Goal: Task Accomplishment & Management: Complete application form

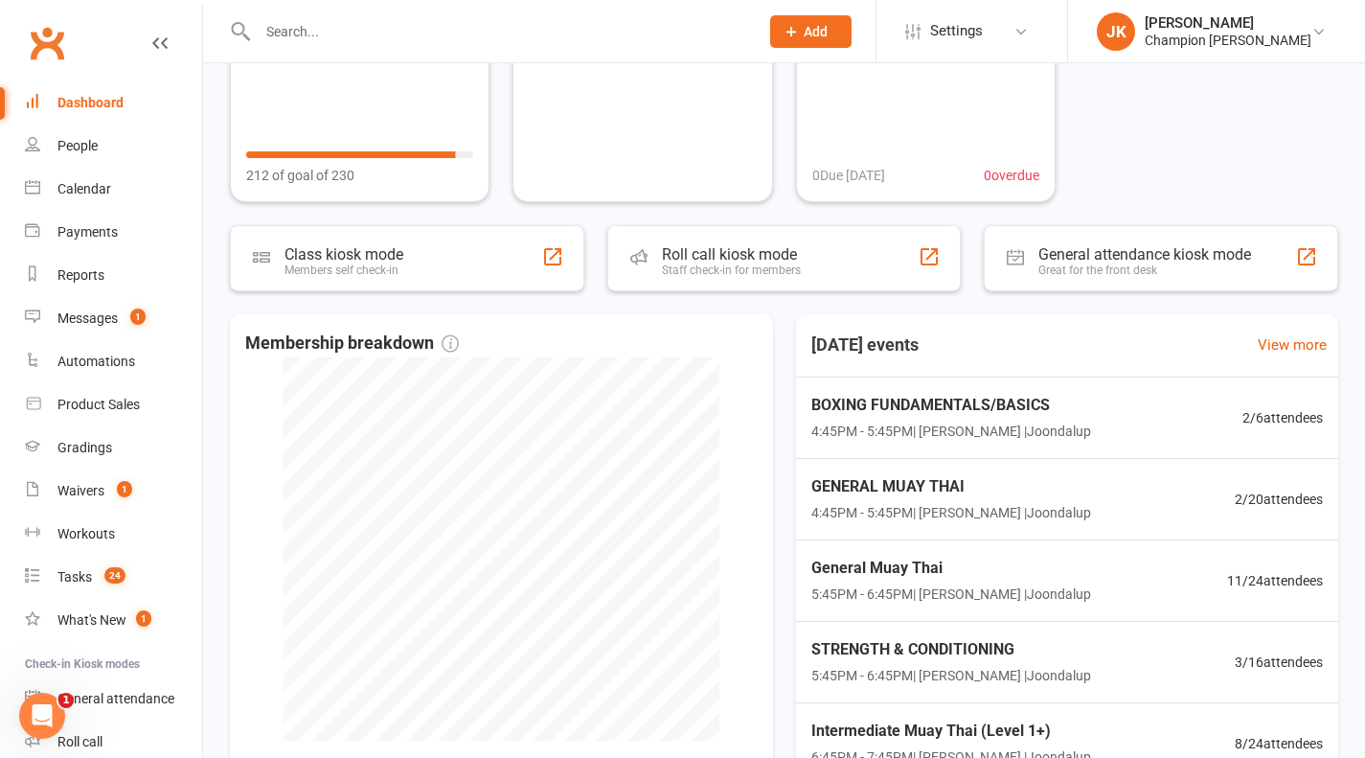
scroll to position [216, 0]
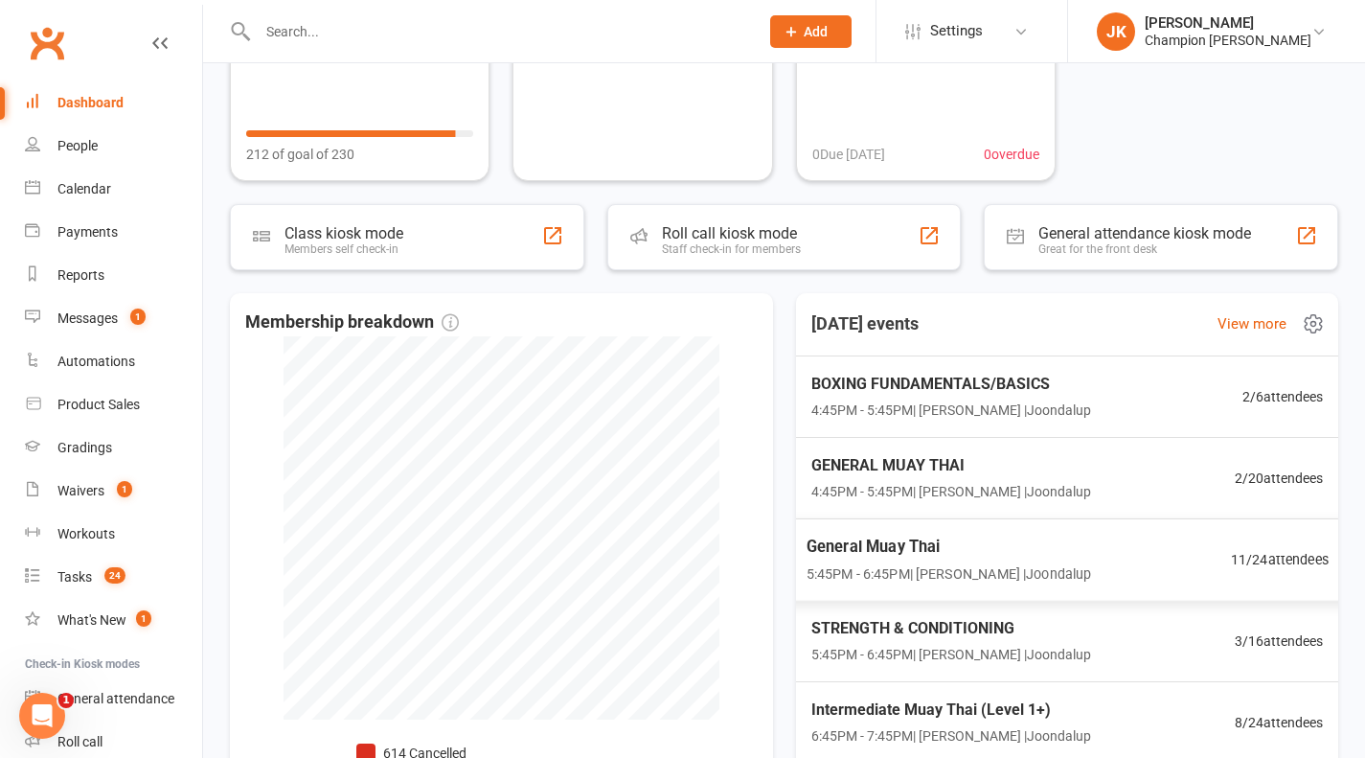
click at [830, 541] on span "General Muay Thai" at bounding box center [948, 546] width 285 height 25
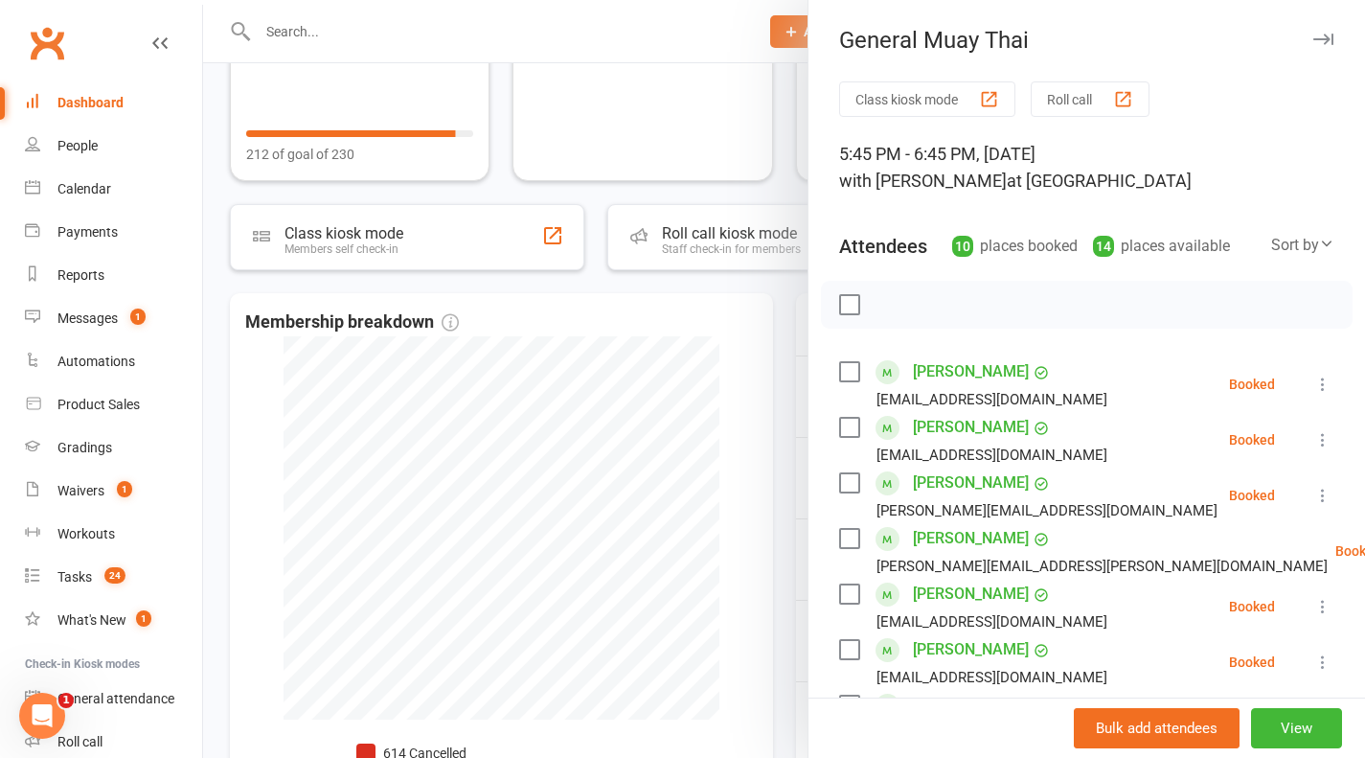
click at [740, 331] on div at bounding box center [784, 379] width 1162 height 758
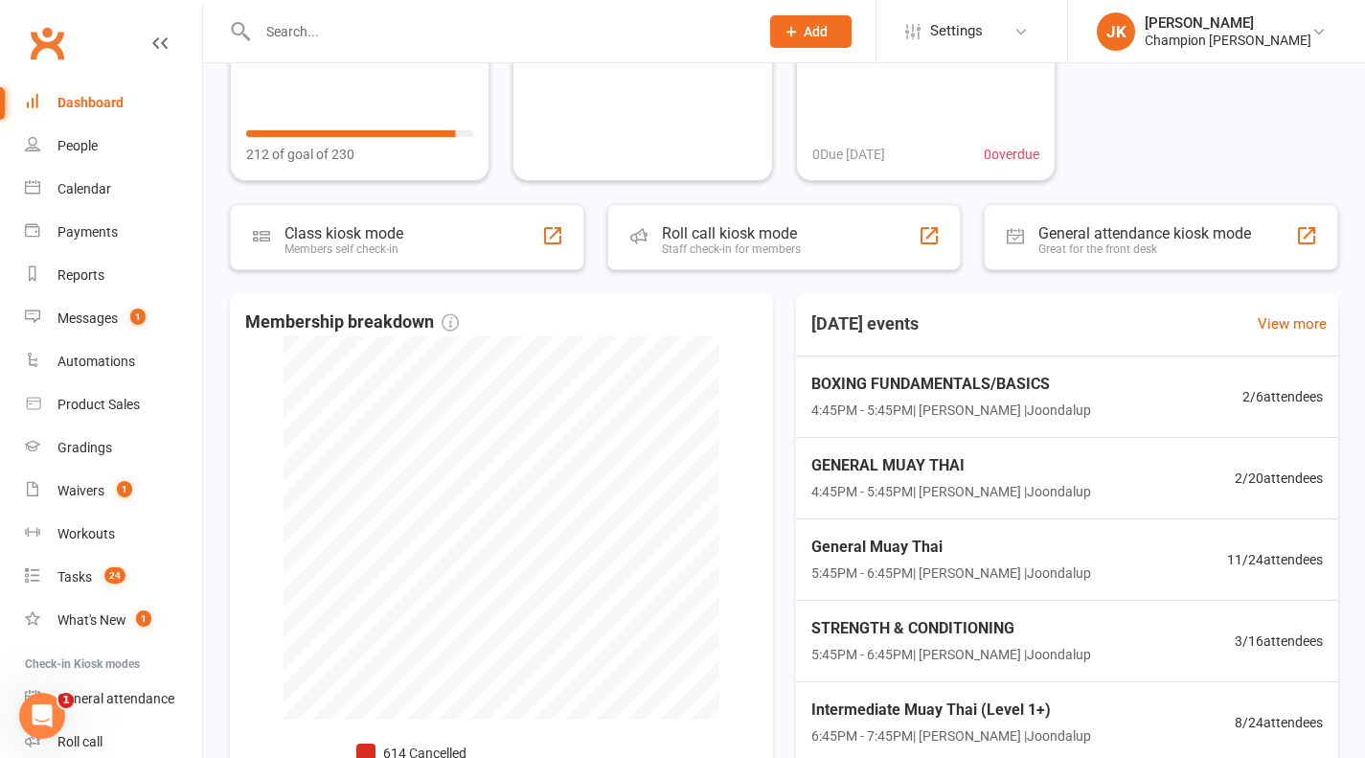
click at [1062, 385] on span "BOXING FUNDAMENTALS/BASICS" at bounding box center [951, 384] width 280 height 25
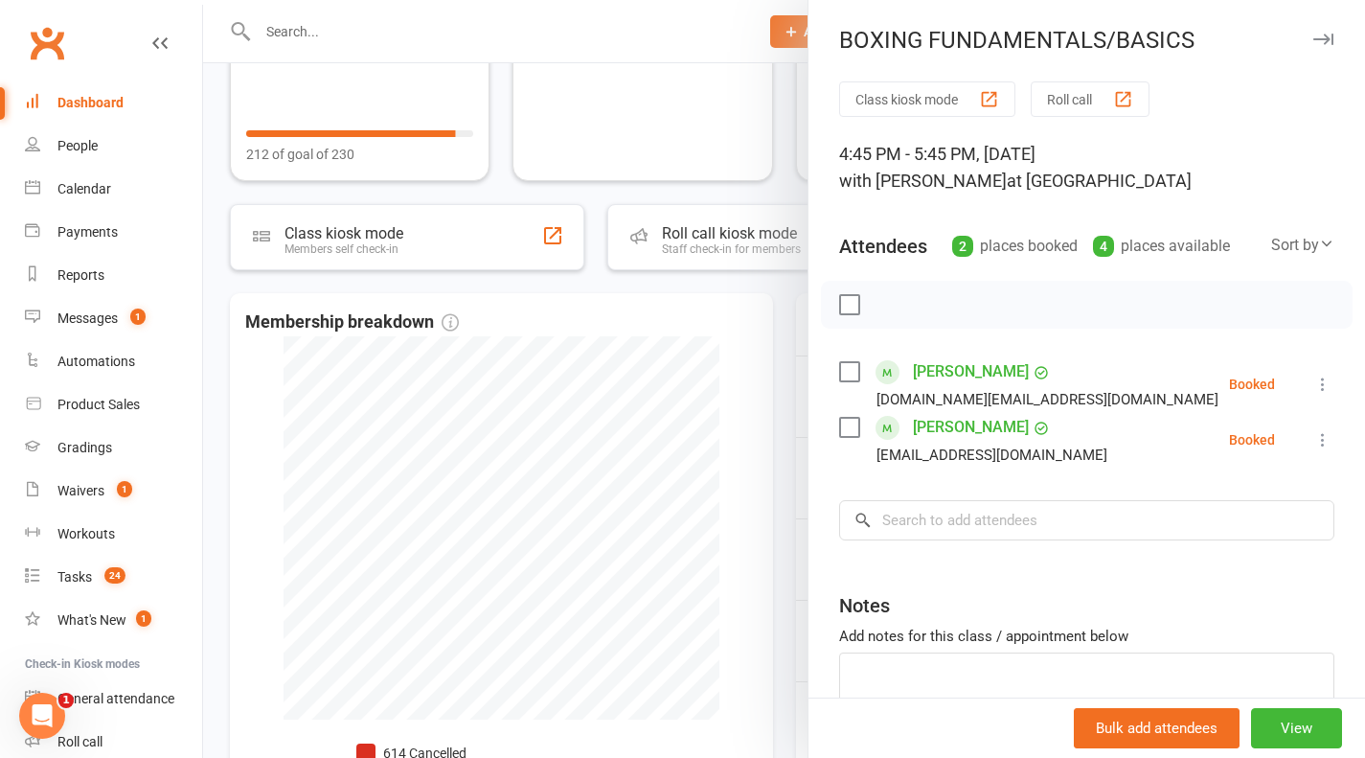
click at [1114, 109] on button "Roll call" at bounding box center [1090, 98] width 119 height 35
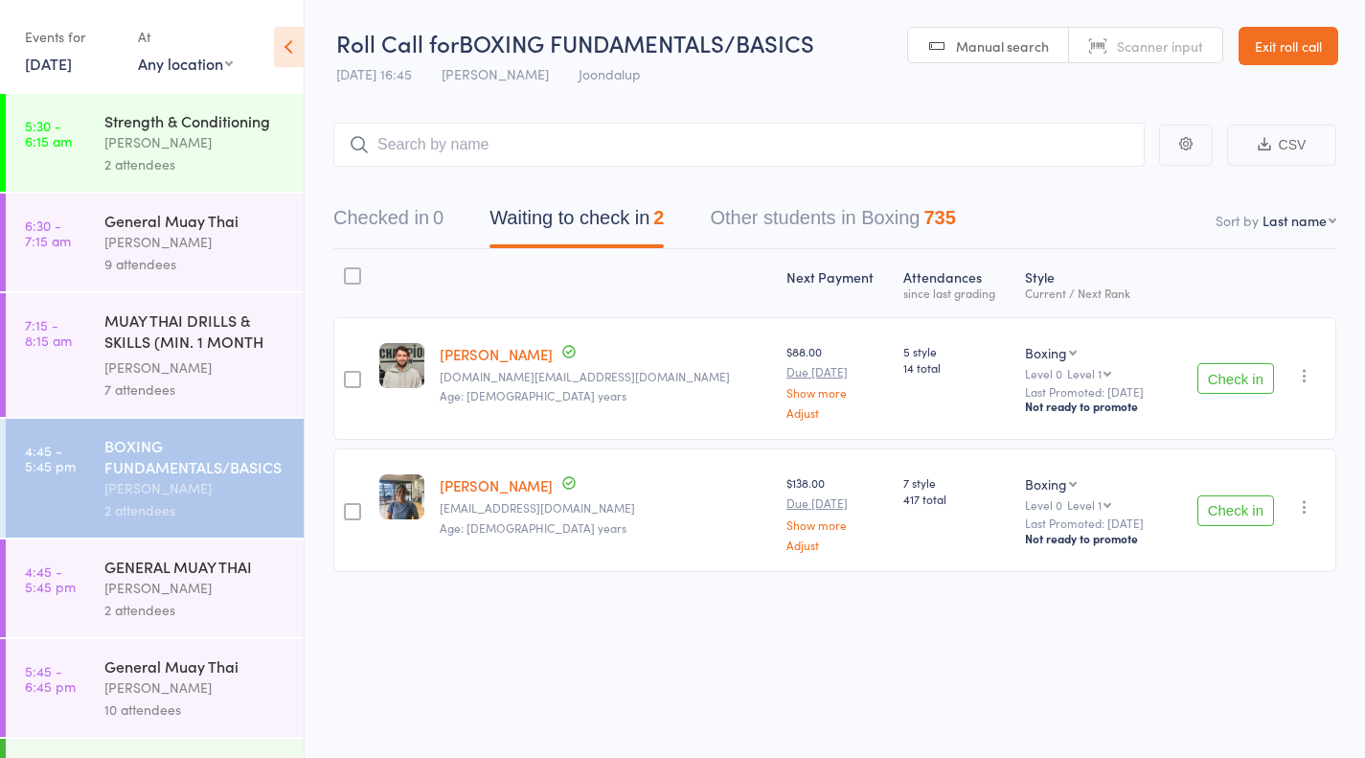
click at [1231, 390] on button "Check in" at bounding box center [1235, 378] width 77 height 31
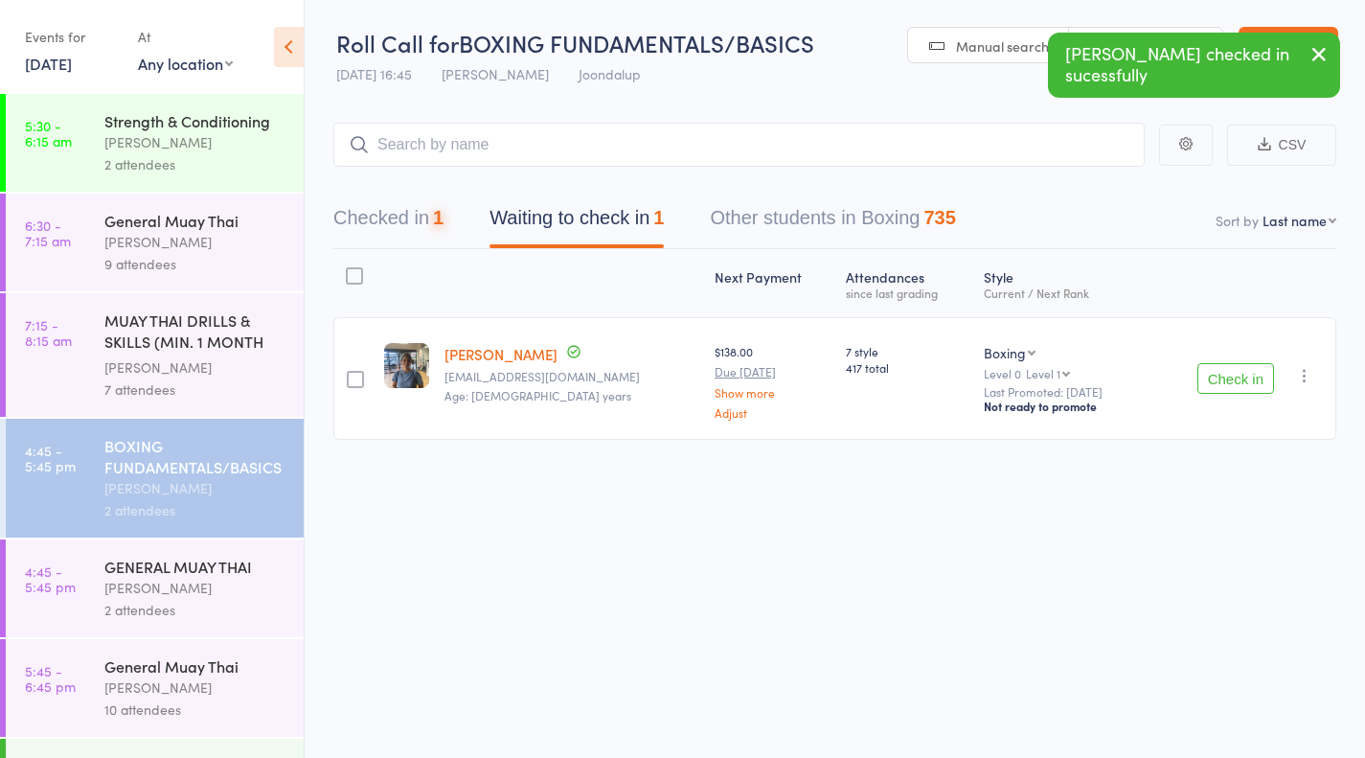
click at [1217, 389] on button "Check in" at bounding box center [1235, 378] width 77 height 31
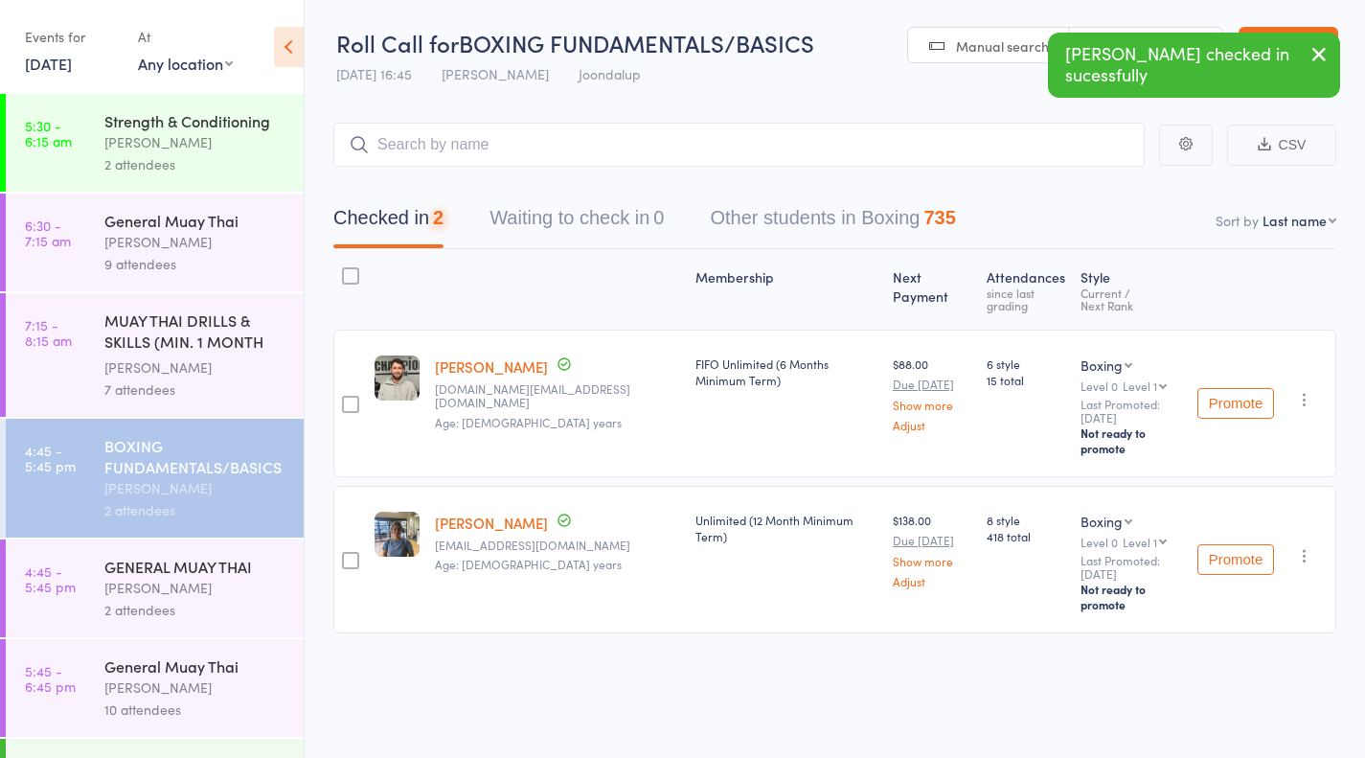
click at [112, 613] on div "2 attendees" at bounding box center [195, 610] width 183 height 22
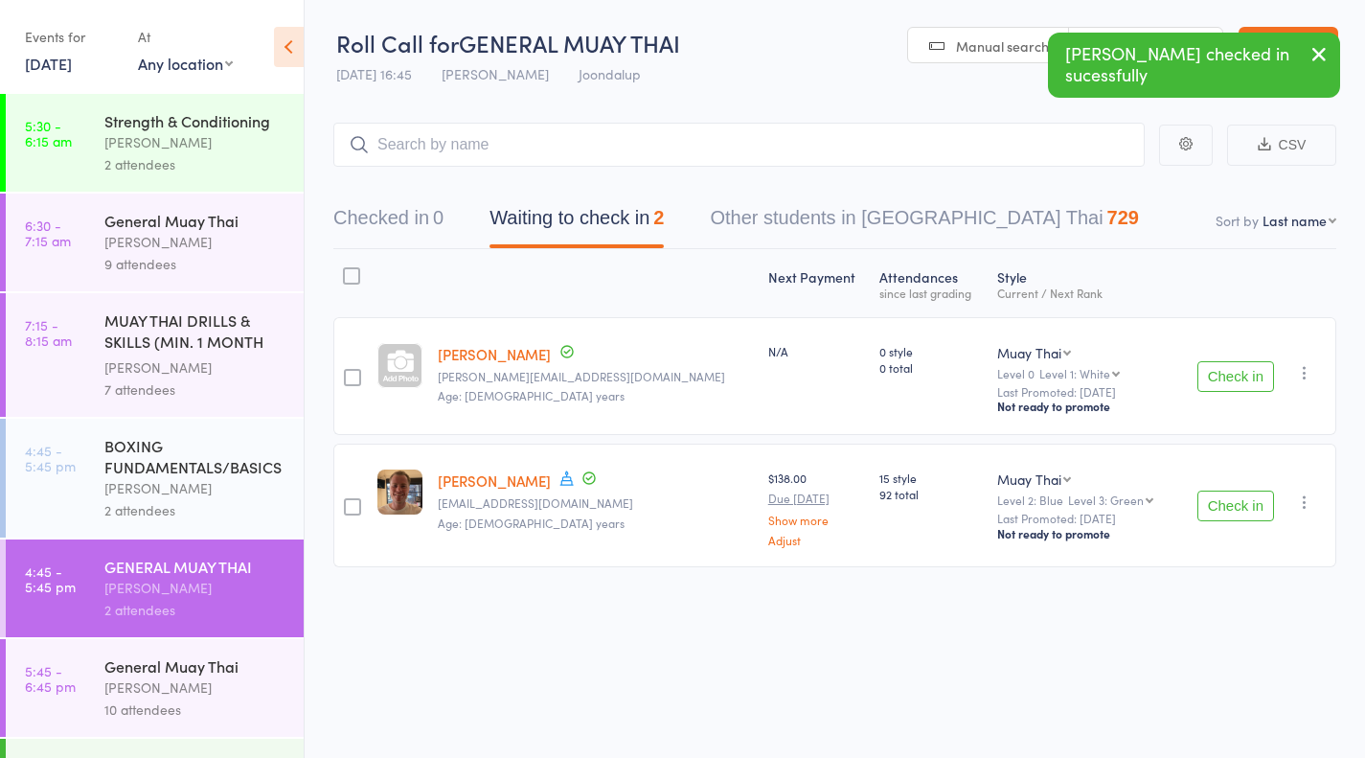
click at [1249, 382] on button "Check in" at bounding box center [1235, 376] width 77 height 31
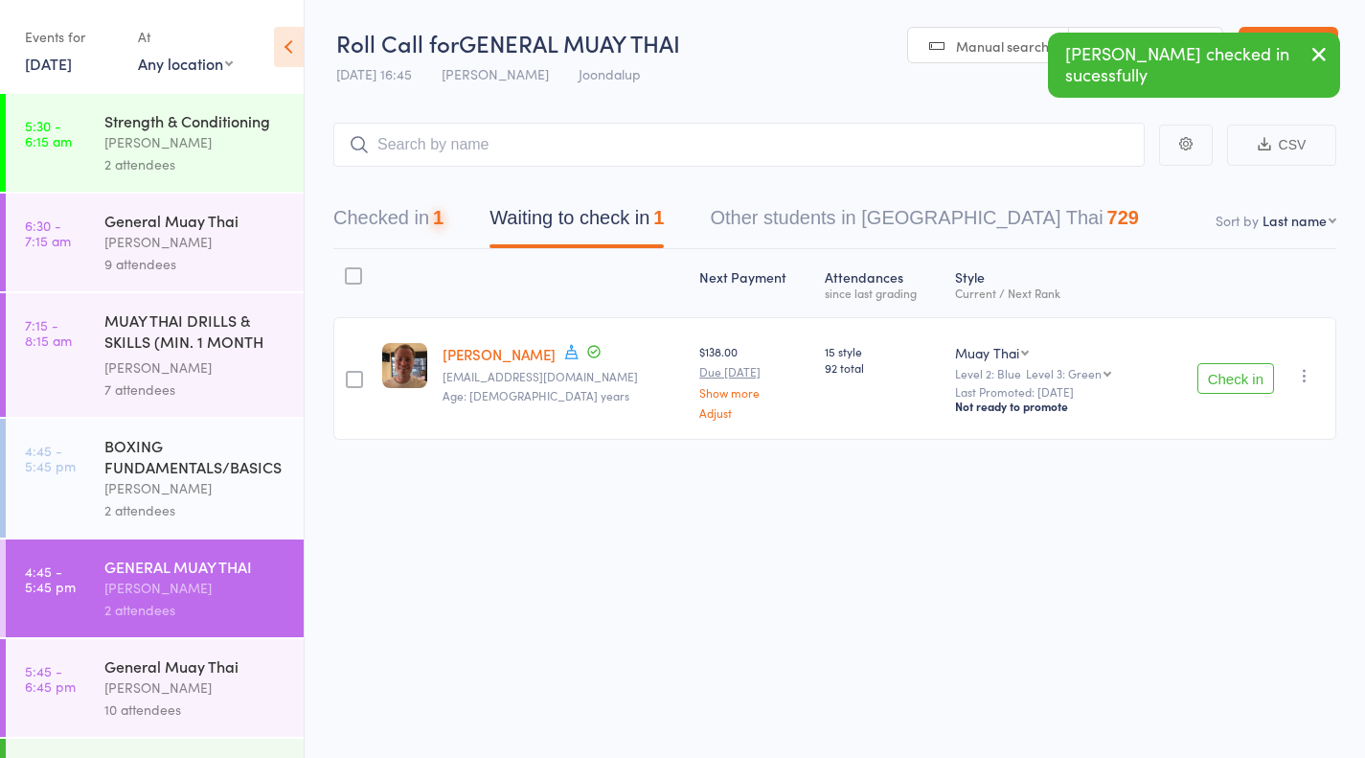
click at [1241, 392] on button "Check in" at bounding box center [1235, 378] width 77 height 31
click at [123, 685] on div "[PERSON_NAME]" at bounding box center [195, 687] width 183 height 22
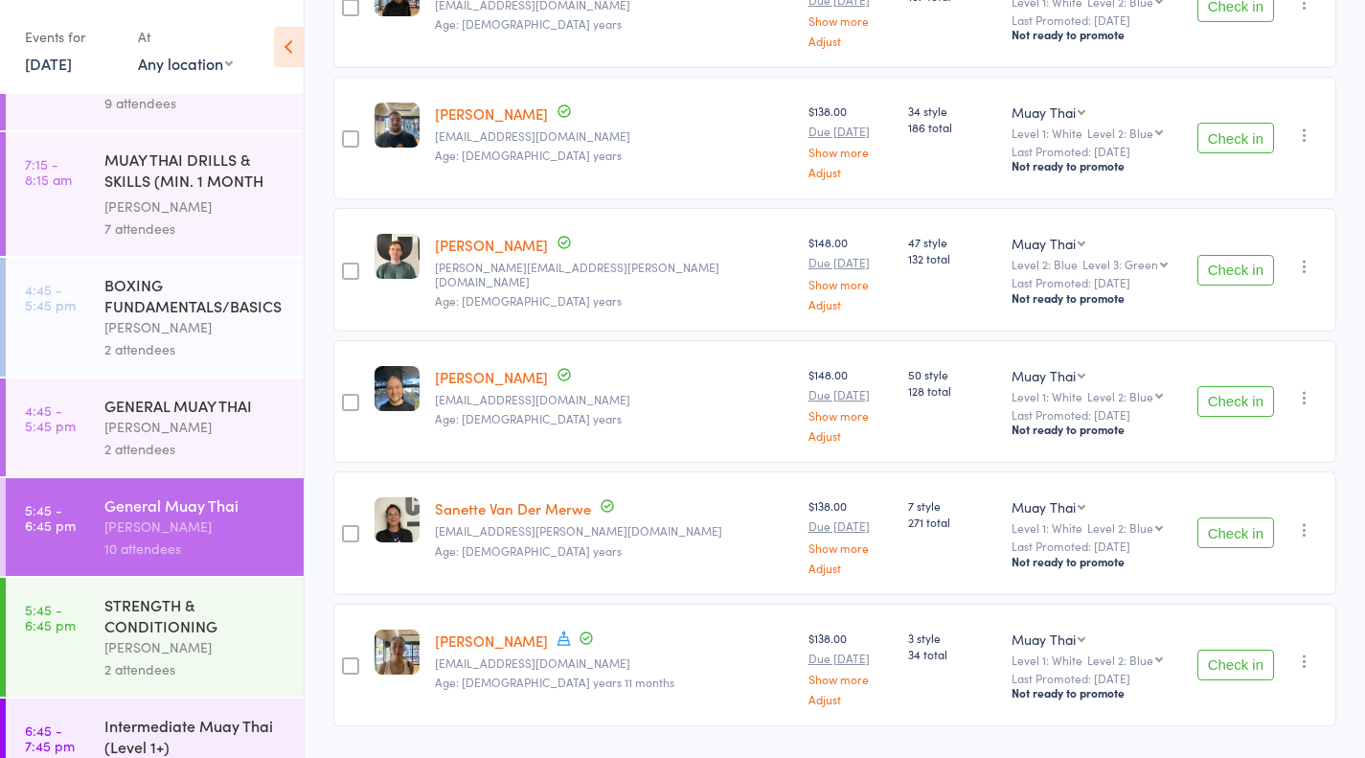
scroll to position [196, 0]
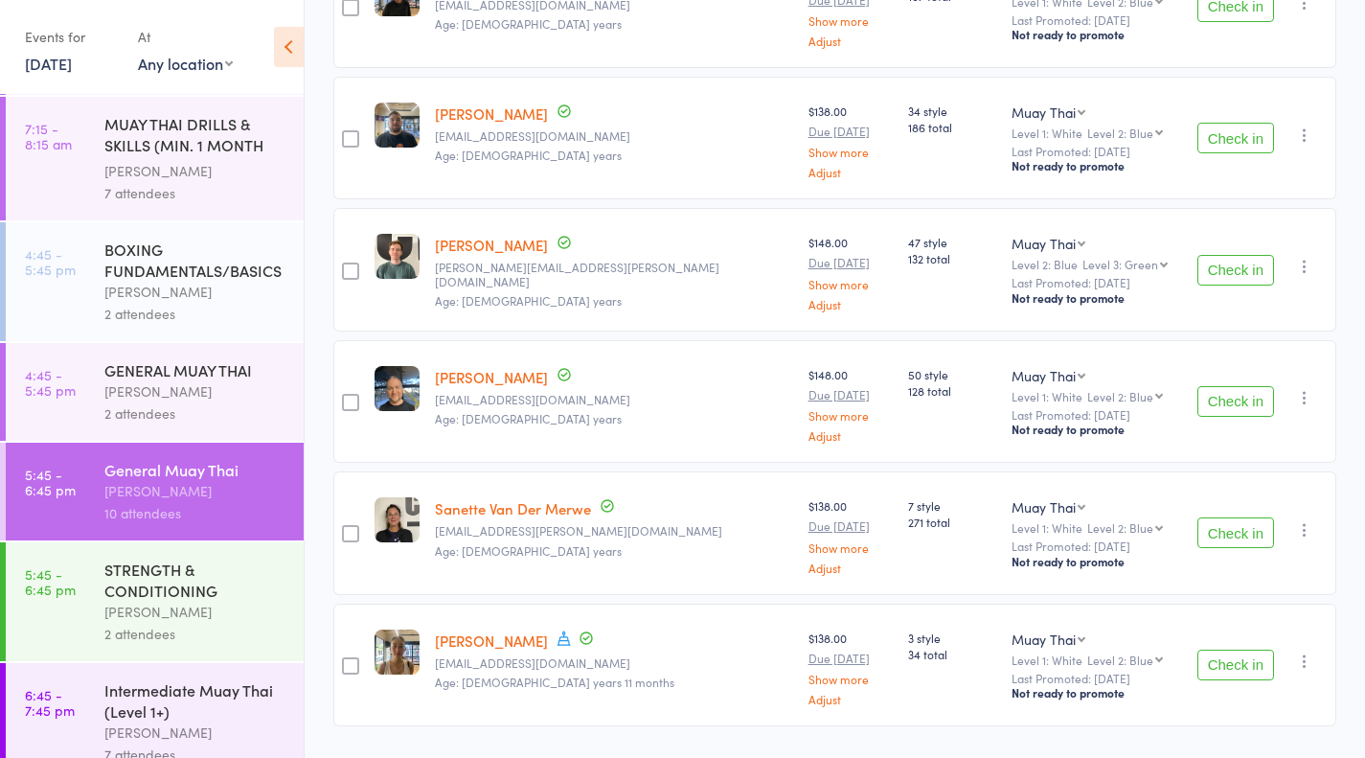
click at [93, 622] on link "5:45 - 6:45 pm STRENGTH & CONDITIONING Thomas Mitchell 2 attendees" at bounding box center [155, 601] width 298 height 119
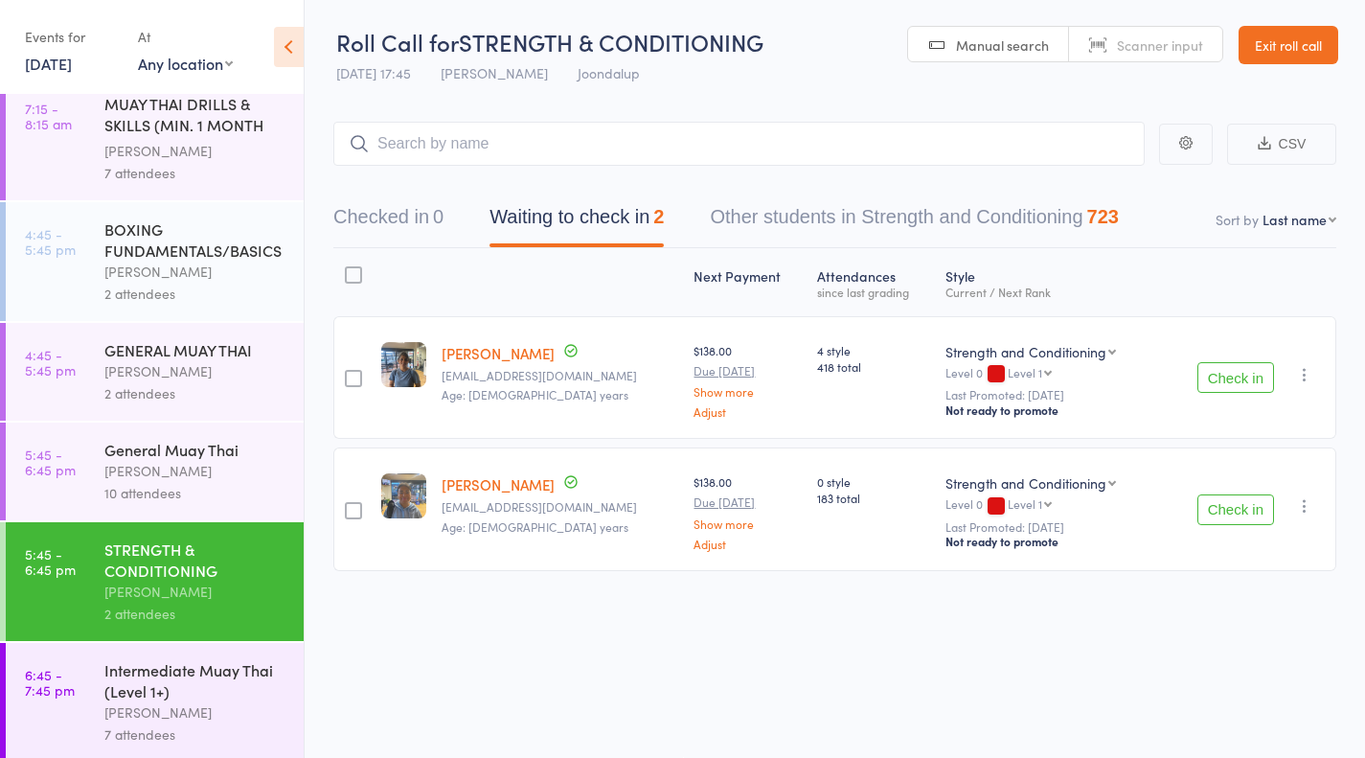
scroll to position [327, 0]
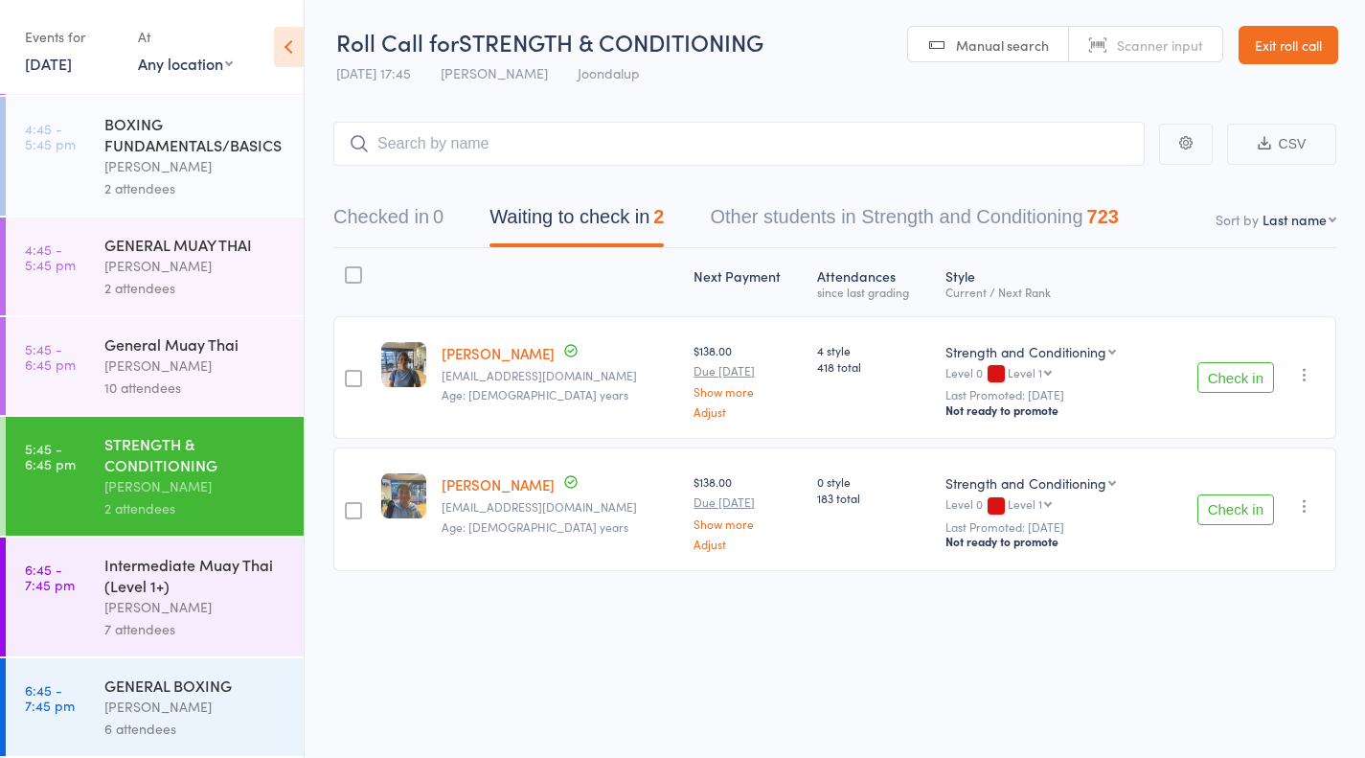
click at [120, 630] on div "7 attendees" at bounding box center [195, 629] width 183 height 22
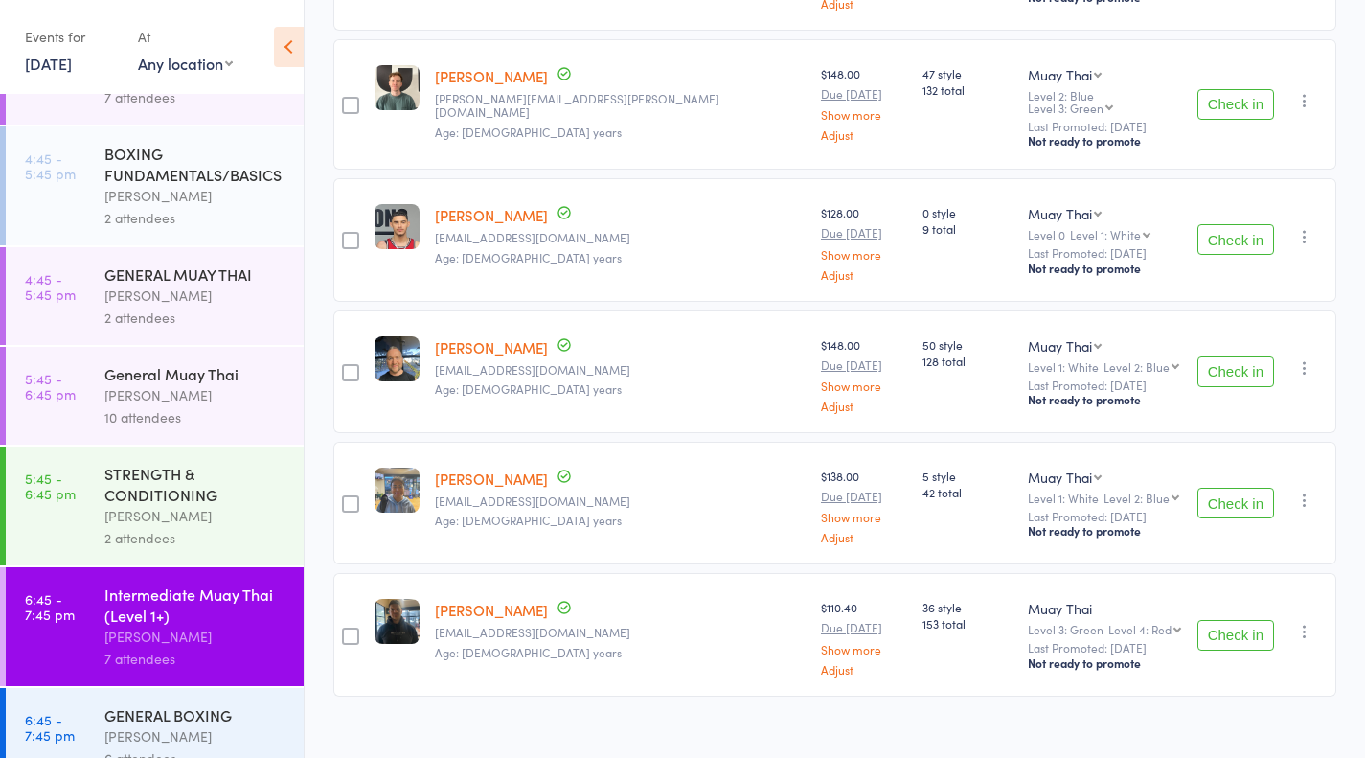
scroll to position [295, 0]
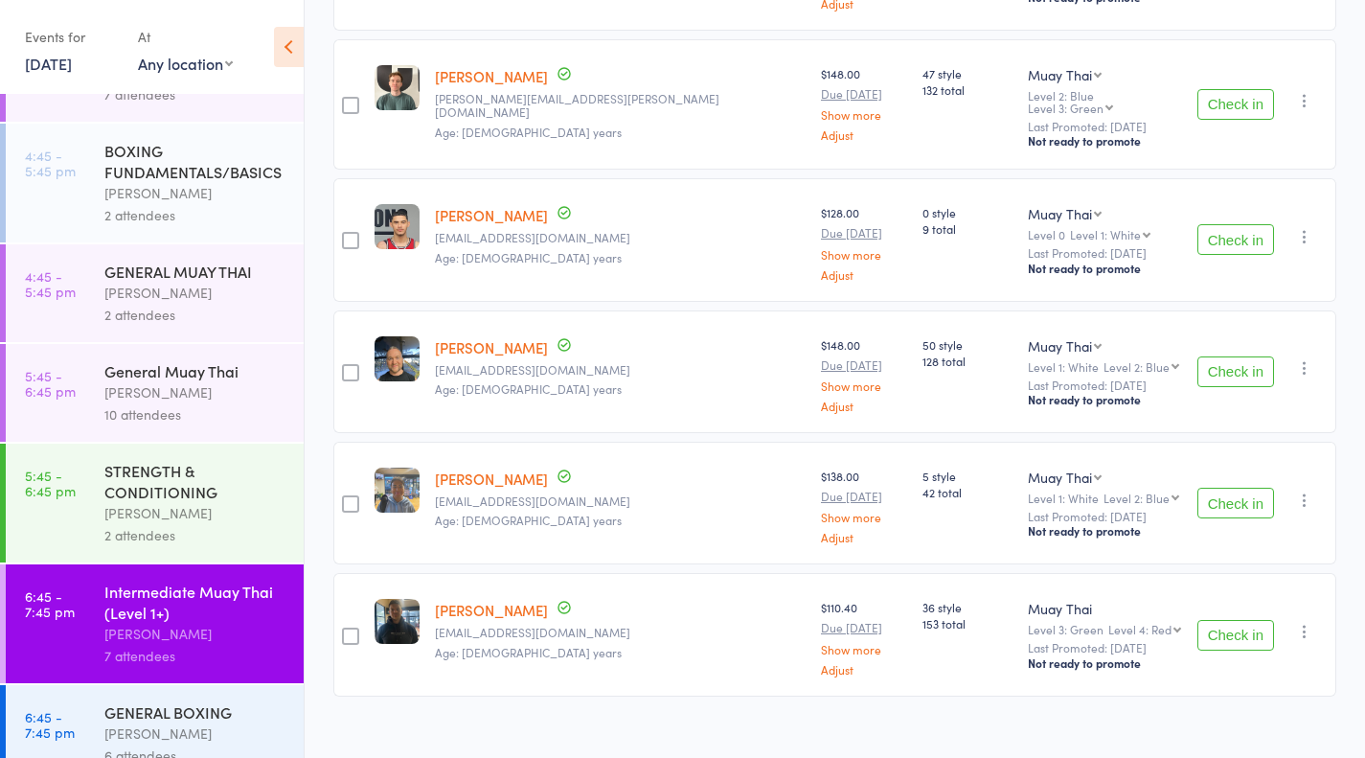
click at [102, 707] on link "6:45 - 7:45 pm GENERAL BOXING Thomas Mitchell 6 attendees" at bounding box center [155, 734] width 298 height 98
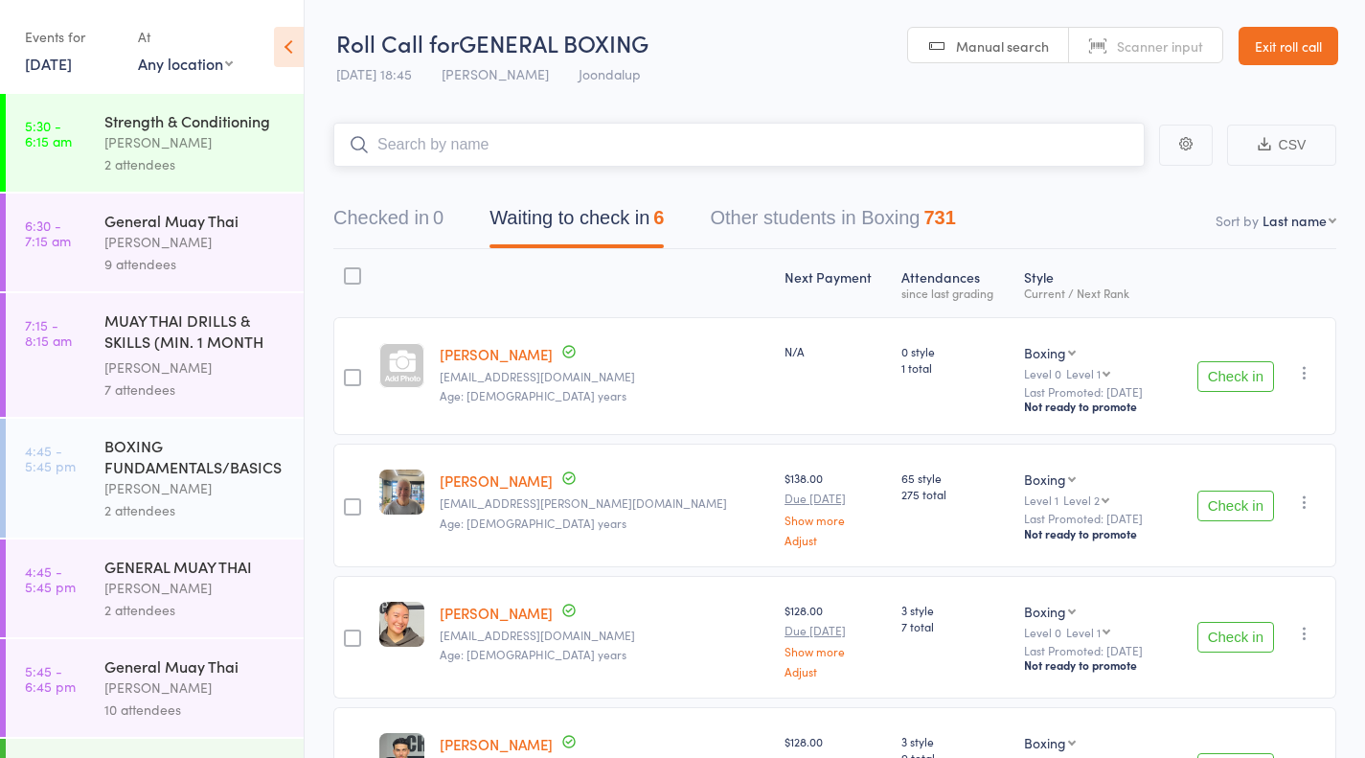
scroll to position [327, 0]
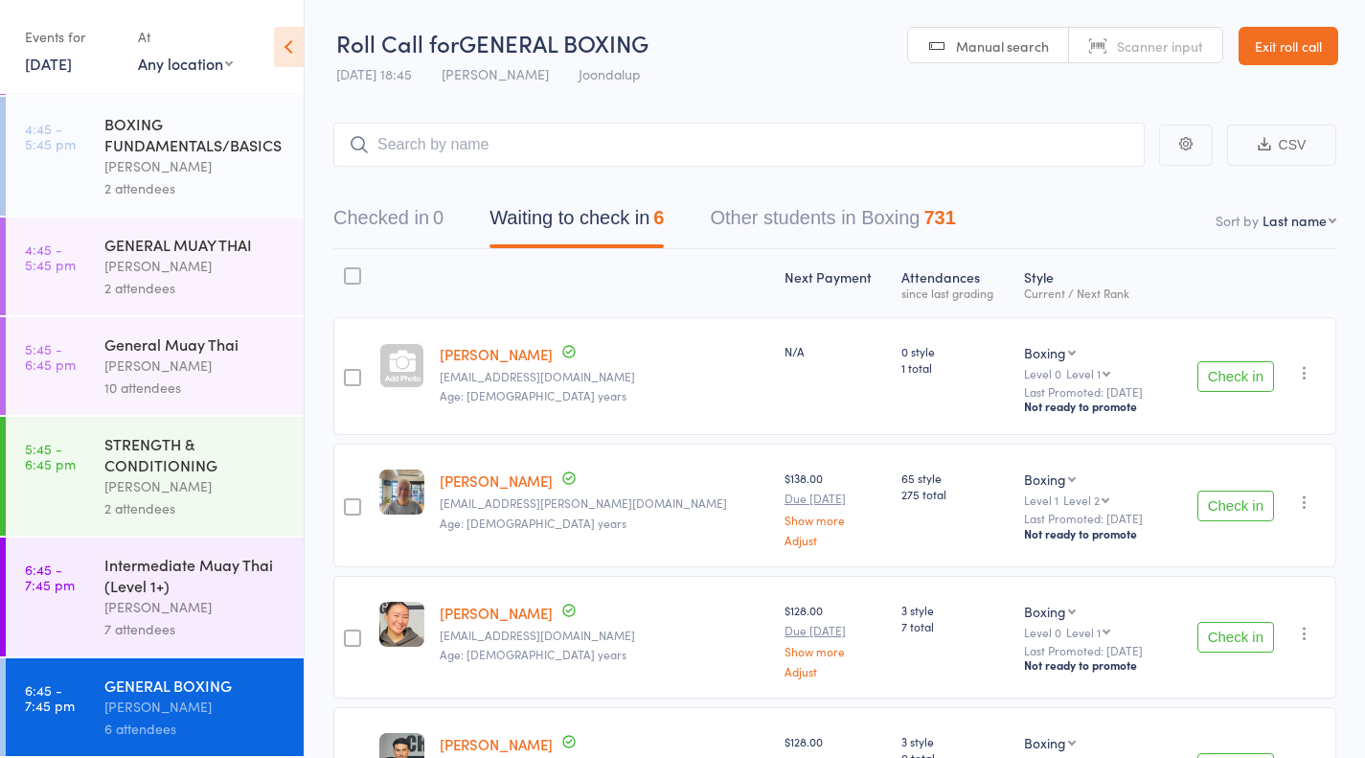
click at [220, 347] on div "General Muay Thai" at bounding box center [195, 343] width 183 height 21
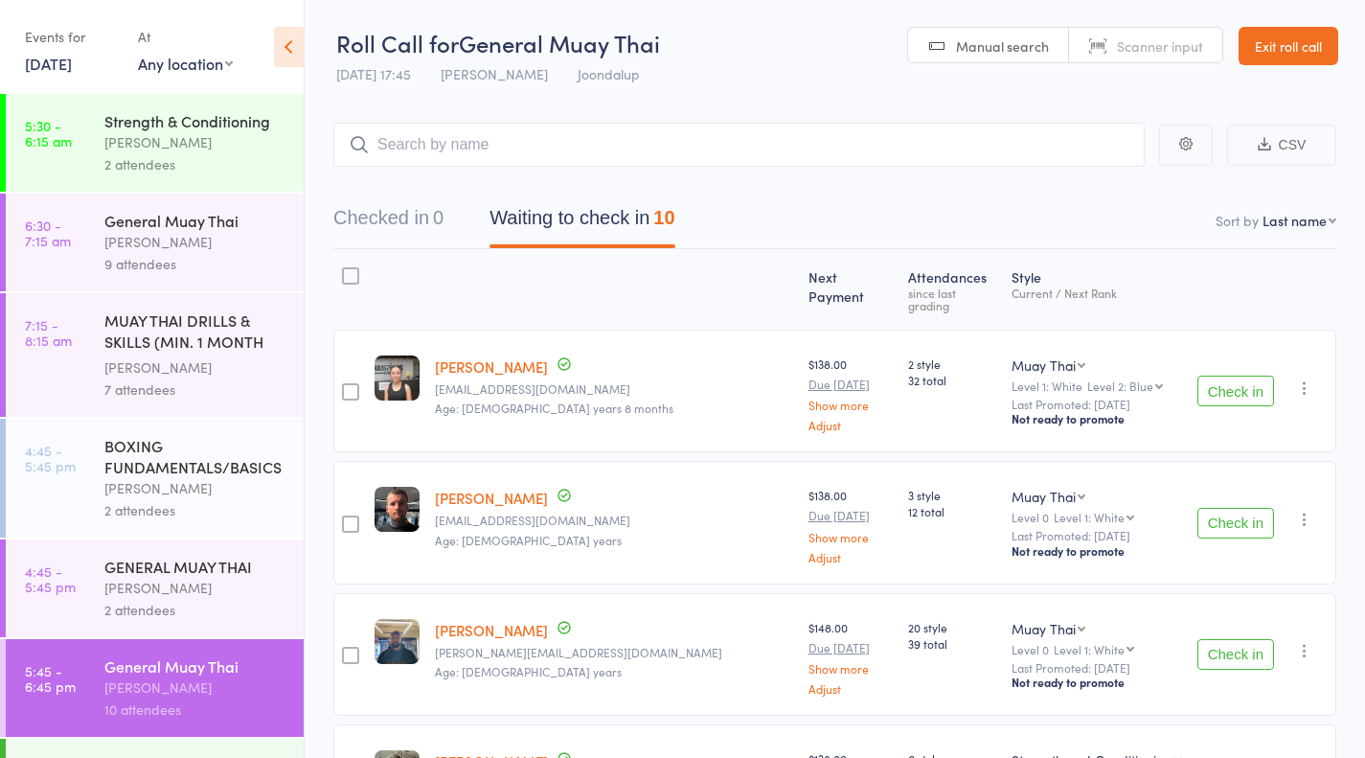
click at [1240, 509] on button "Check in" at bounding box center [1235, 523] width 77 height 31
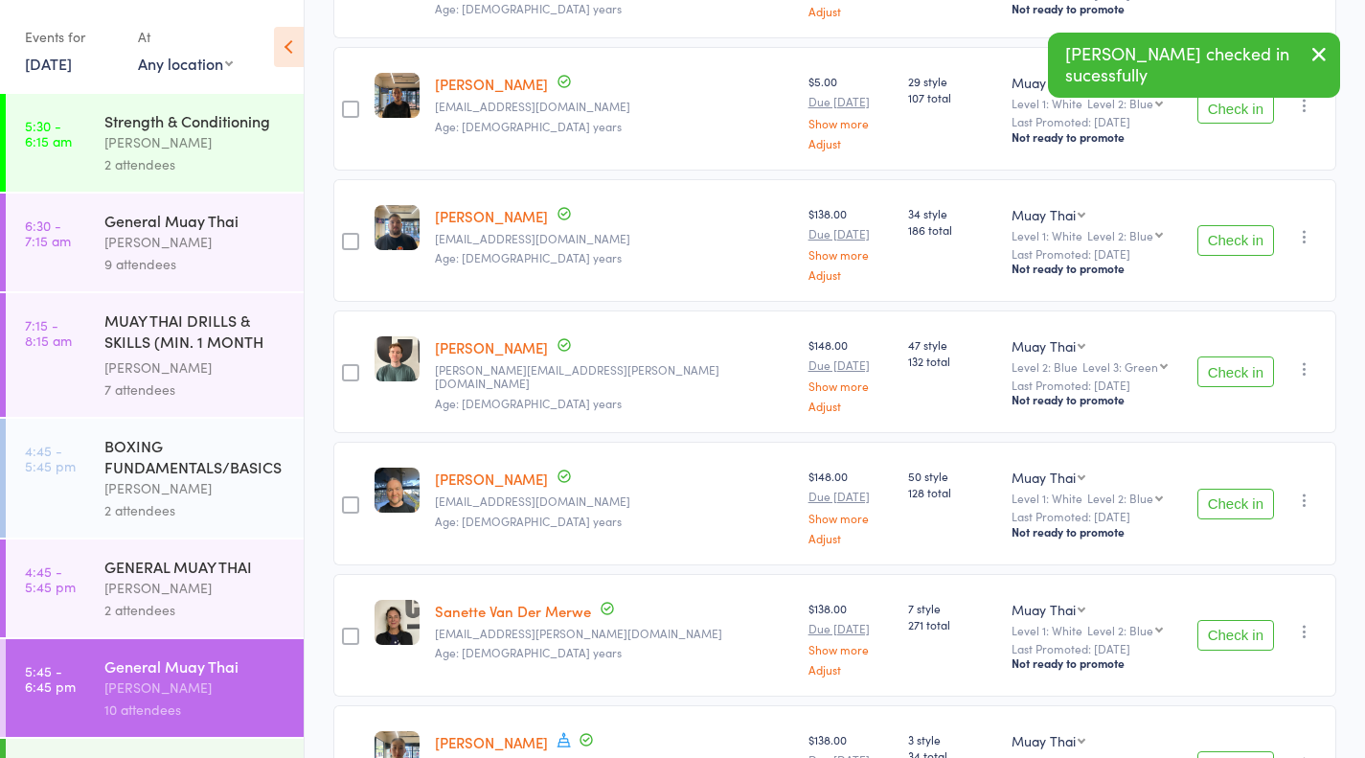
scroll to position [816, 0]
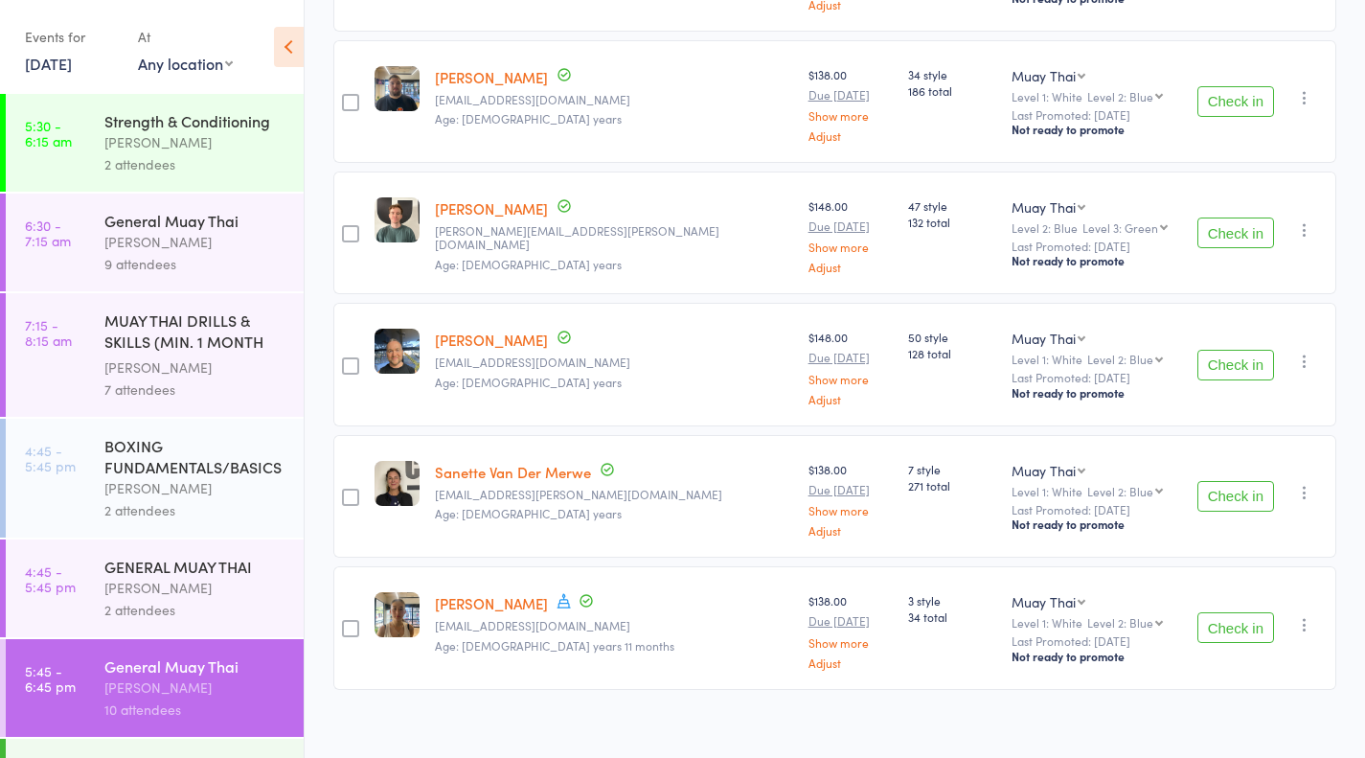
click at [1242, 487] on button "Check in" at bounding box center [1235, 496] width 77 height 31
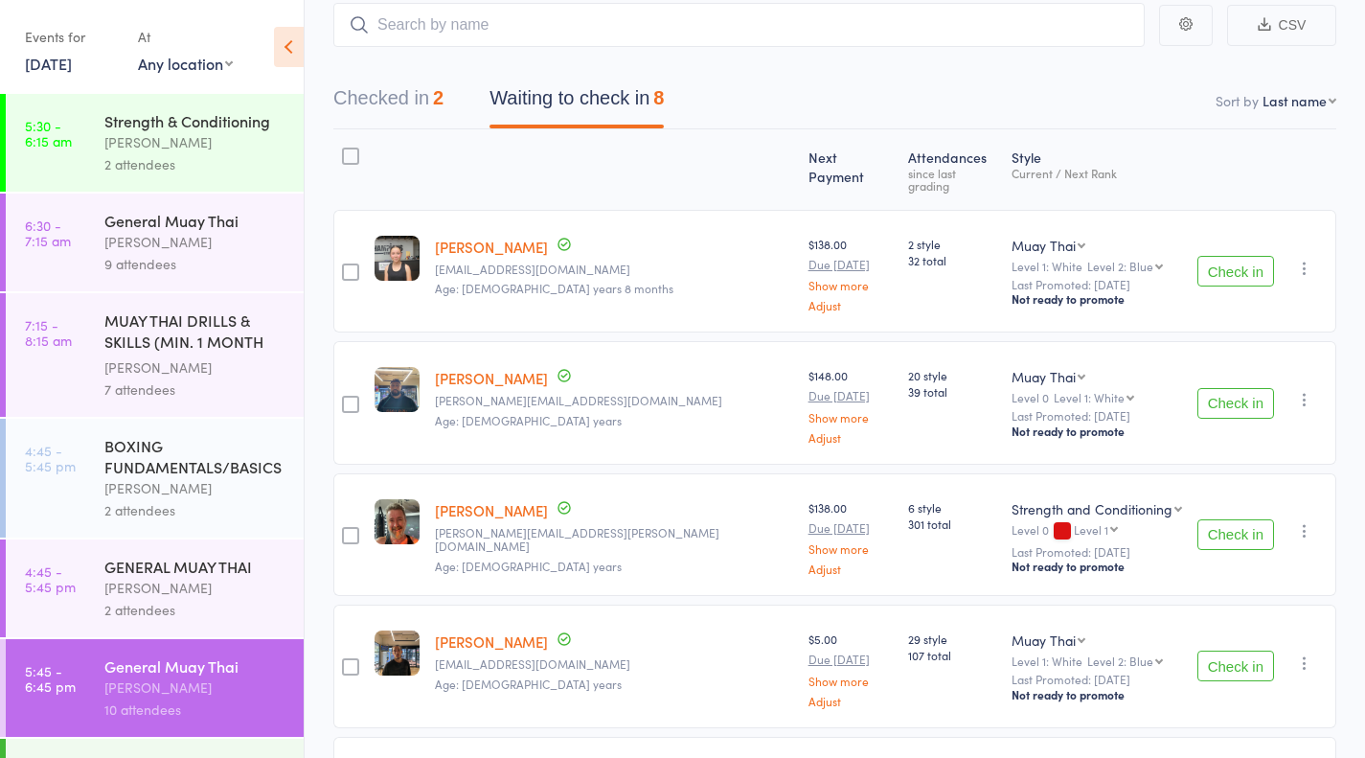
scroll to position [190, 0]
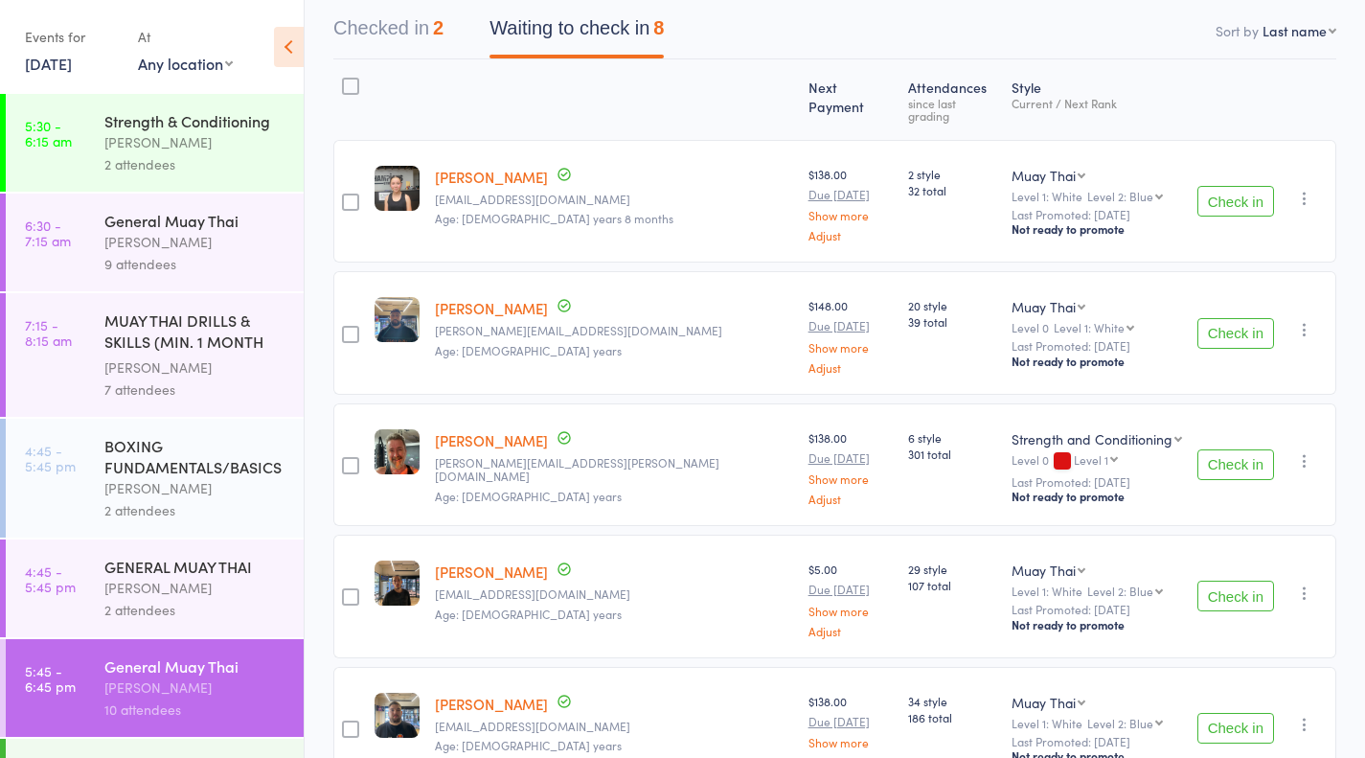
click at [1239, 450] on button "Check in" at bounding box center [1235, 464] width 77 height 31
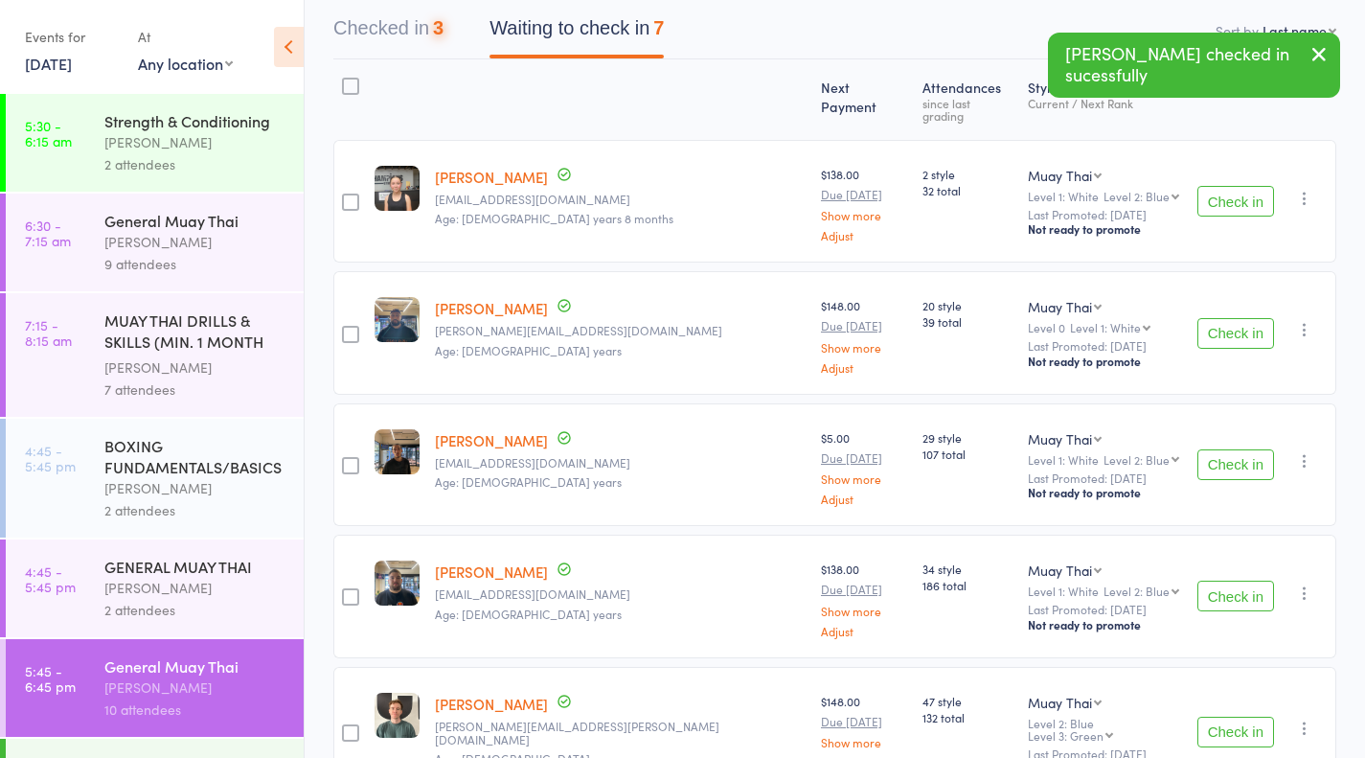
click at [1272, 449] on button "Check in" at bounding box center [1235, 464] width 77 height 31
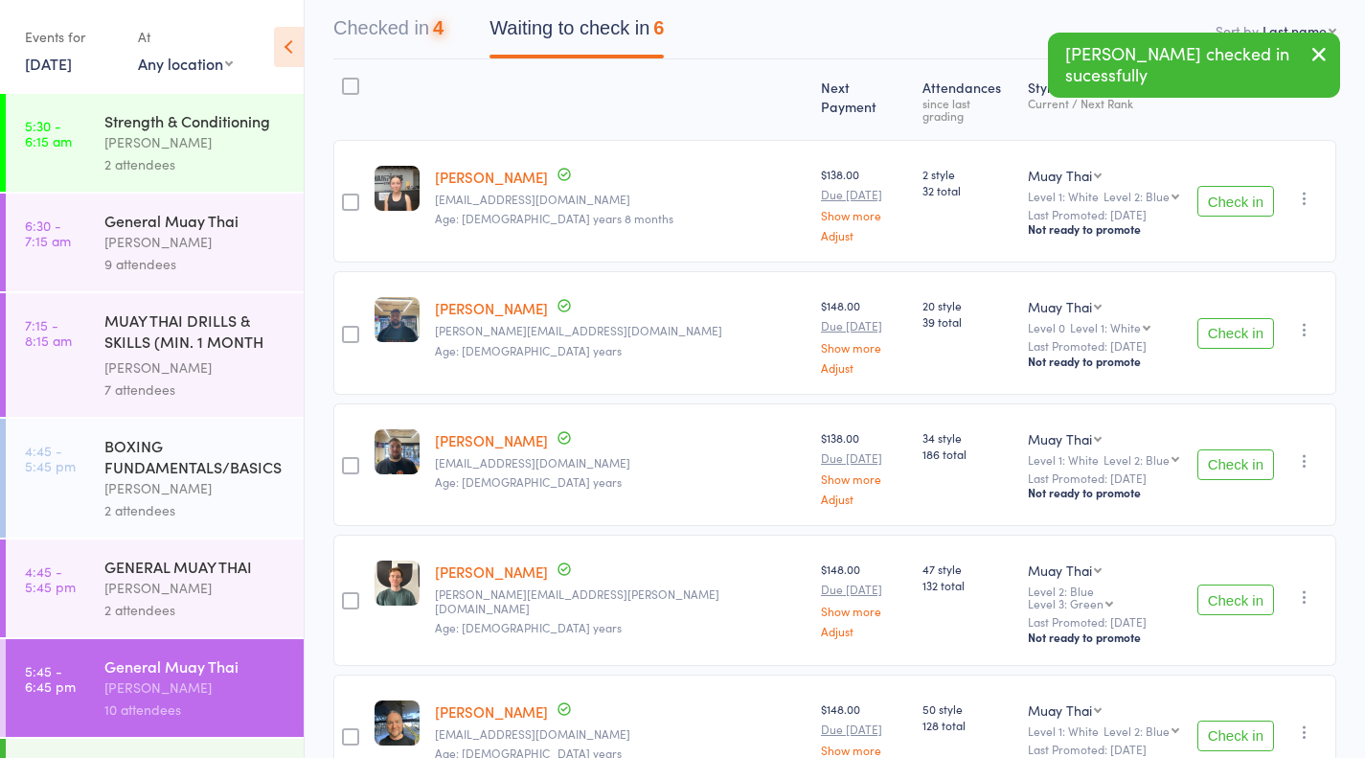
click at [1240, 458] on button "Check in" at bounding box center [1235, 464] width 77 height 31
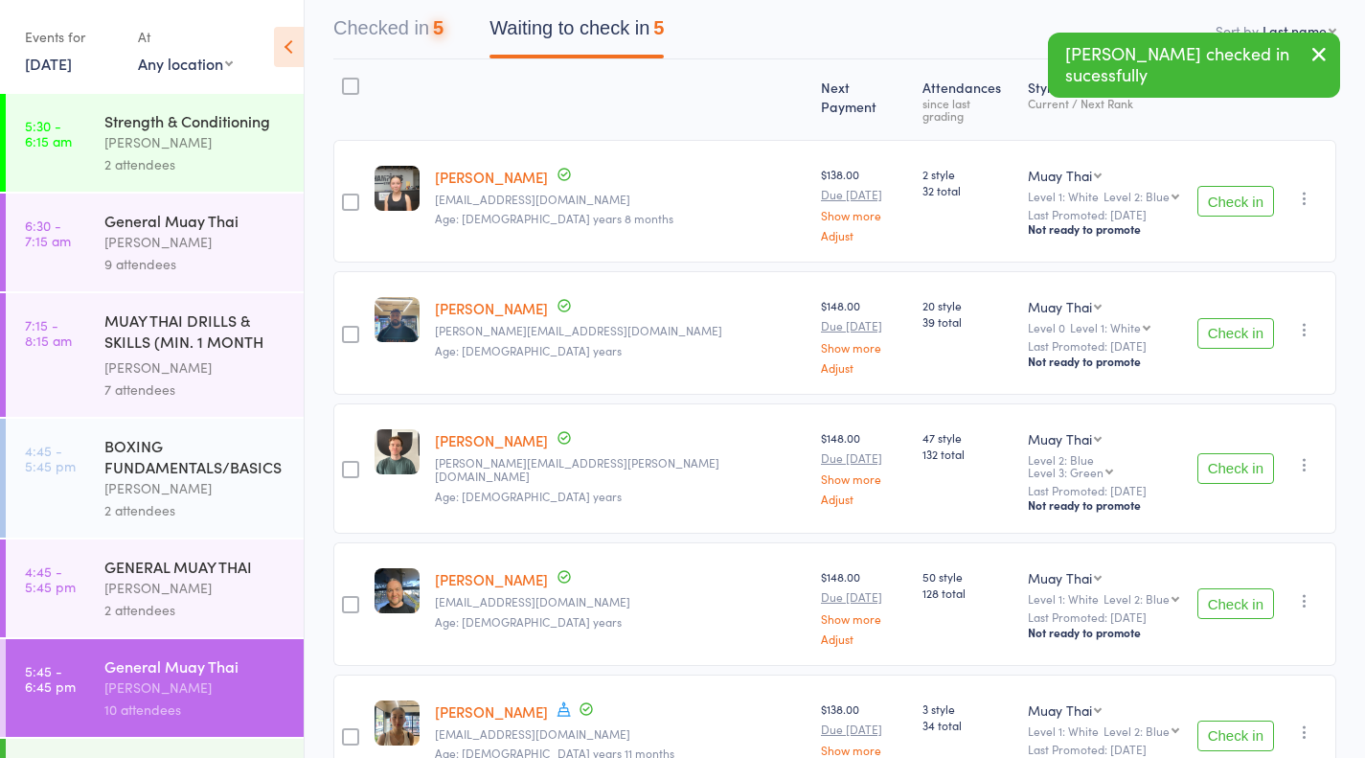
click at [1218, 588] on button "Check in" at bounding box center [1235, 603] width 77 height 31
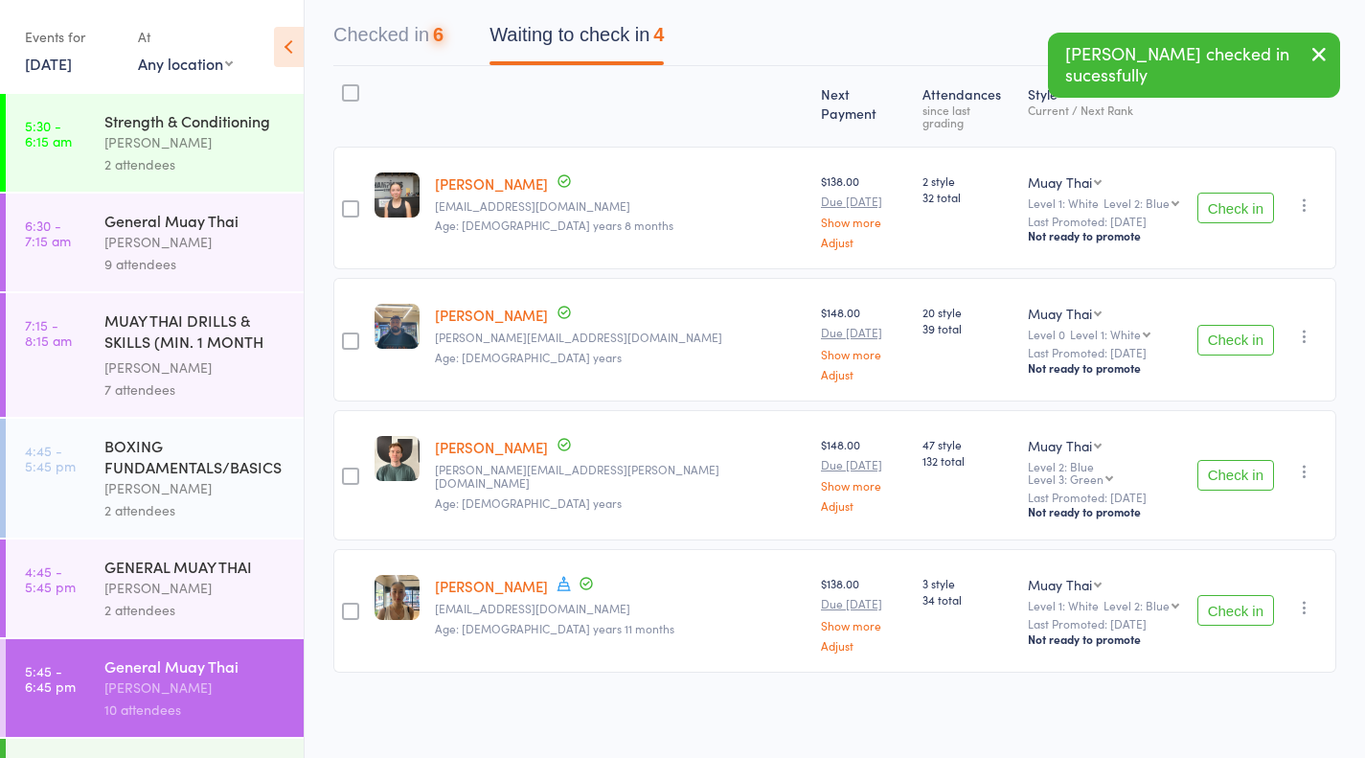
scroll to position [160, 0]
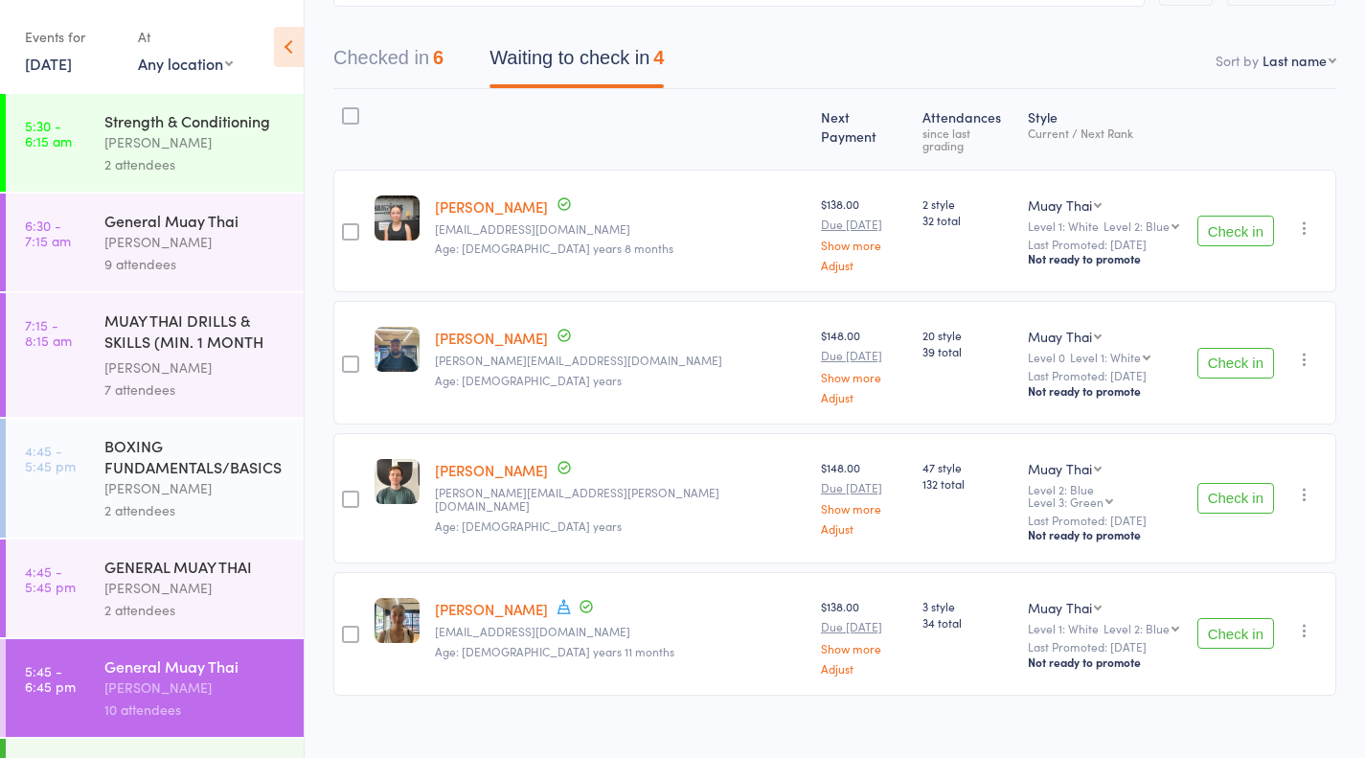
click at [1235, 643] on div "Check in Check in Promote Send message Add Note Add Task Add Flag Remove Mark a…" at bounding box center [1263, 633] width 147 height 123
click at [1248, 618] on button "Check in" at bounding box center [1235, 633] width 77 height 31
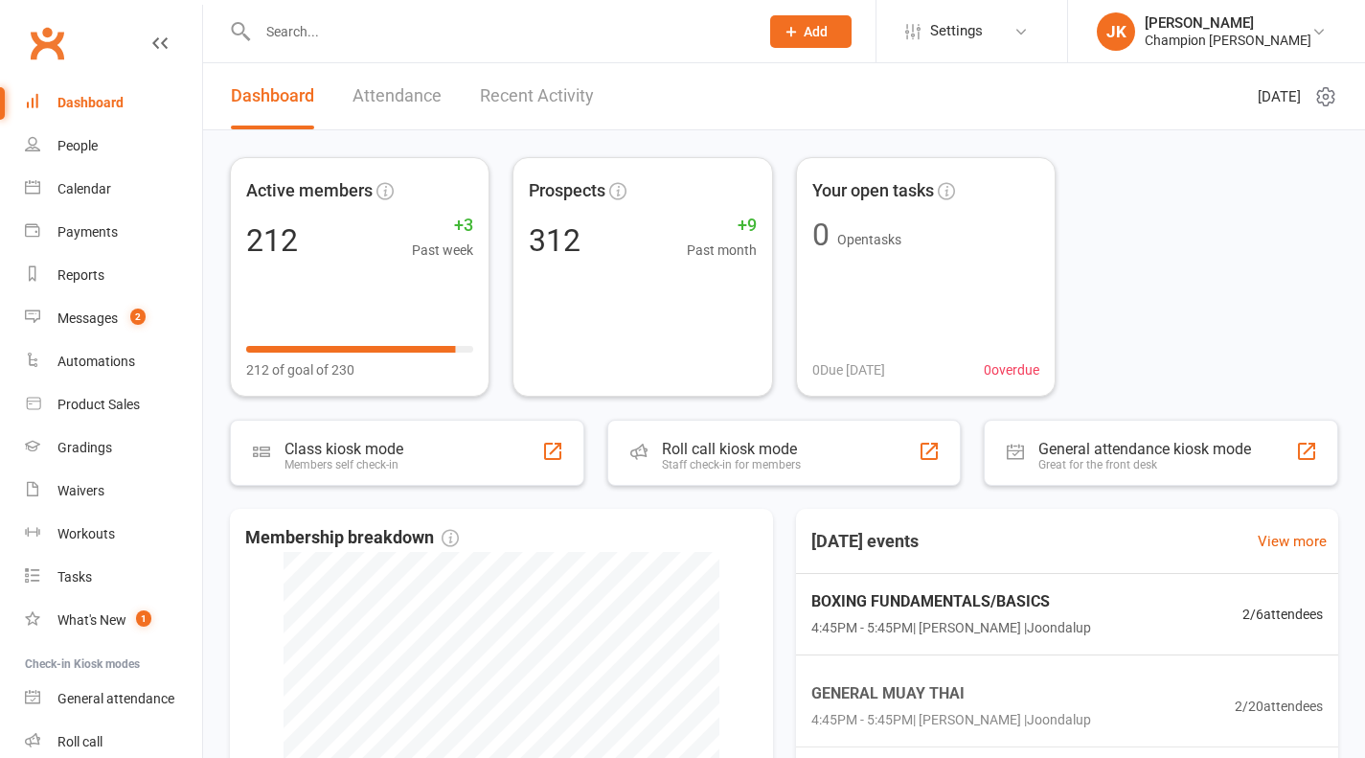
click at [330, 38] on input "text" at bounding box center [498, 31] width 493 height 27
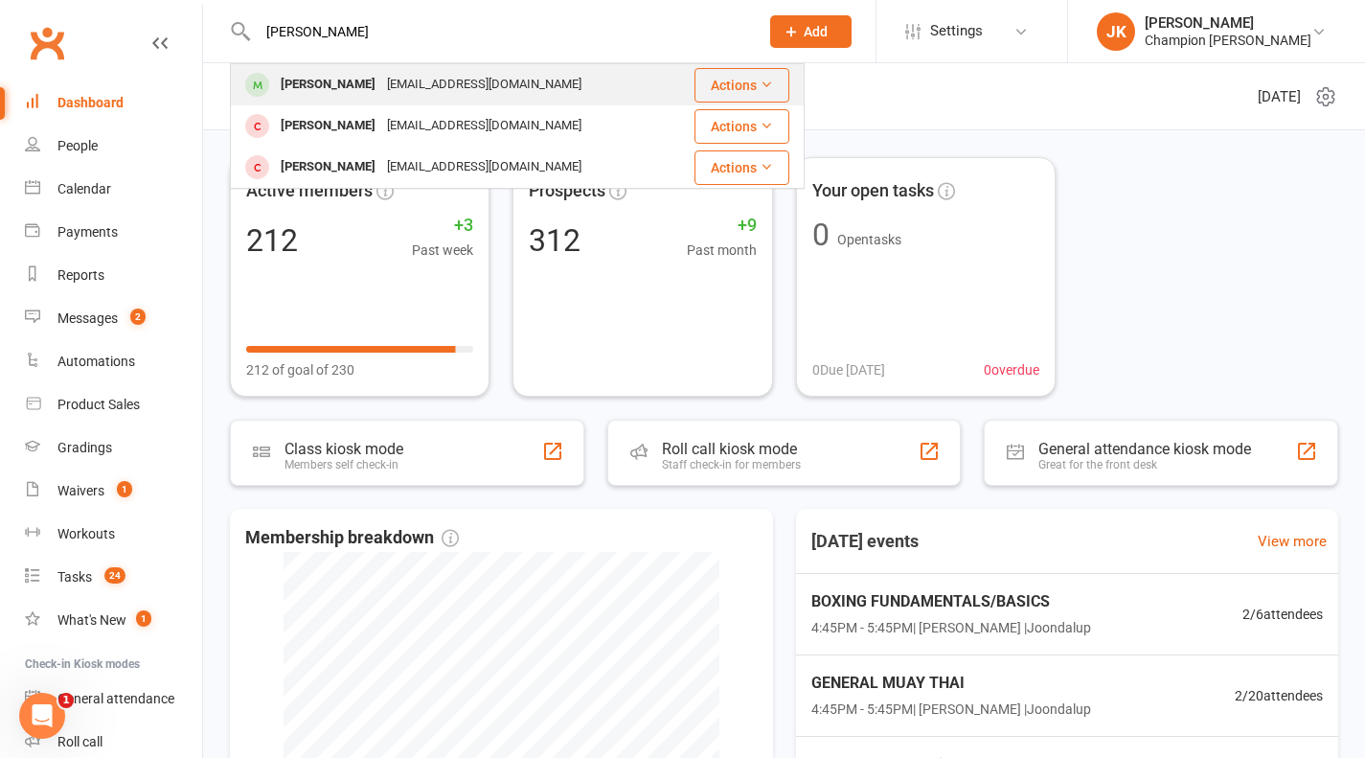
type input "[PERSON_NAME]"
click at [336, 81] on div "[PERSON_NAME]" at bounding box center [328, 85] width 106 height 28
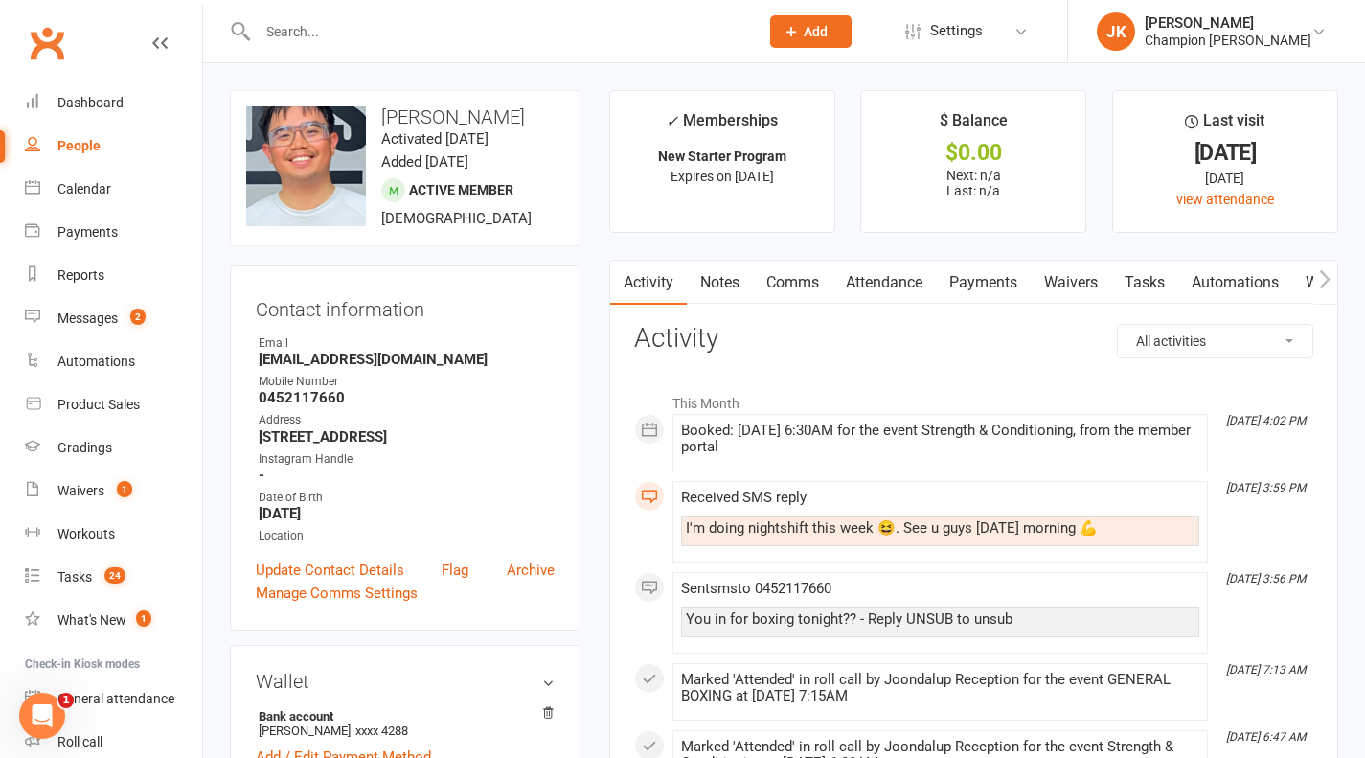
click at [791, 42] on button "Add" at bounding box center [810, 31] width 81 height 33
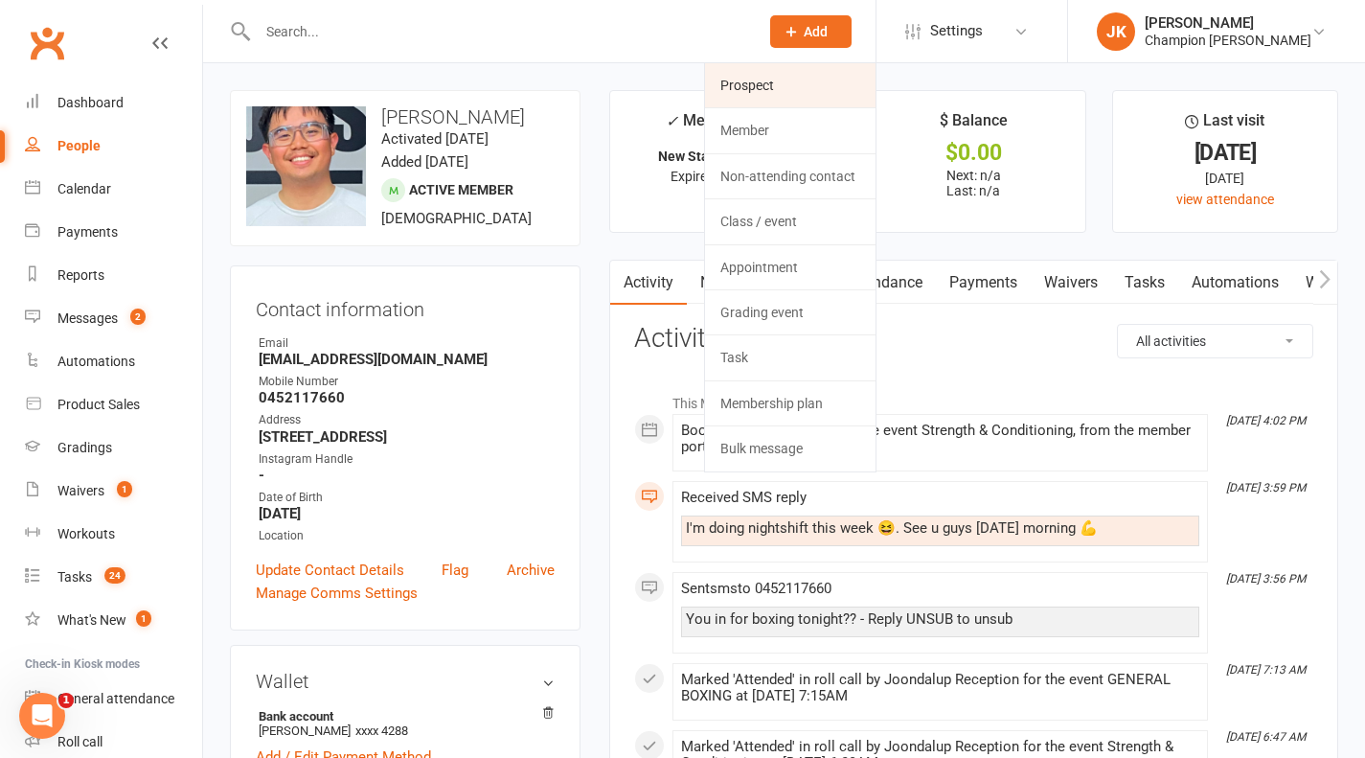
click at [763, 95] on link "Prospect" at bounding box center [790, 85] width 171 height 44
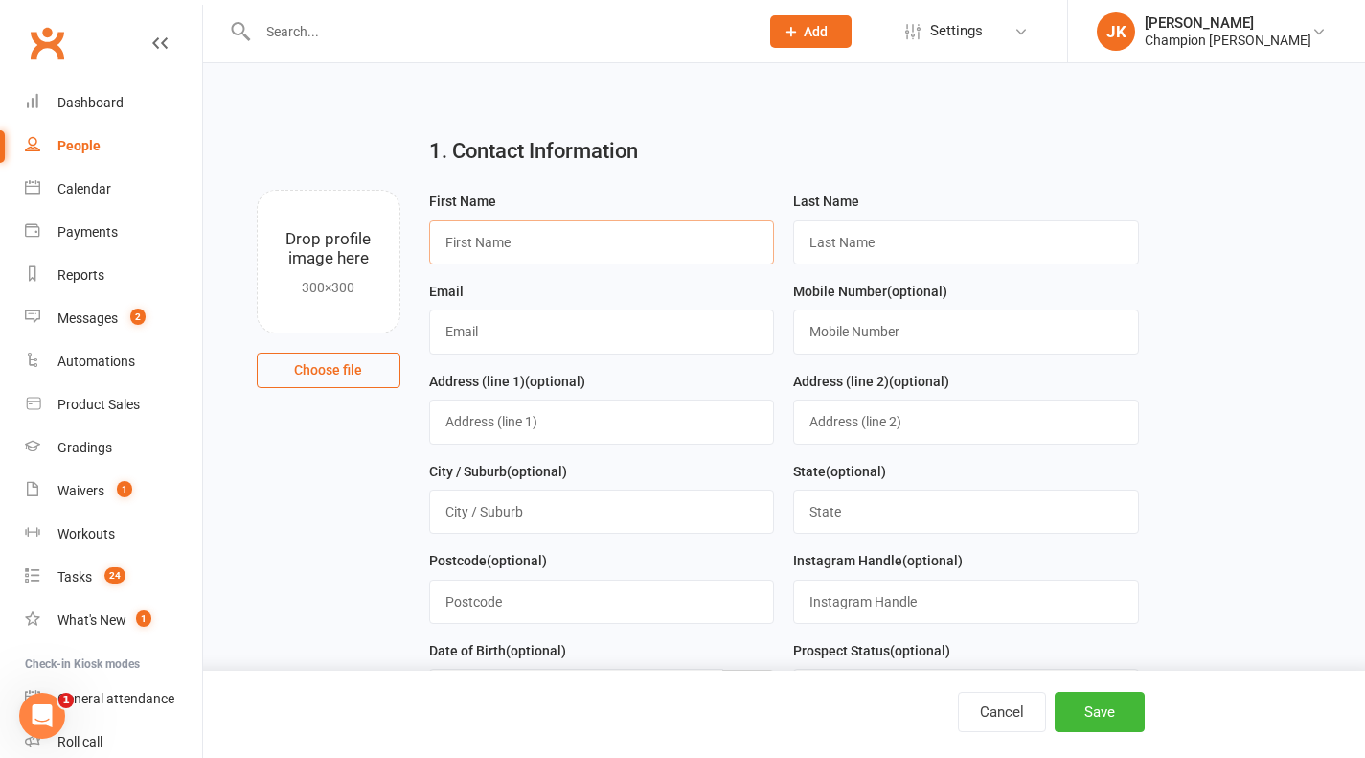
click at [710, 240] on input "text" at bounding box center [602, 242] width 346 height 44
type input "Jess"
type input "Della-Franca"
type input "Jess.della@hotmail.com"
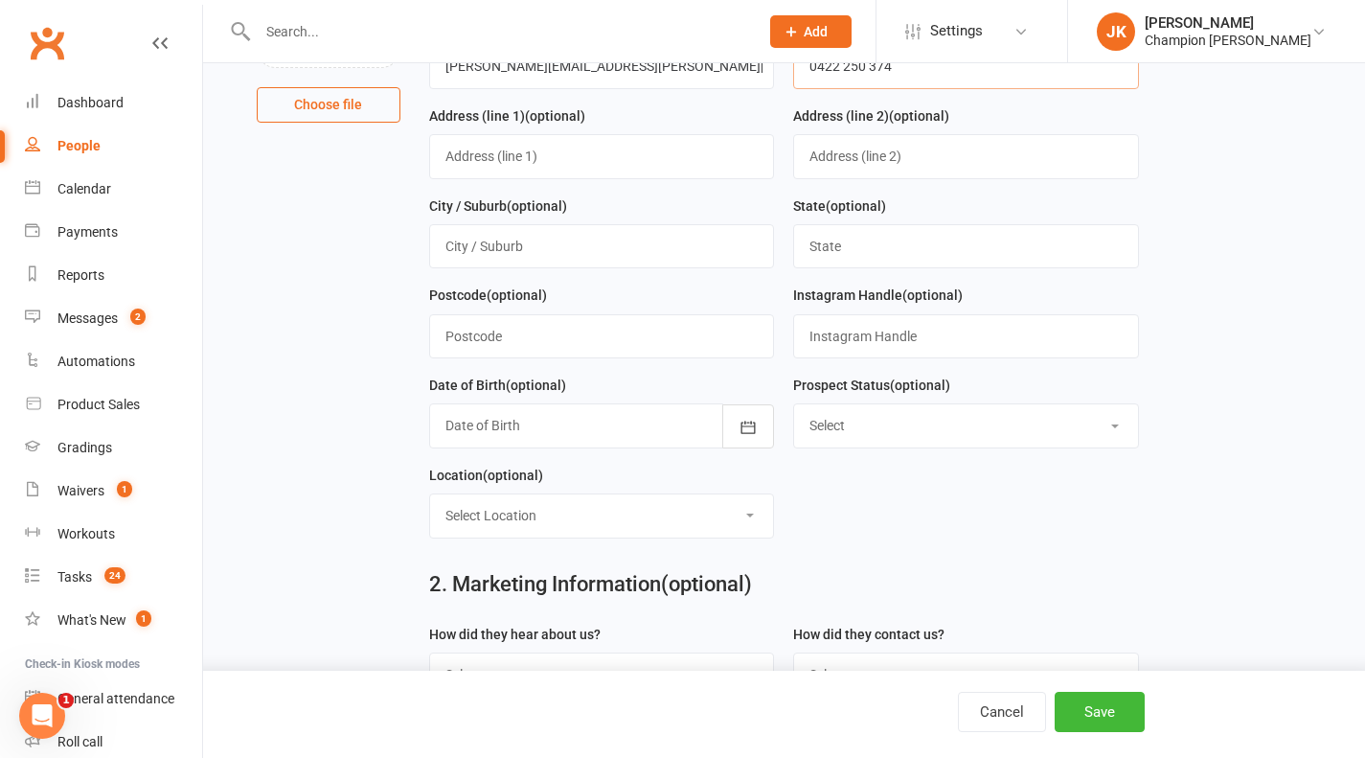
scroll to position [280, 0]
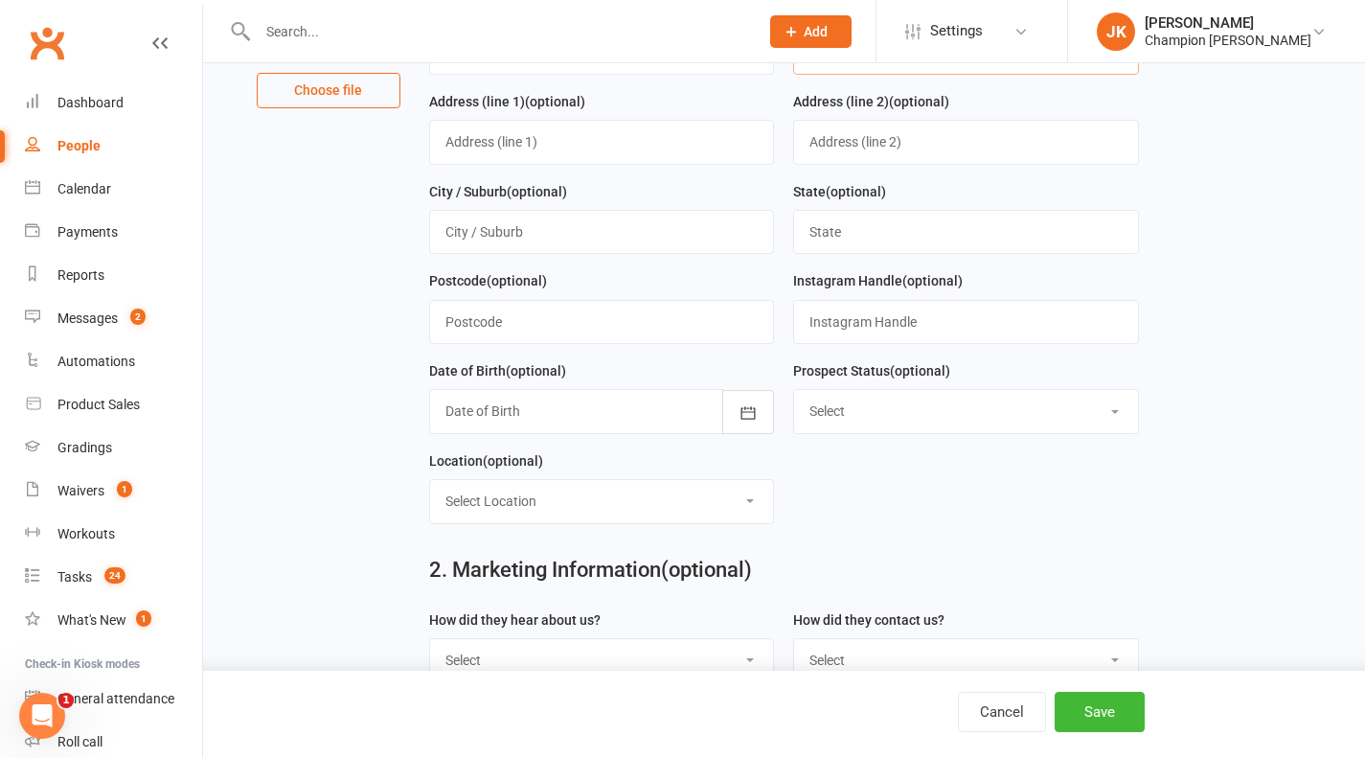
type input "0422 250 374"
click at [737, 514] on select "Select Location Highgate Joondalup Myaree" at bounding box center [602, 501] width 344 height 42
select select "1"
click at [430, 480] on select "Select Location Highgate Joondalup Myaree" at bounding box center [602, 501] width 344 height 42
click at [1072, 716] on button "Save" at bounding box center [1100, 712] width 90 height 40
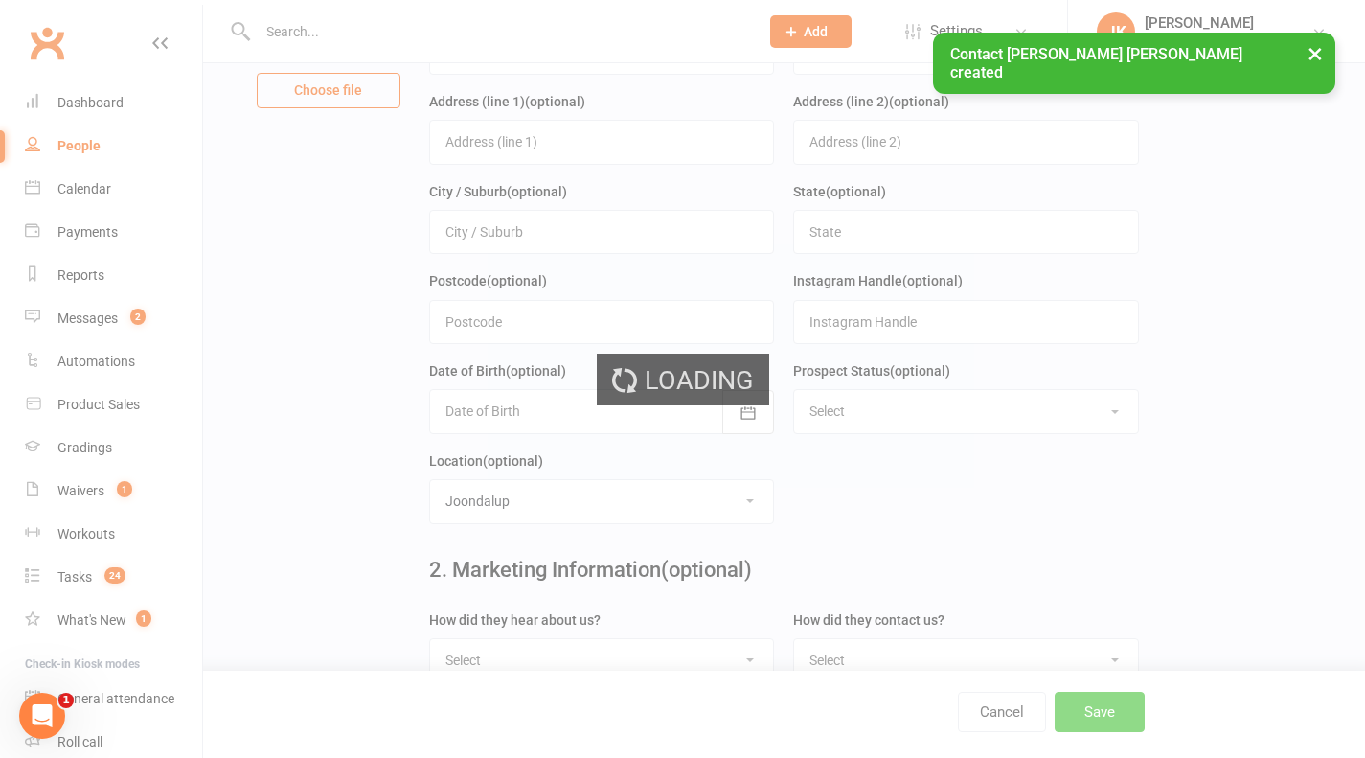
scroll to position [0, 0]
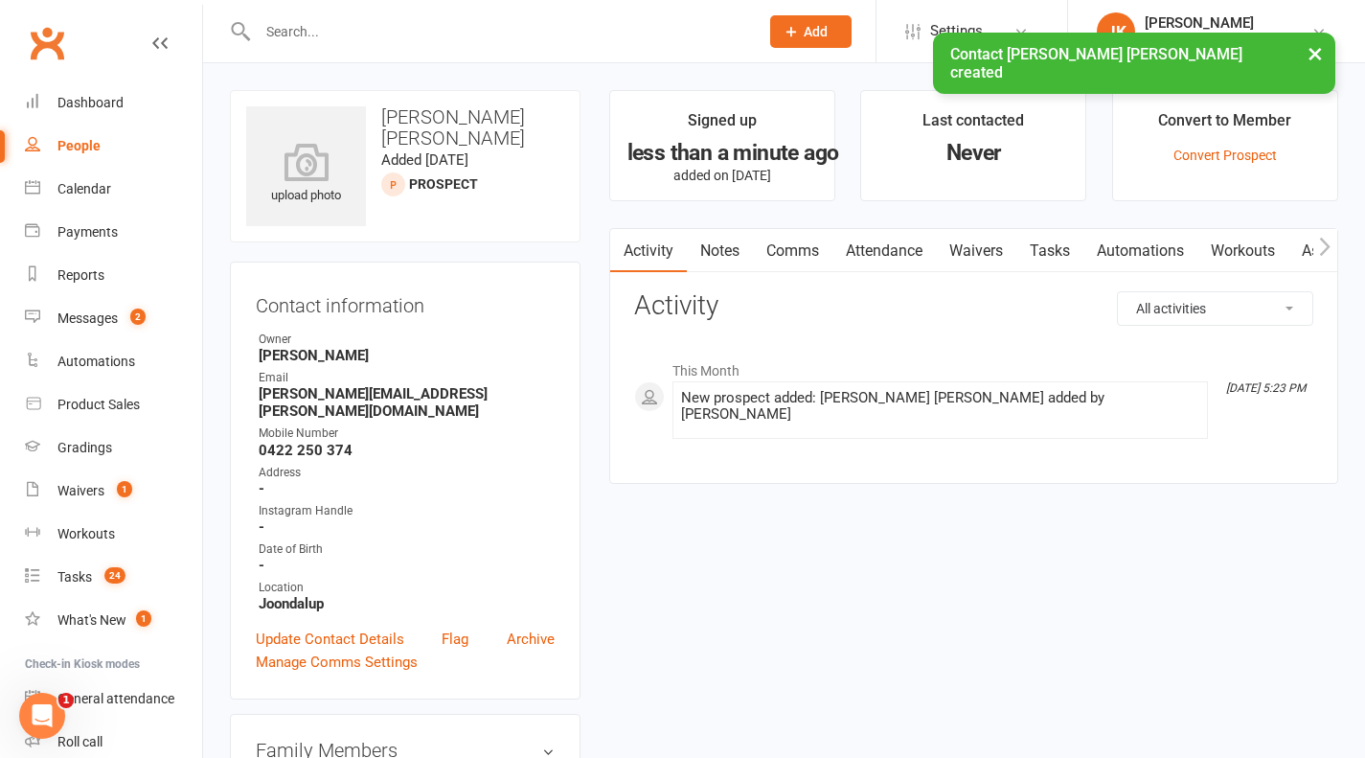
click at [979, 265] on link "Waivers" at bounding box center [976, 251] width 80 height 44
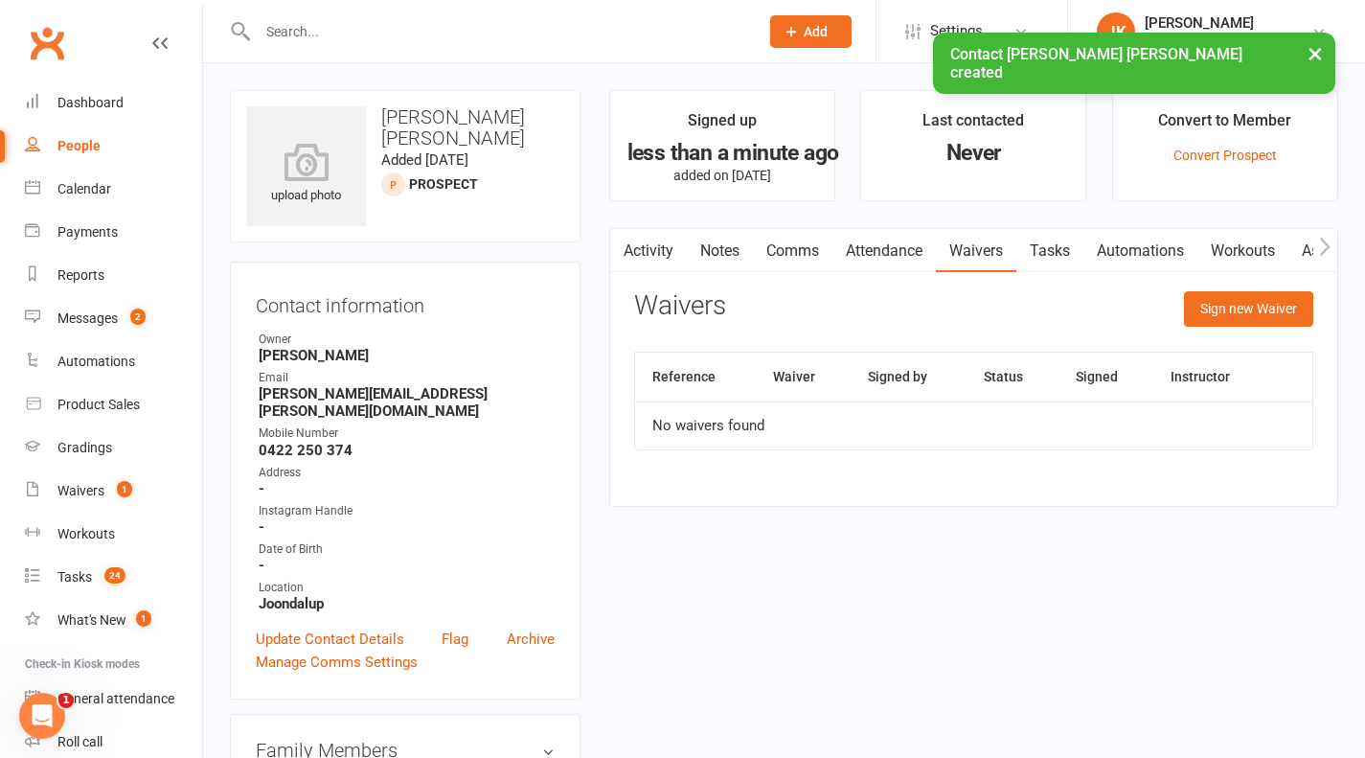
click at [717, 244] on link "Notes" at bounding box center [720, 251] width 66 height 44
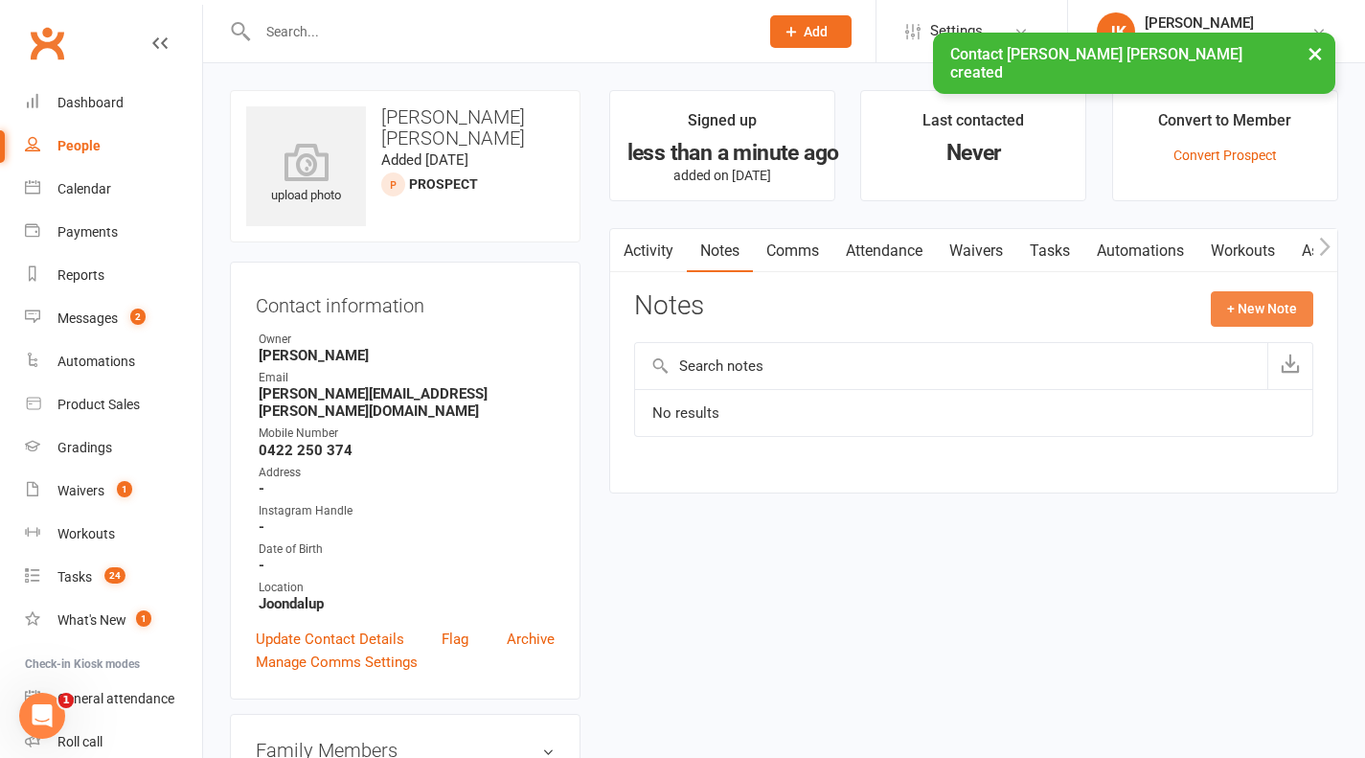
click at [1250, 316] on button "+ New Note" at bounding box center [1262, 308] width 103 height 34
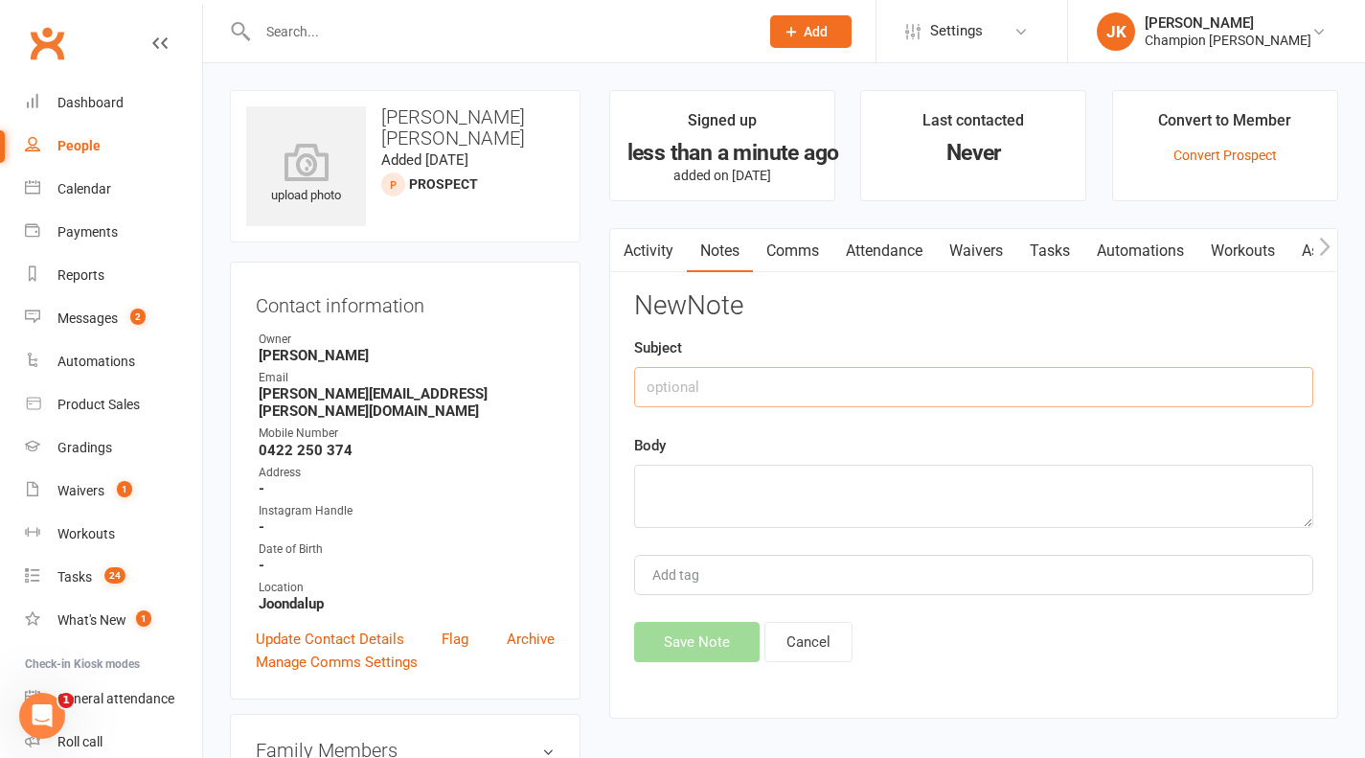
click at [1217, 400] on input "text" at bounding box center [973, 387] width 679 height 40
type input "R"
type input "Sunny's friend"
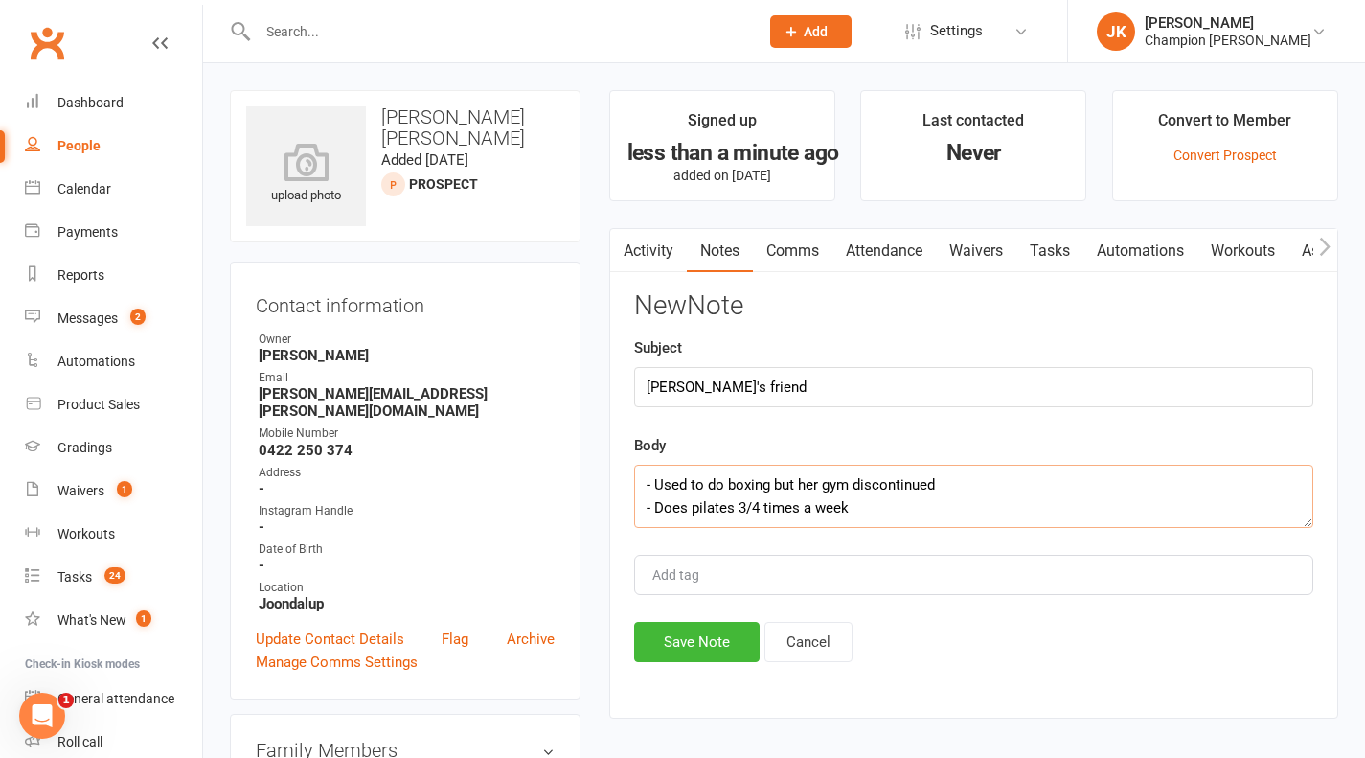
scroll to position [12, 0]
type textarea "- Used to do boxing but her gym discontinued - Does pilates 3/4 times a week -"
click at [1008, 383] on input "Sunny's friend" at bounding box center [973, 387] width 679 height 40
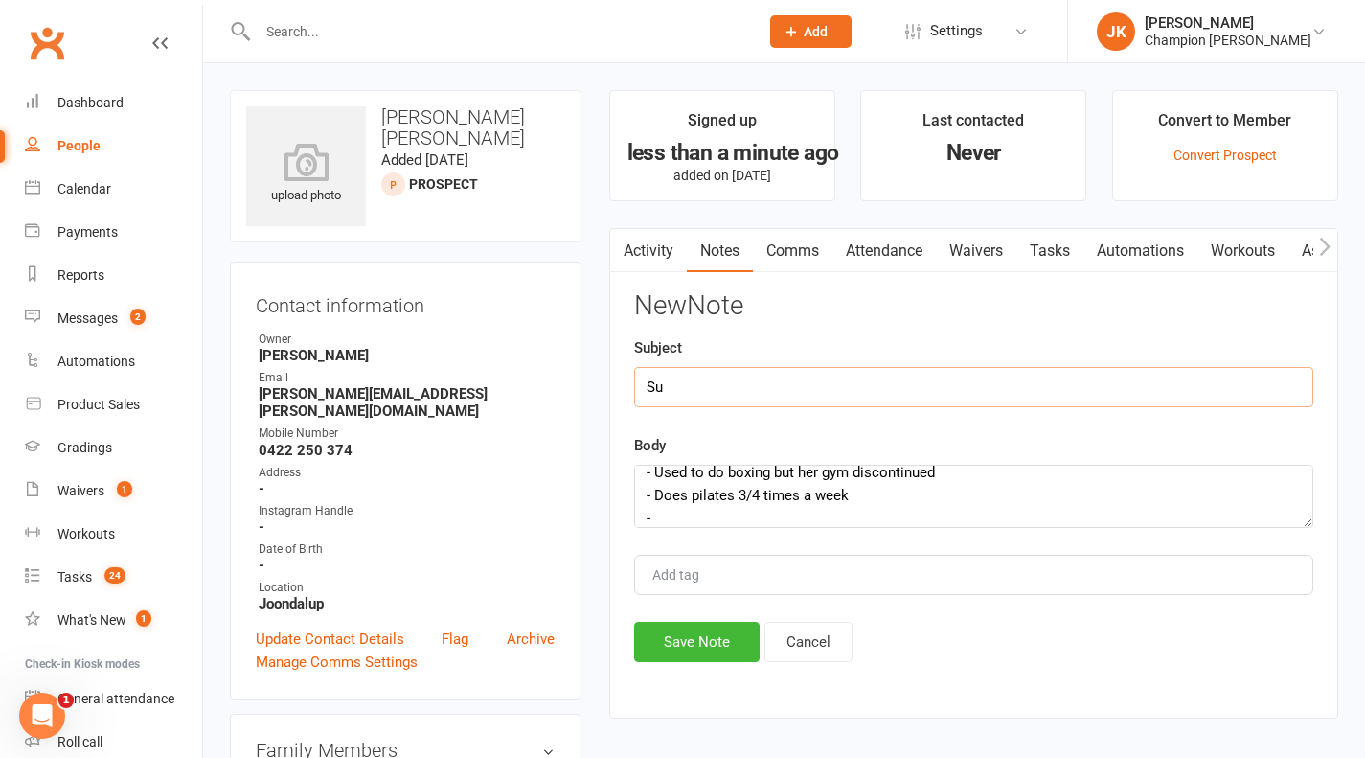
type input "S"
type input "N"
type input "INFO"
click at [1016, 527] on textarea "- Used to do boxing but her gym discontinued - Does pilates 3/4 times a week -" at bounding box center [973, 496] width 679 height 63
type textarea "- Used to do boxing but her gym discontinued - Does pilates 3/4 times a week - …"
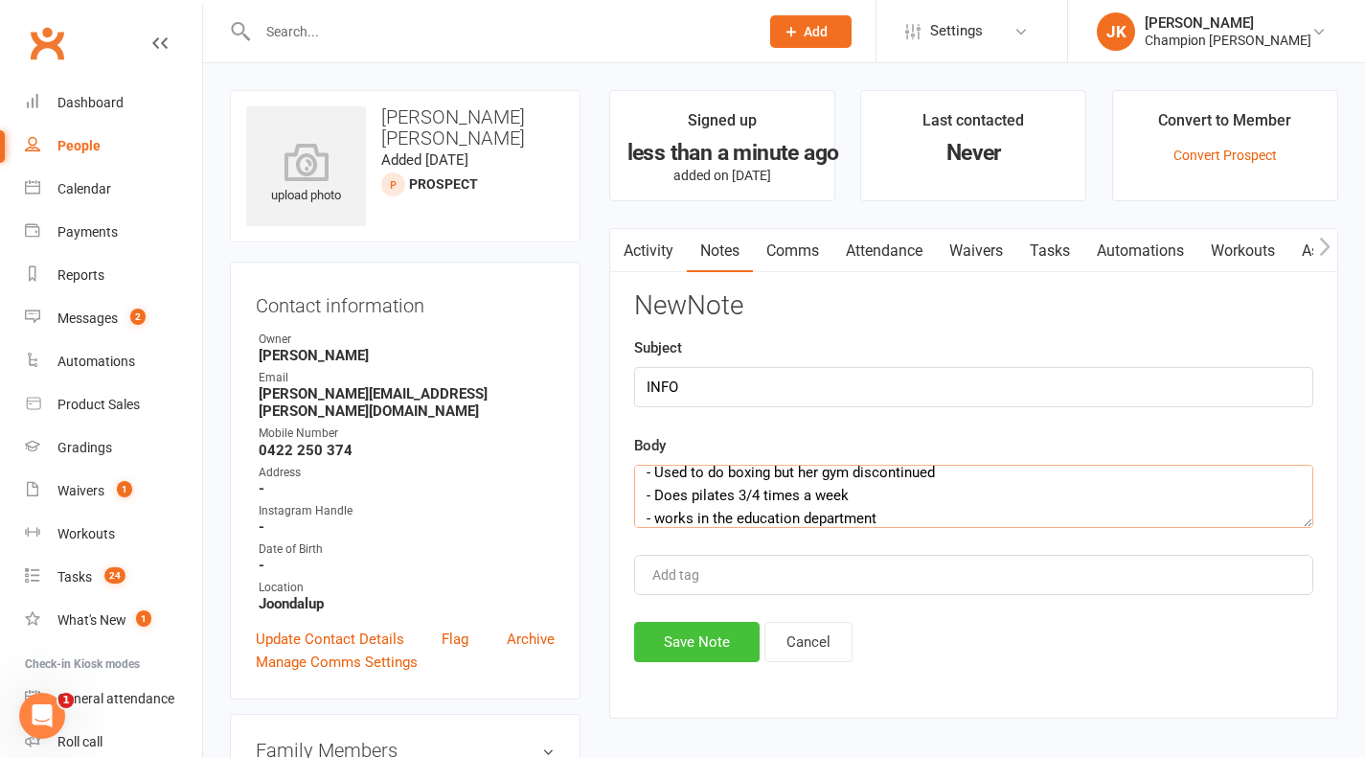
click at [693, 657] on button "Save Note" at bounding box center [696, 642] width 125 height 40
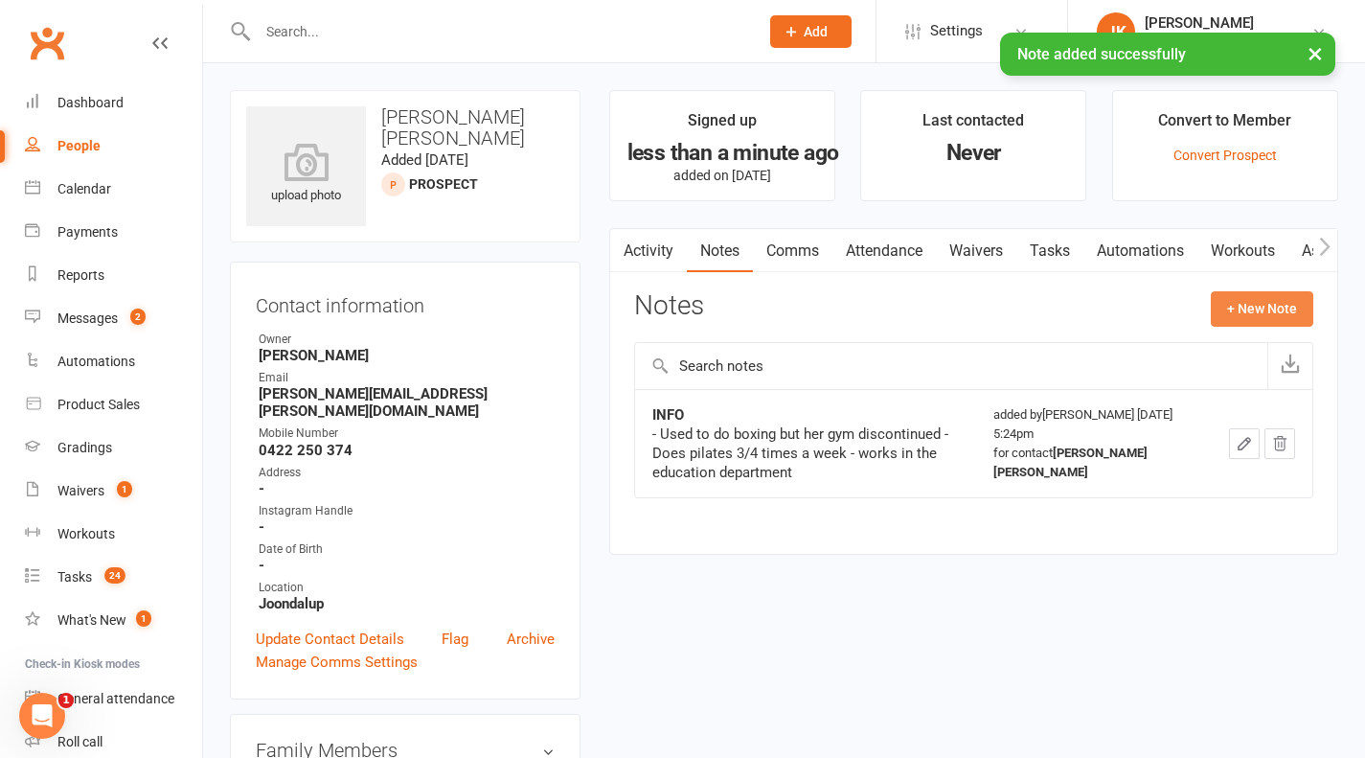
click at [1292, 312] on button "+ New Note" at bounding box center [1262, 308] width 103 height 34
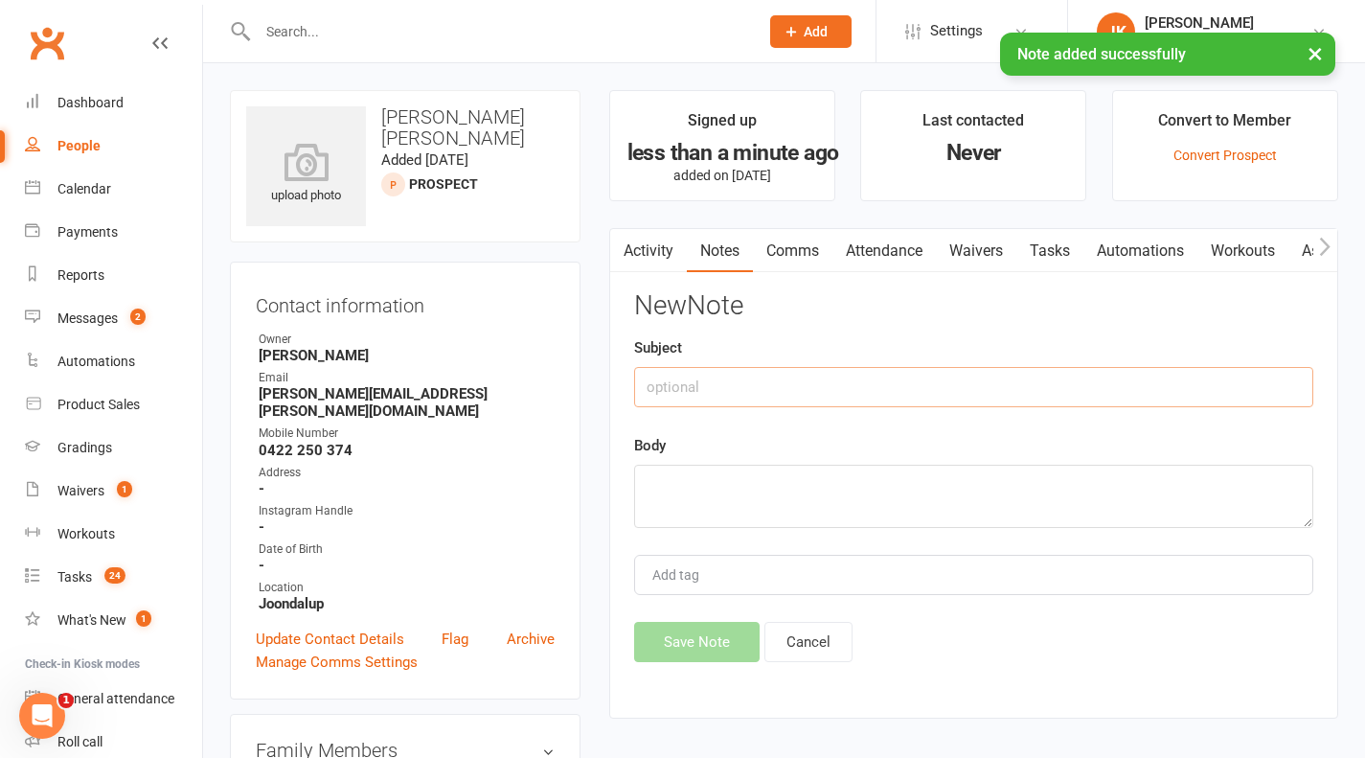
click at [1185, 405] on input "text" at bounding box center [973, 387] width 679 height 40
type input "why now?"
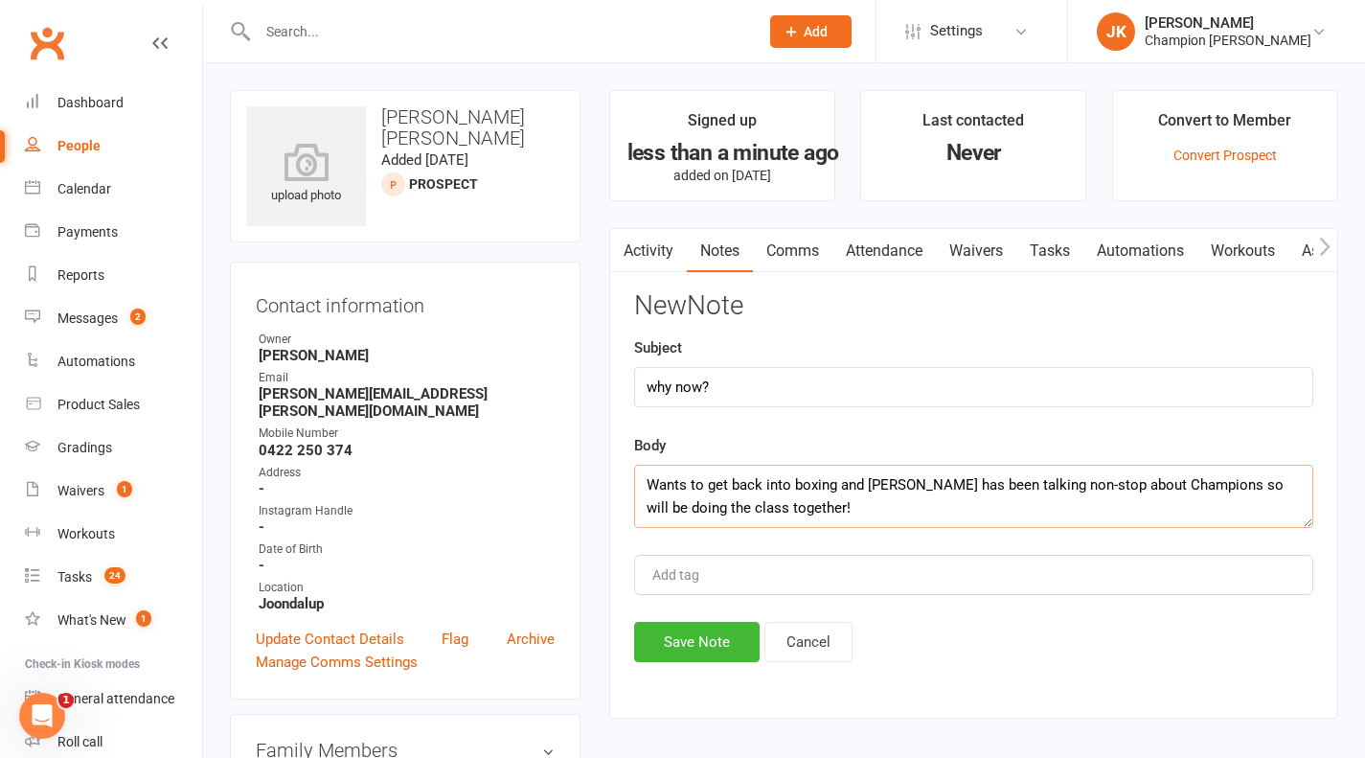
type textarea "Wants to get back into boxing and Sunny has been talking non-stop about Champio…"
click at [691, 636] on button "Save Note" at bounding box center [696, 642] width 125 height 40
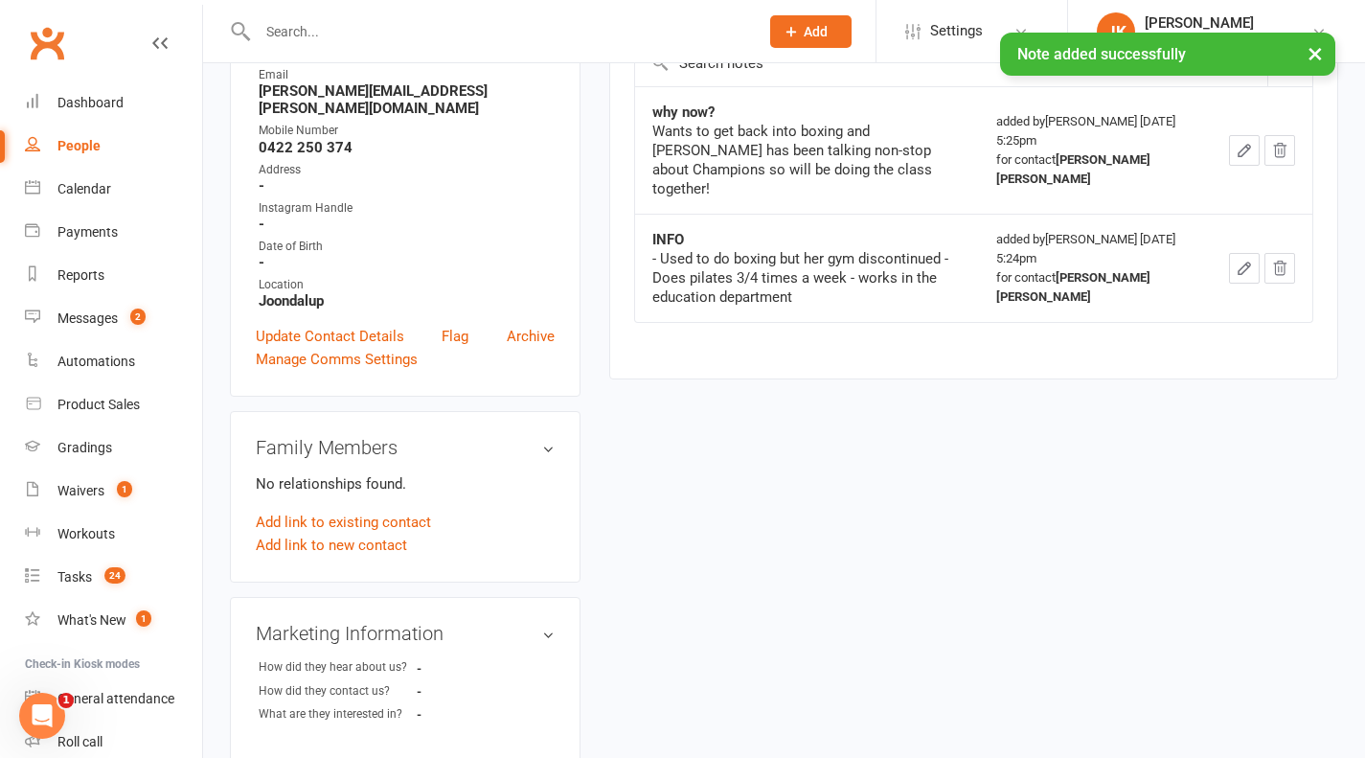
scroll to position [300, 0]
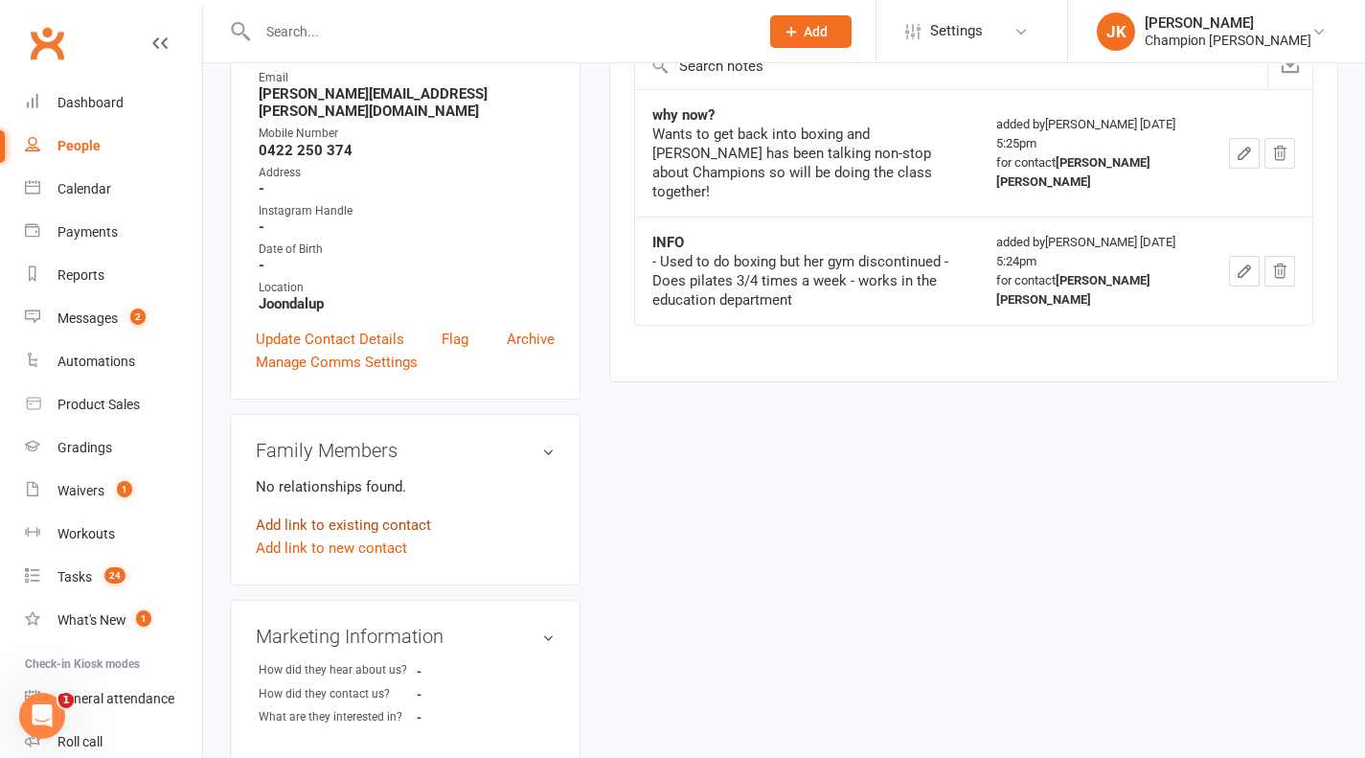
click at [386, 513] on link "Add link to existing contact" at bounding box center [343, 524] width 175 height 23
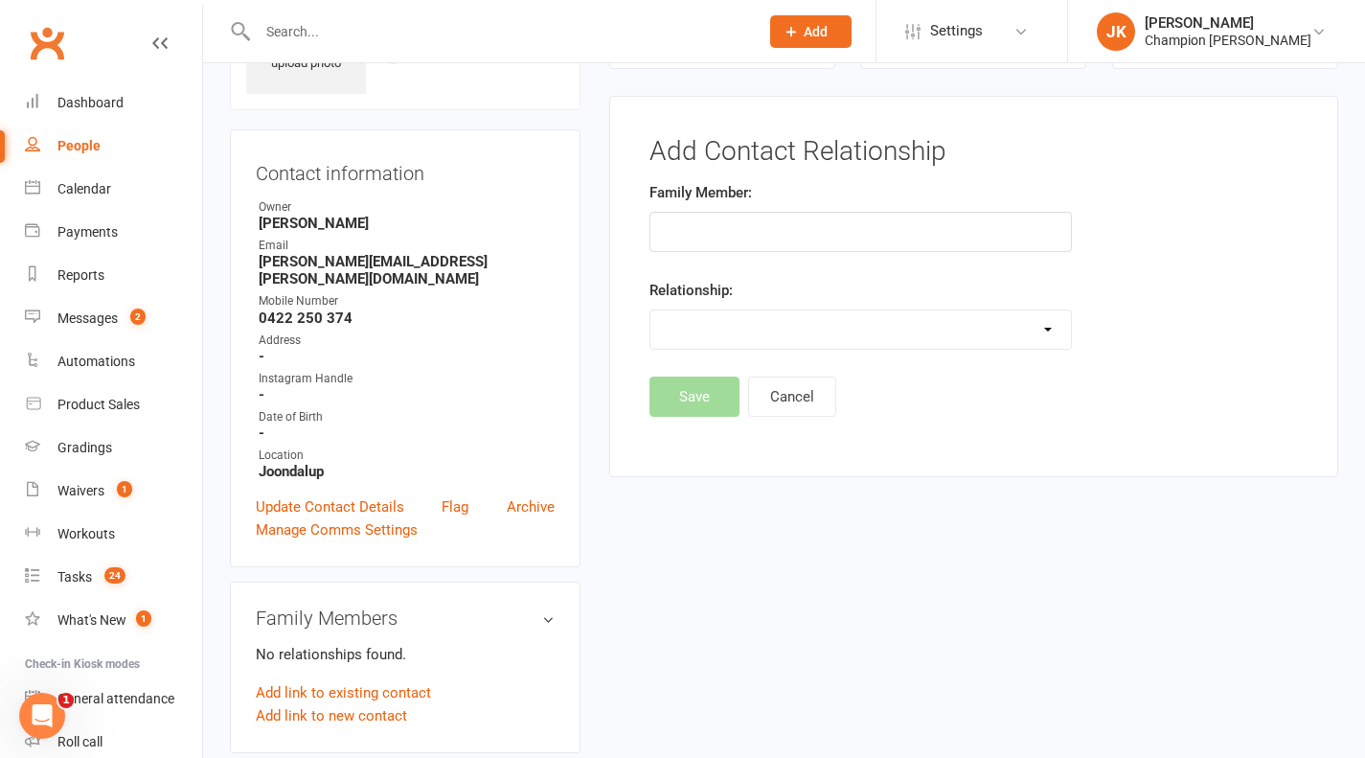
scroll to position [131, 0]
type input "Sanette"
click at [752, 321] on select "Parent / Guardian Child Sibling (parent not in system) Spouse / Partner Cousin …" at bounding box center [860, 330] width 421 height 38
select select "5"
click at [650, 311] on select "Parent / Guardian Child Sibling (parent not in system) Spouse / Partner Cousin …" at bounding box center [860, 330] width 421 height 38
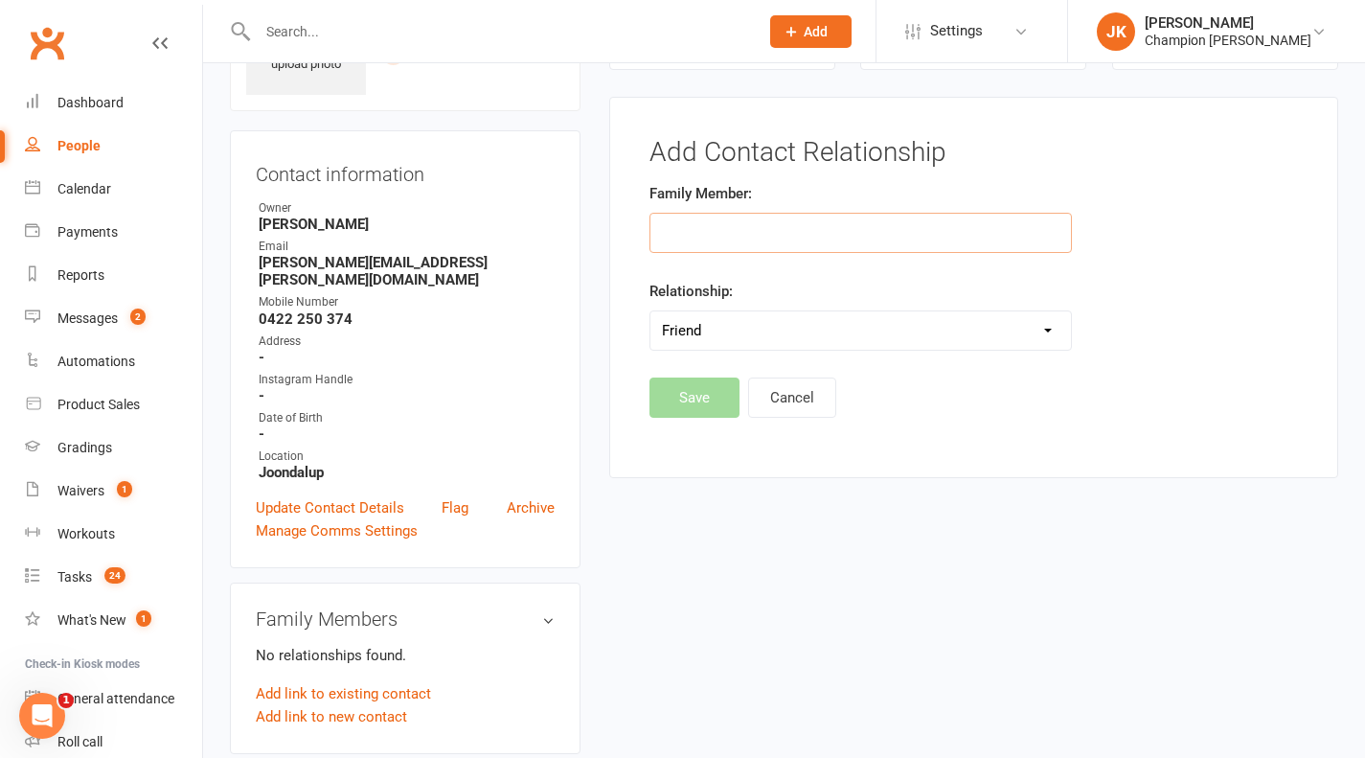
click at [731, 239] on input "text" at bounding box center [860, 233] width 423 height 40
type input "a"
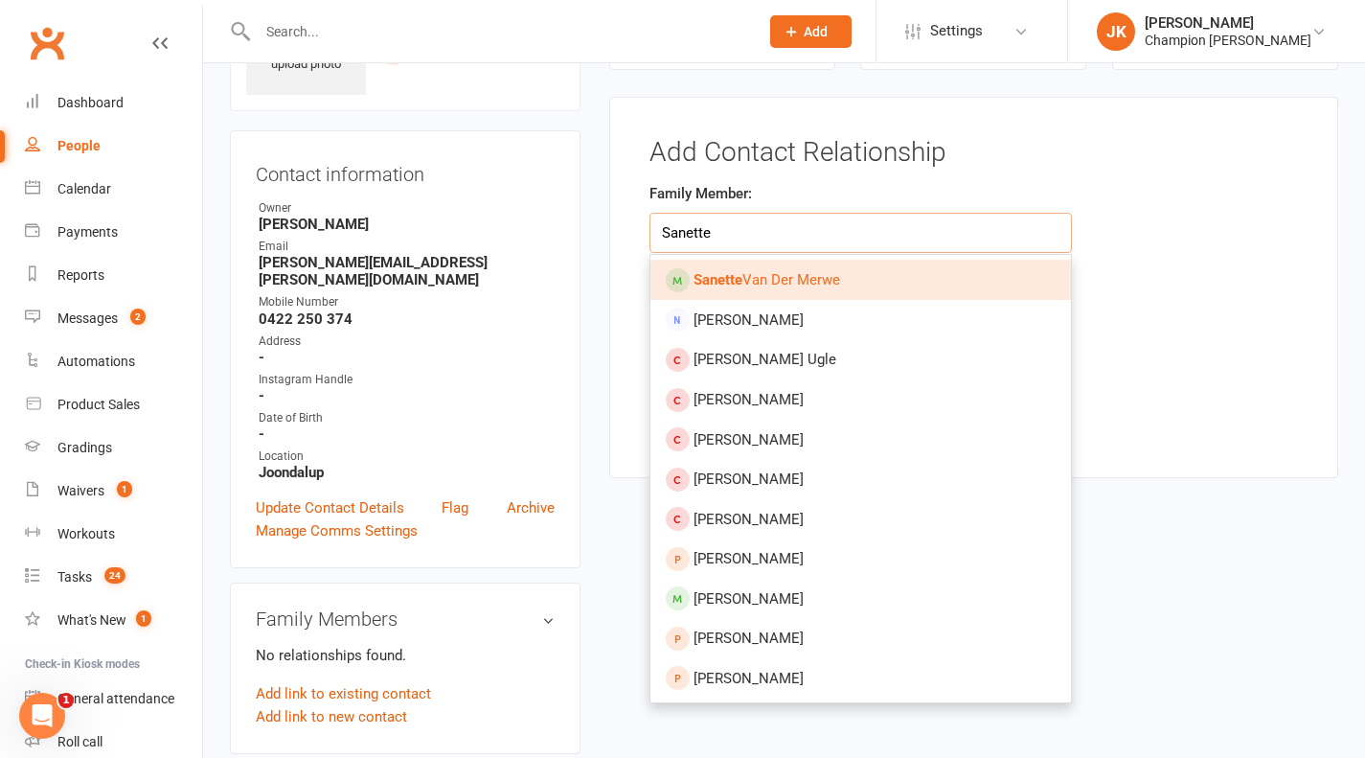
type input "Sanette"
click at [740, 286] on strong "Sanette" at bounding box center [718, 279] width 49 height 17
type input "Sanette Van Der Merwe"
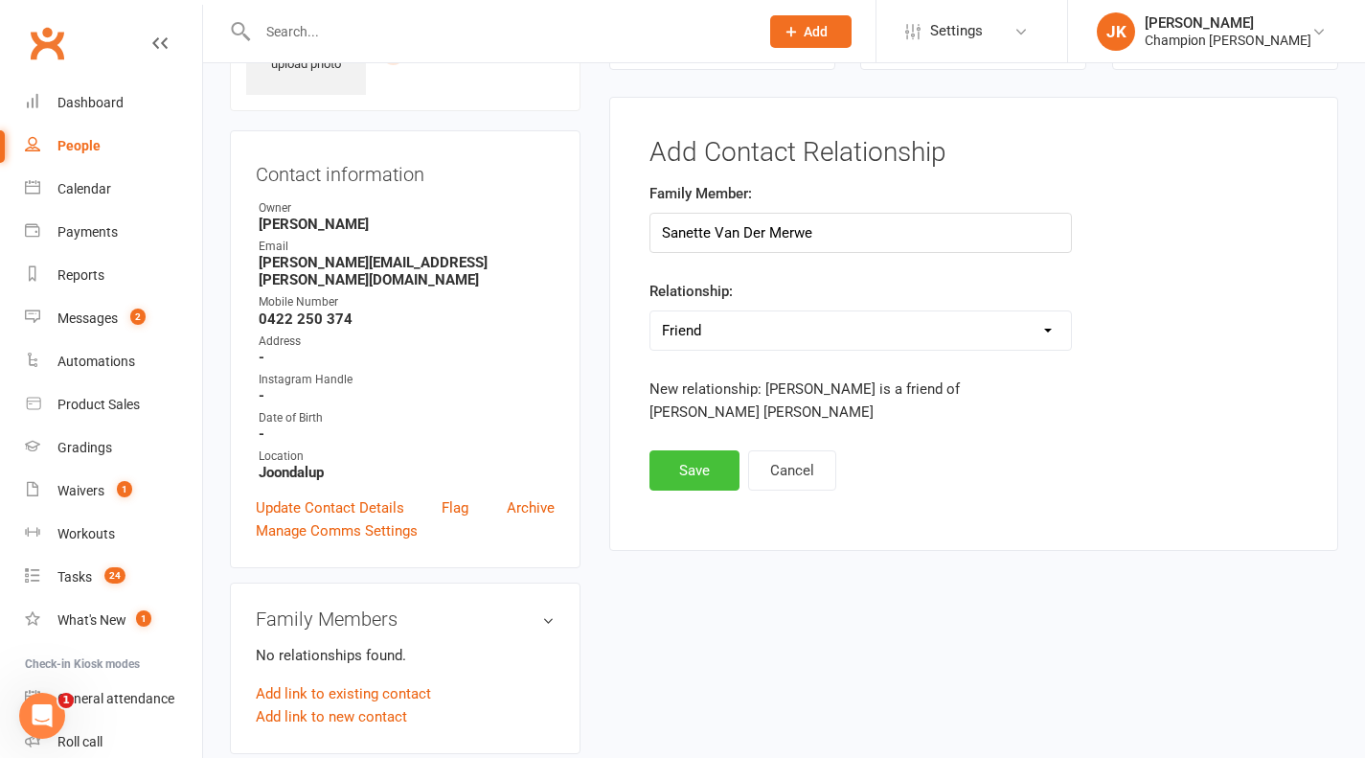
click at [704, 467] on button "Save" at bounding box center [694, 470] width 90 height 40
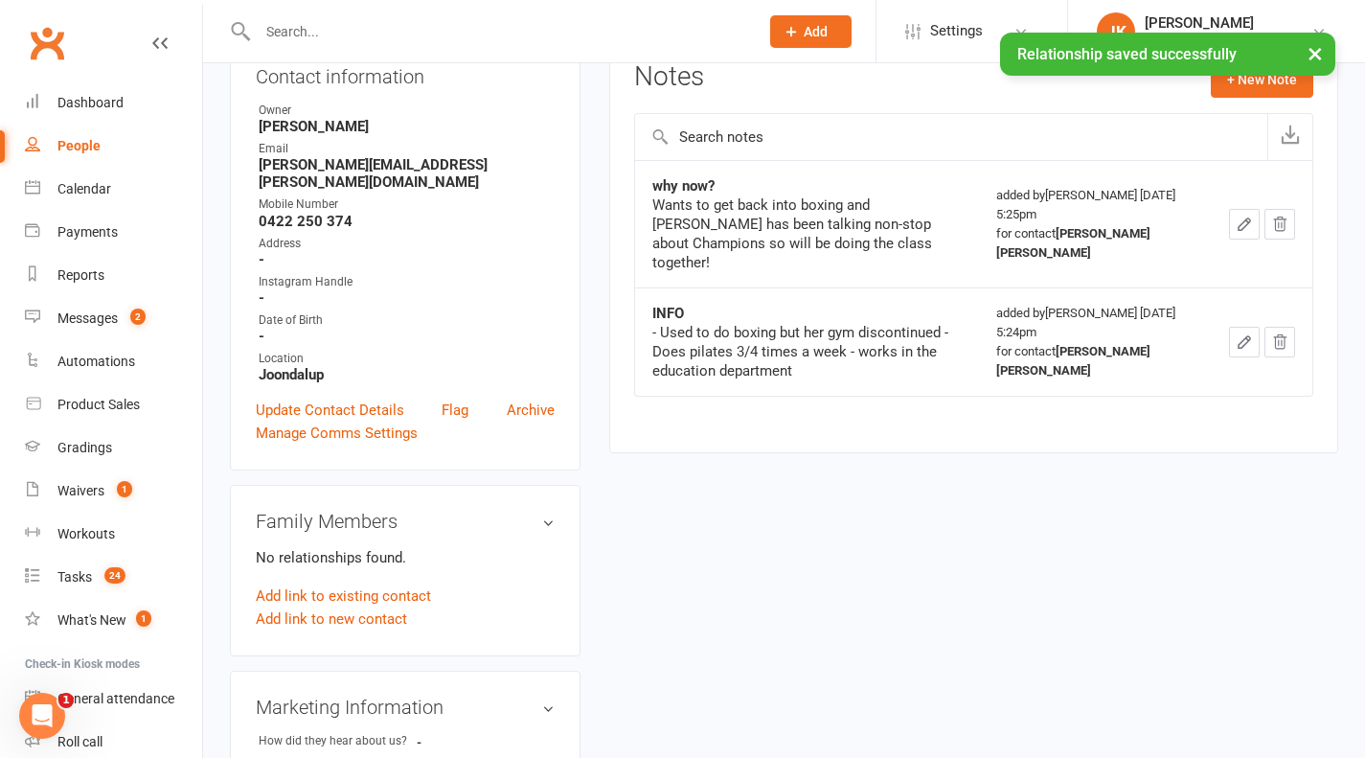
scroll to position [0, 0]
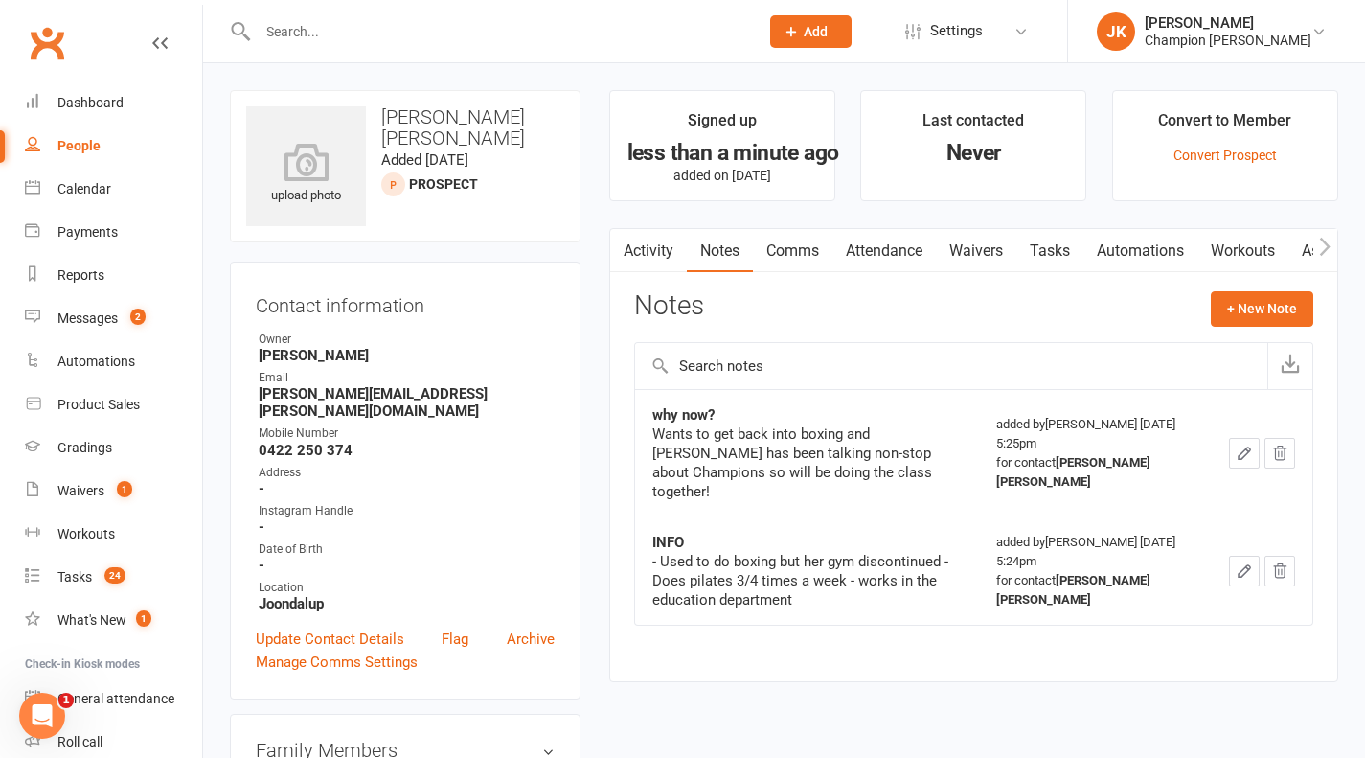
click at [637, 249] on link "Activity" at bounding box center [648, 251] width 77 height 44
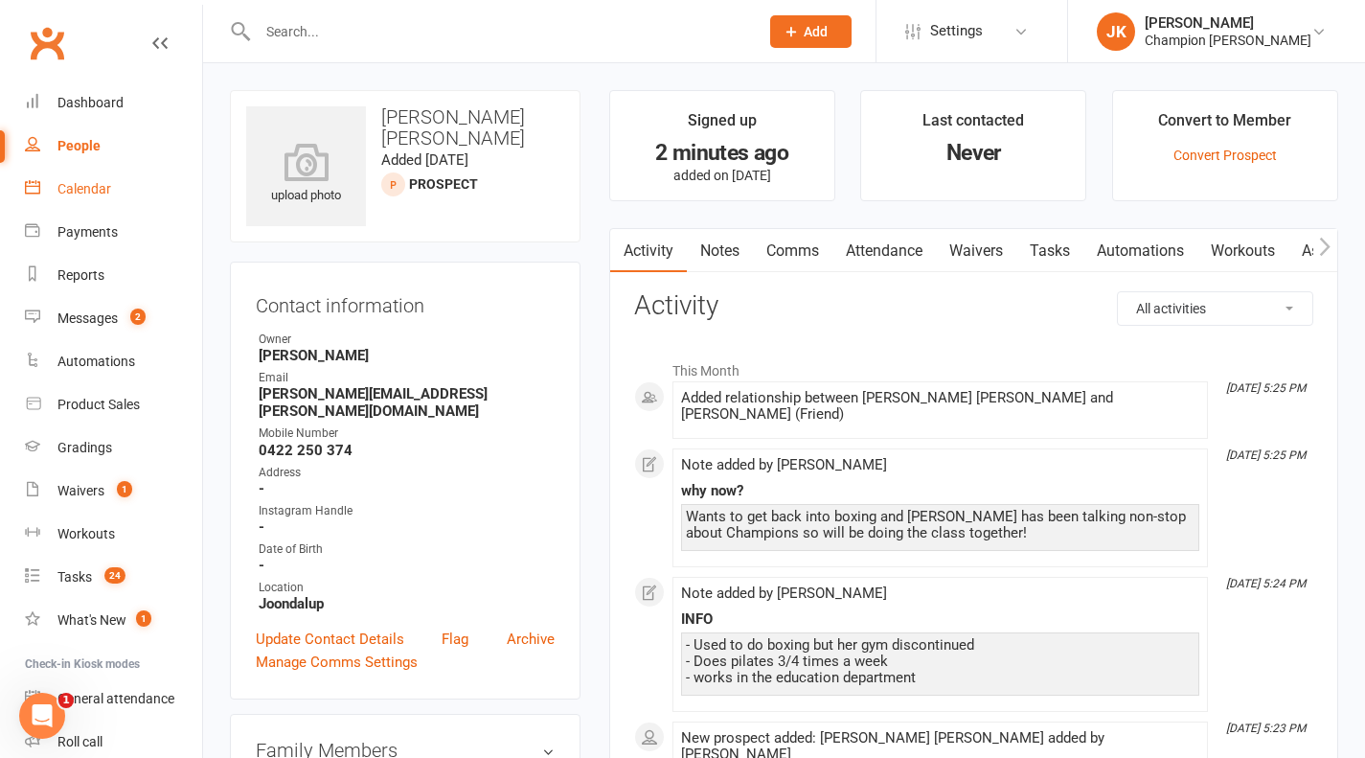
click at [120, 192] on link "Calendar" at bounding box center [113, 189] width 177 height 43
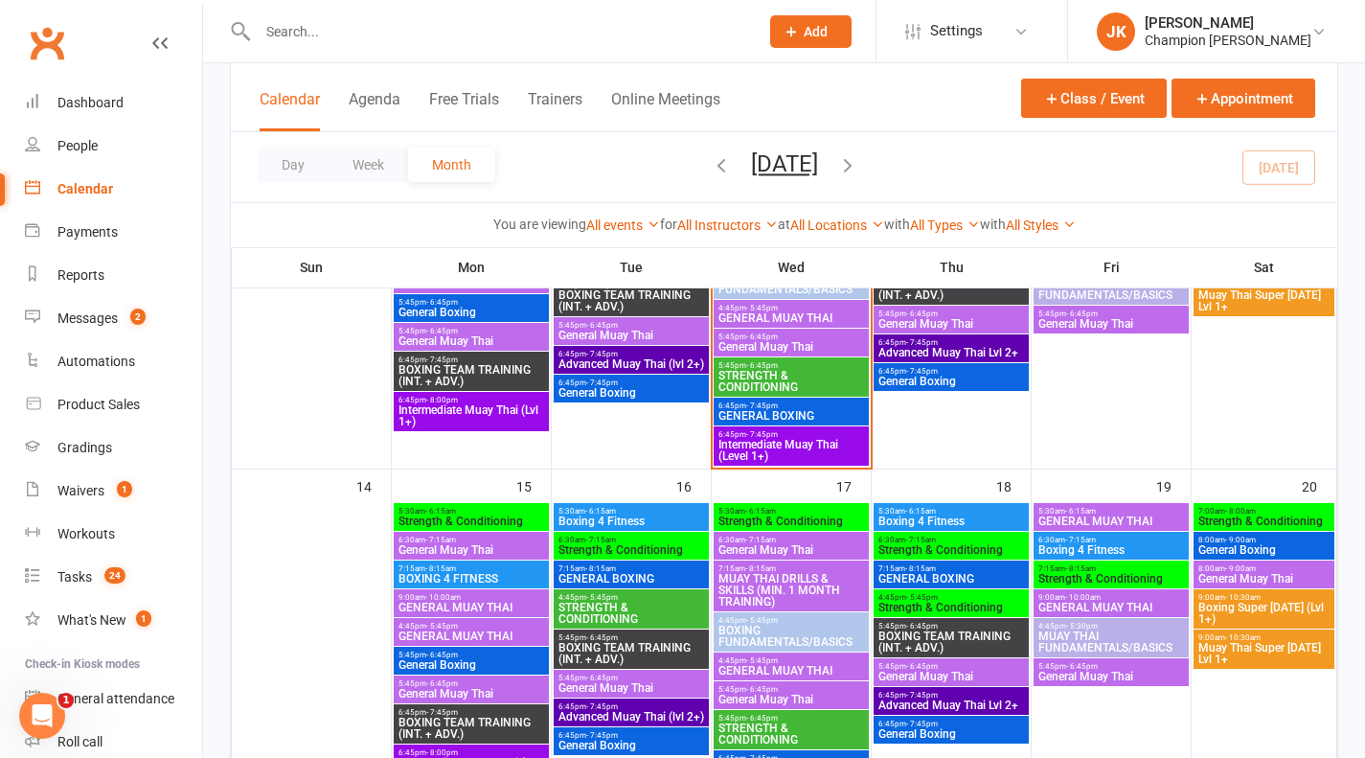
scroll to position [850, 0]
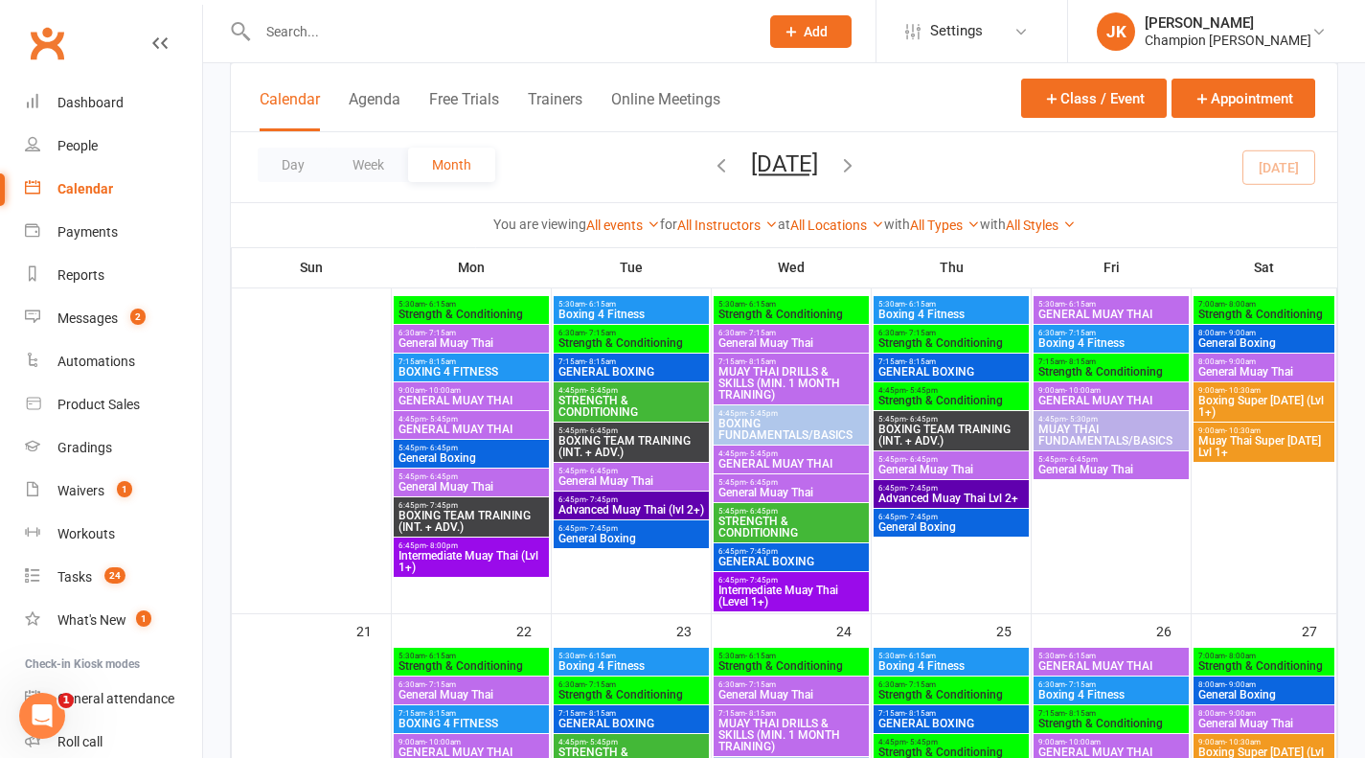
click at [426, 415] on span "- 5:45pm" at bounding box center [442, 419] width 32 height 9
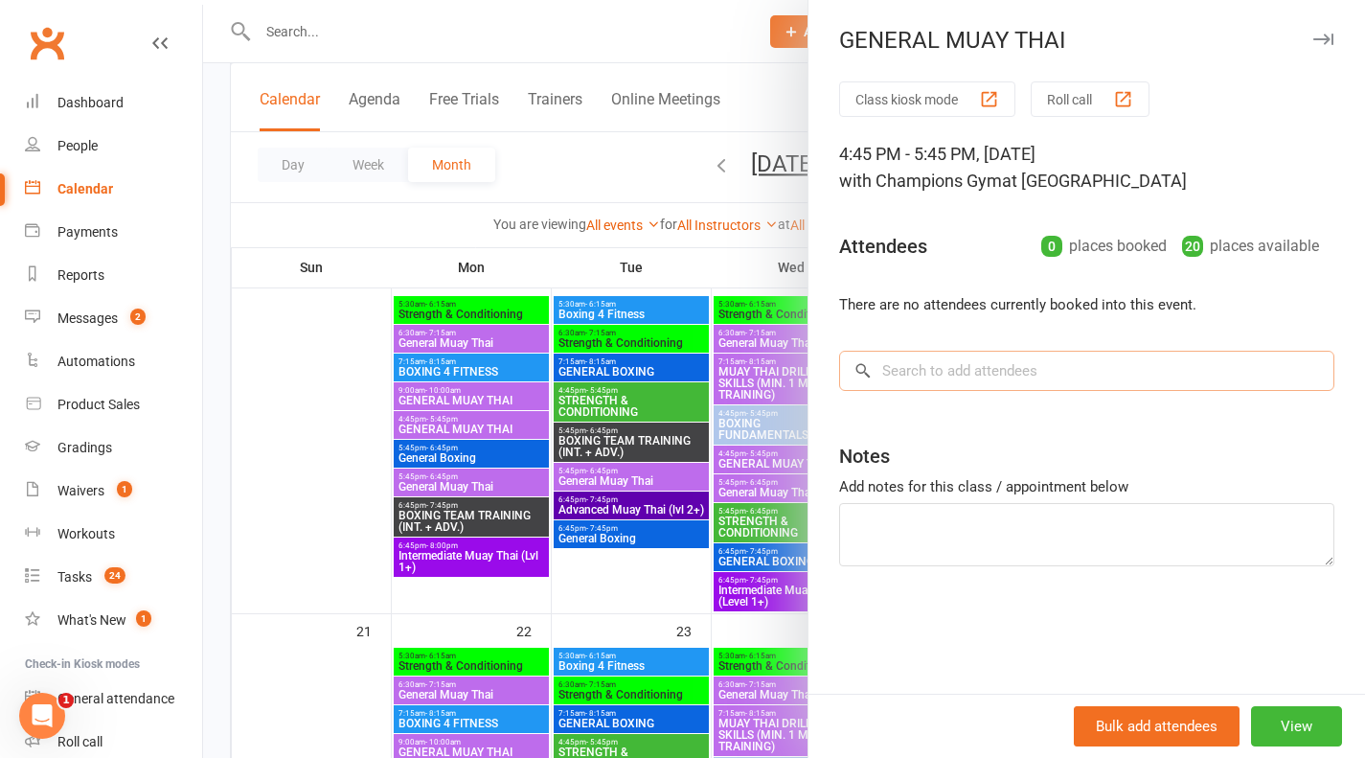
click at [1034, 377] on input "search" at bounding box center [1086, 371] width 495 height 40
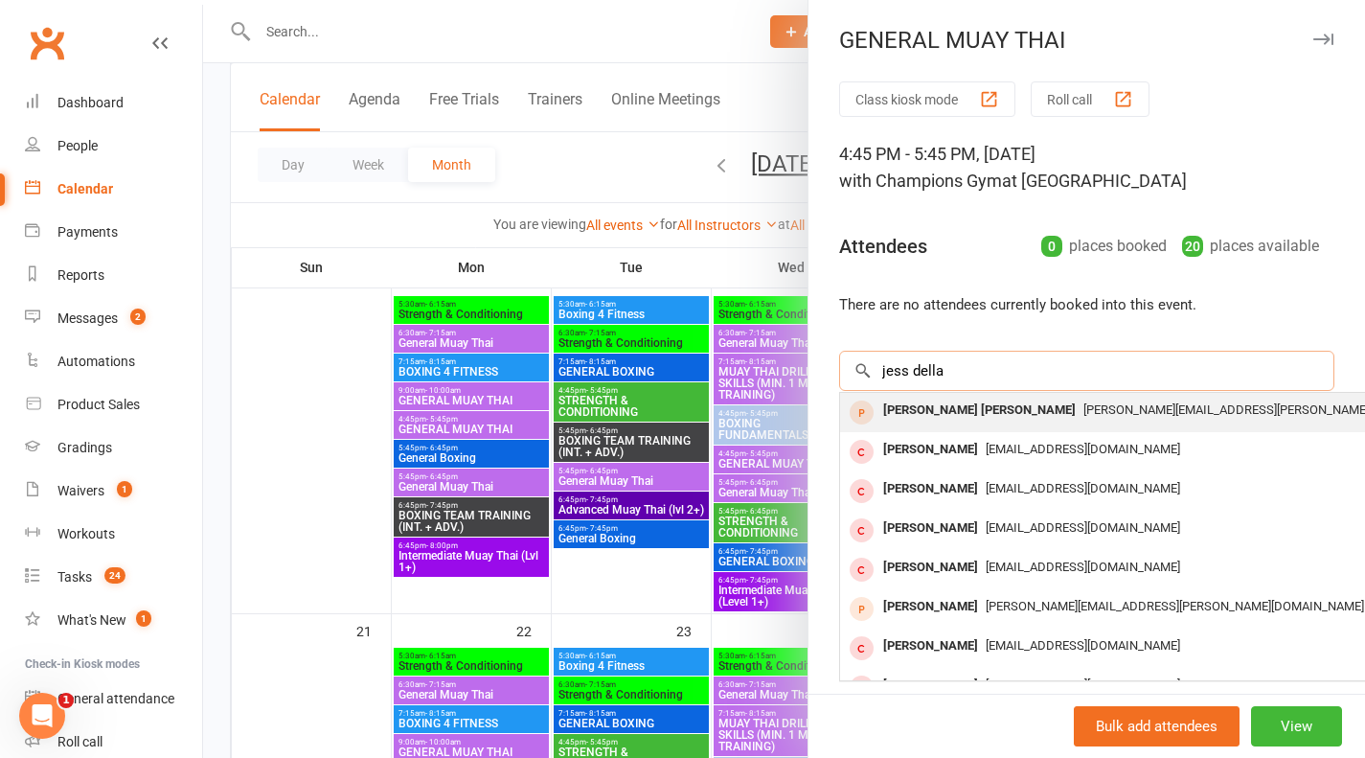
type input "jess della"
click at [945, 399] on div "[PERSON_NAME] [PERSON_NAME]" at bounding box center [980, 411] width 208 height 28
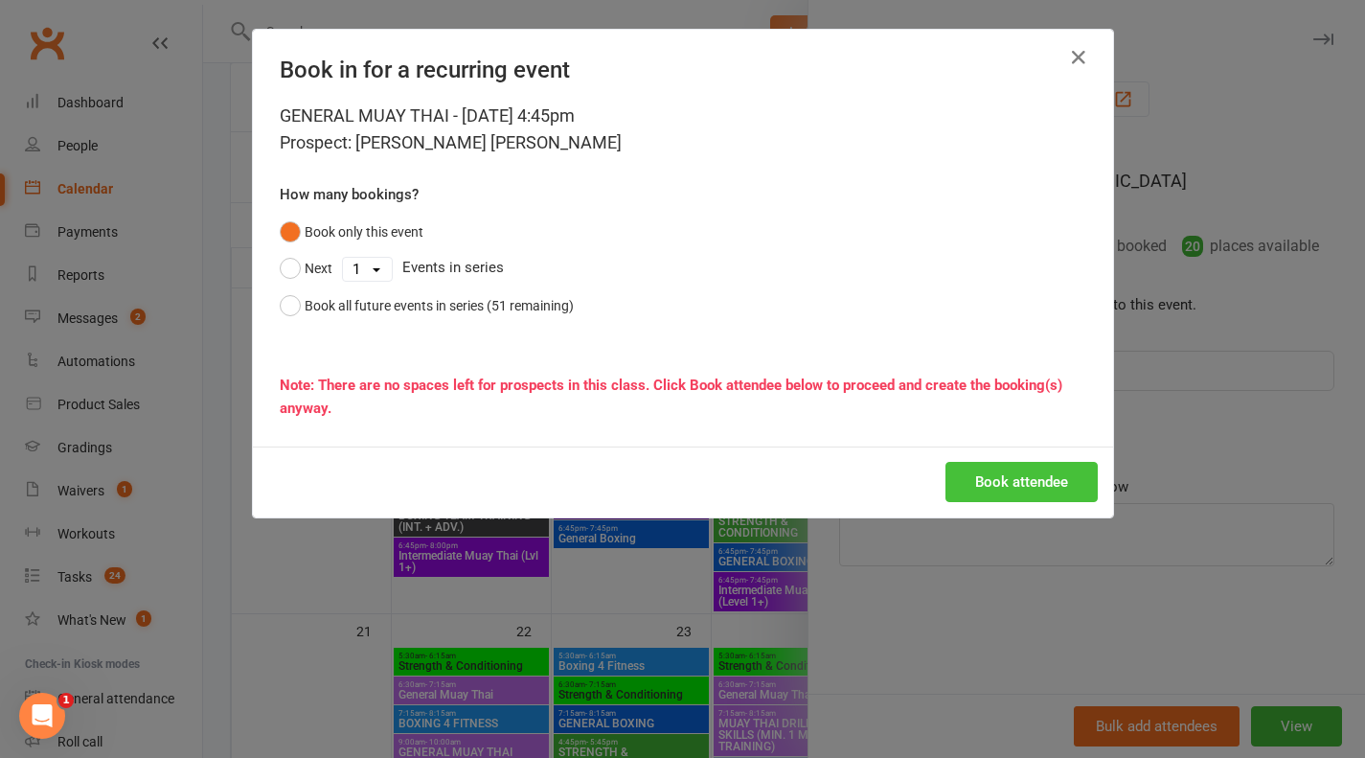
drag, startPoint x: 960, startPoint y: 459, endPoint x: 968, endPoint y: 474, distance: 17.6
click at [968, 474] on div "Book attendee" at bounding box center [683, 481] width 860 height 71
click at [968, 474] on button "Book attendee" at bounding box center [1021, 482] width 152 height 40
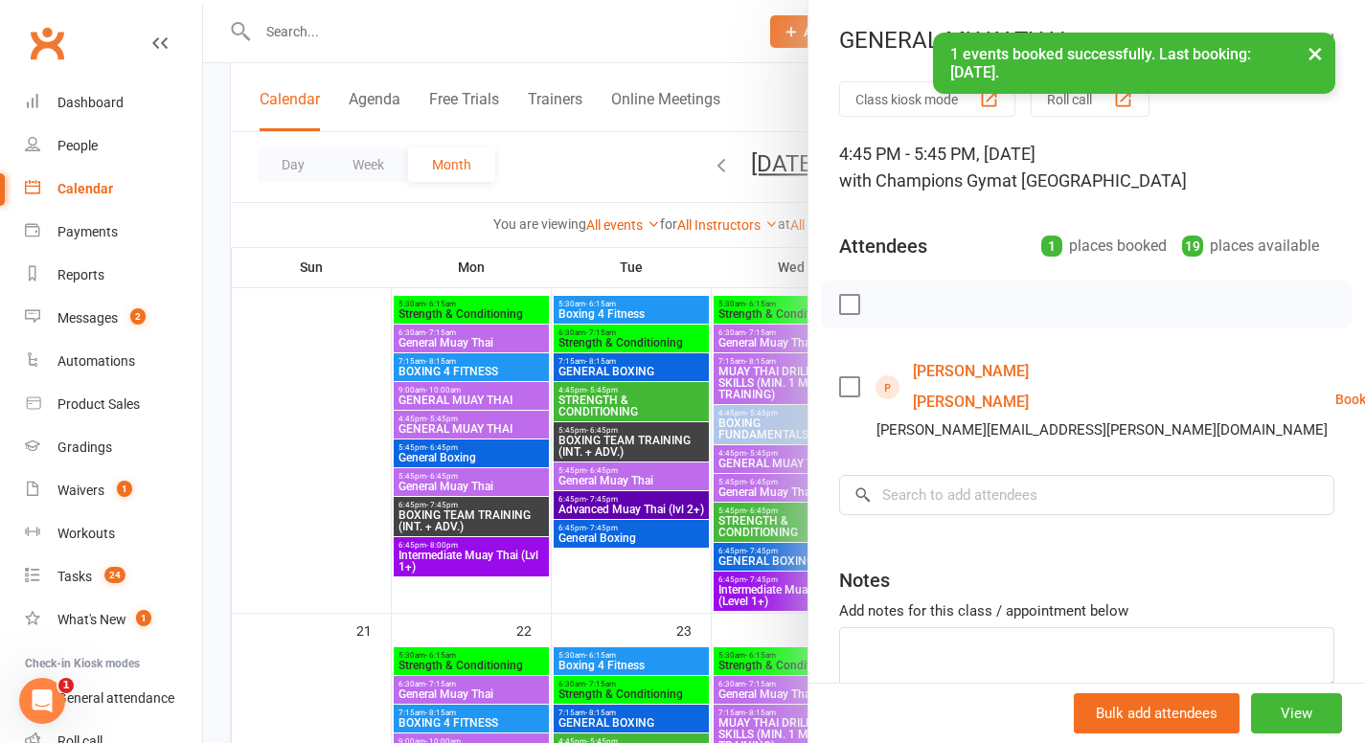
click at [396, 347] on div at bounding box center [784, 371] width 1162 height 743
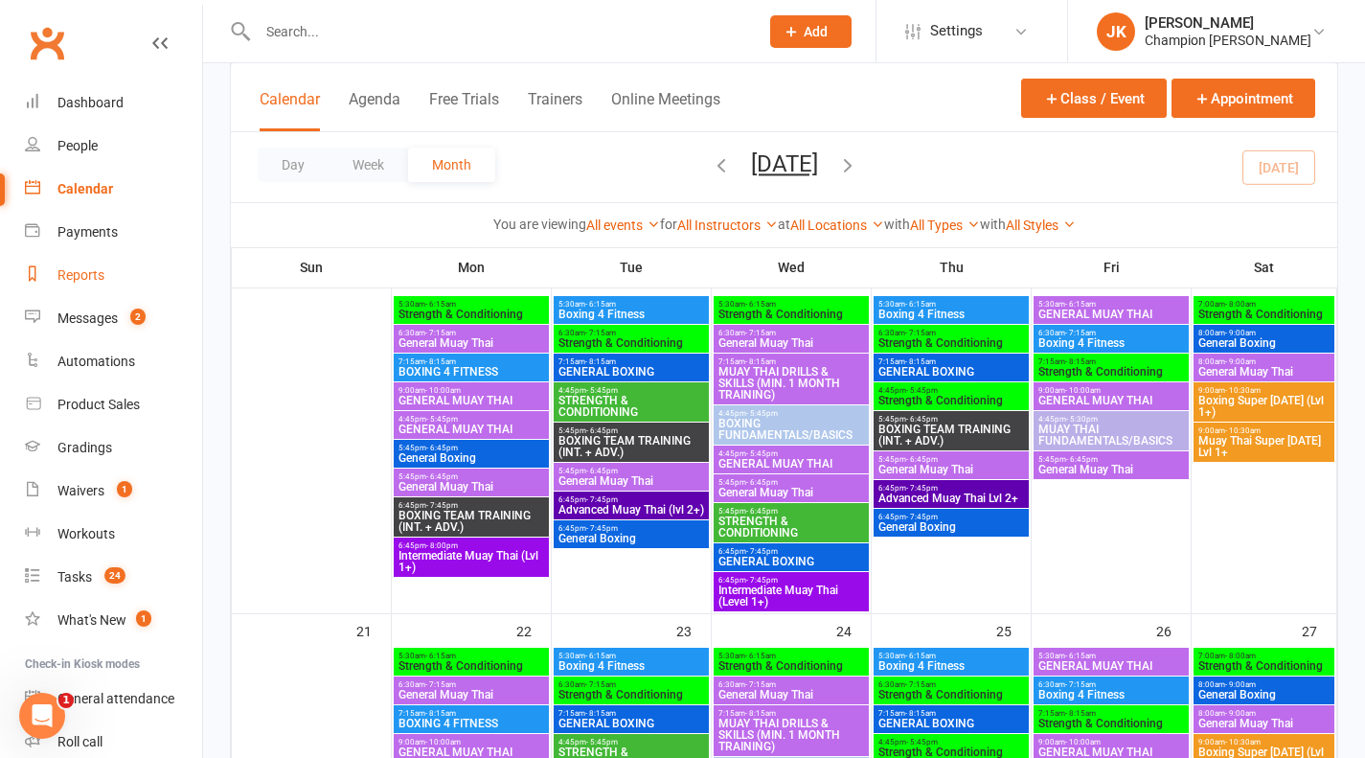
click at [167, 269] on link "Reports" at bounding box center [113, 275] width 177 height 43
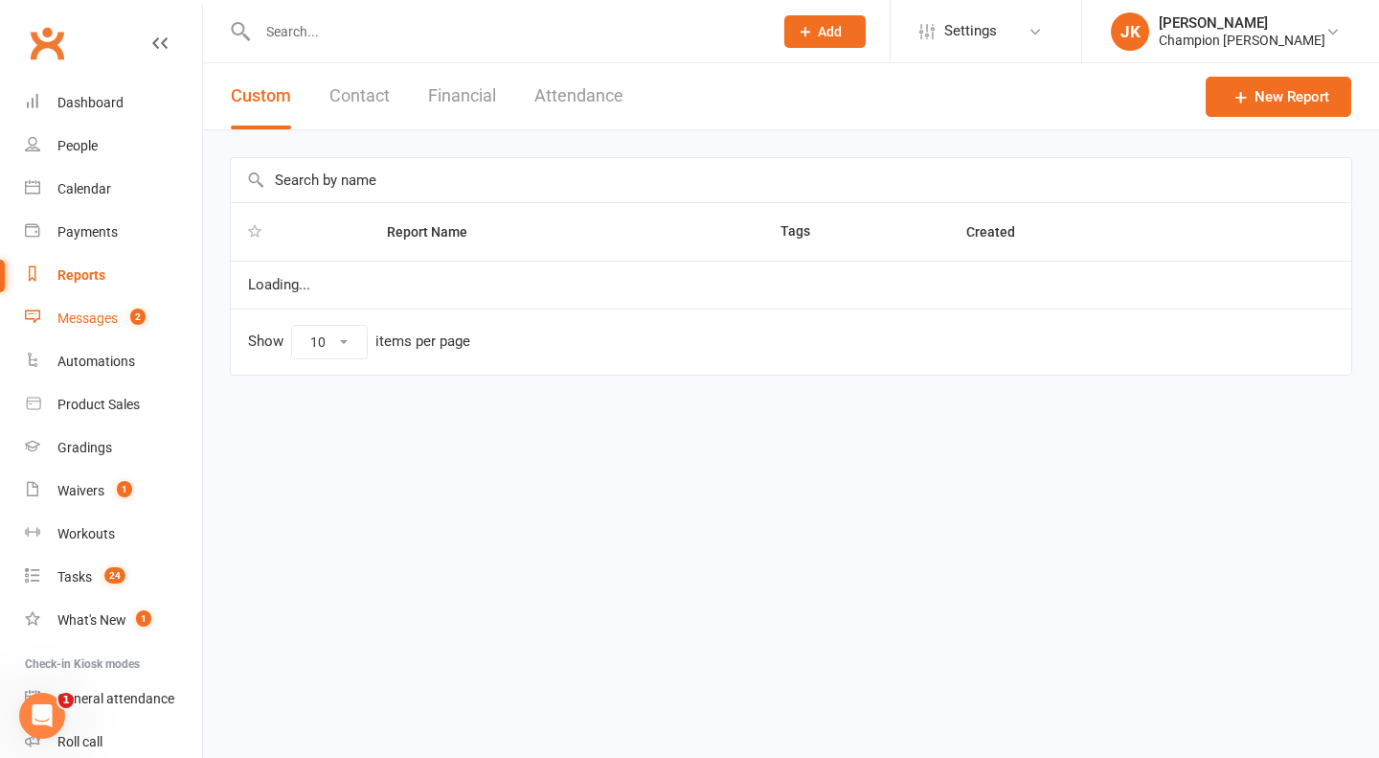
click at [142, 308] on link "Messages 2" at bounding box center [113, 318] width 177 height 43
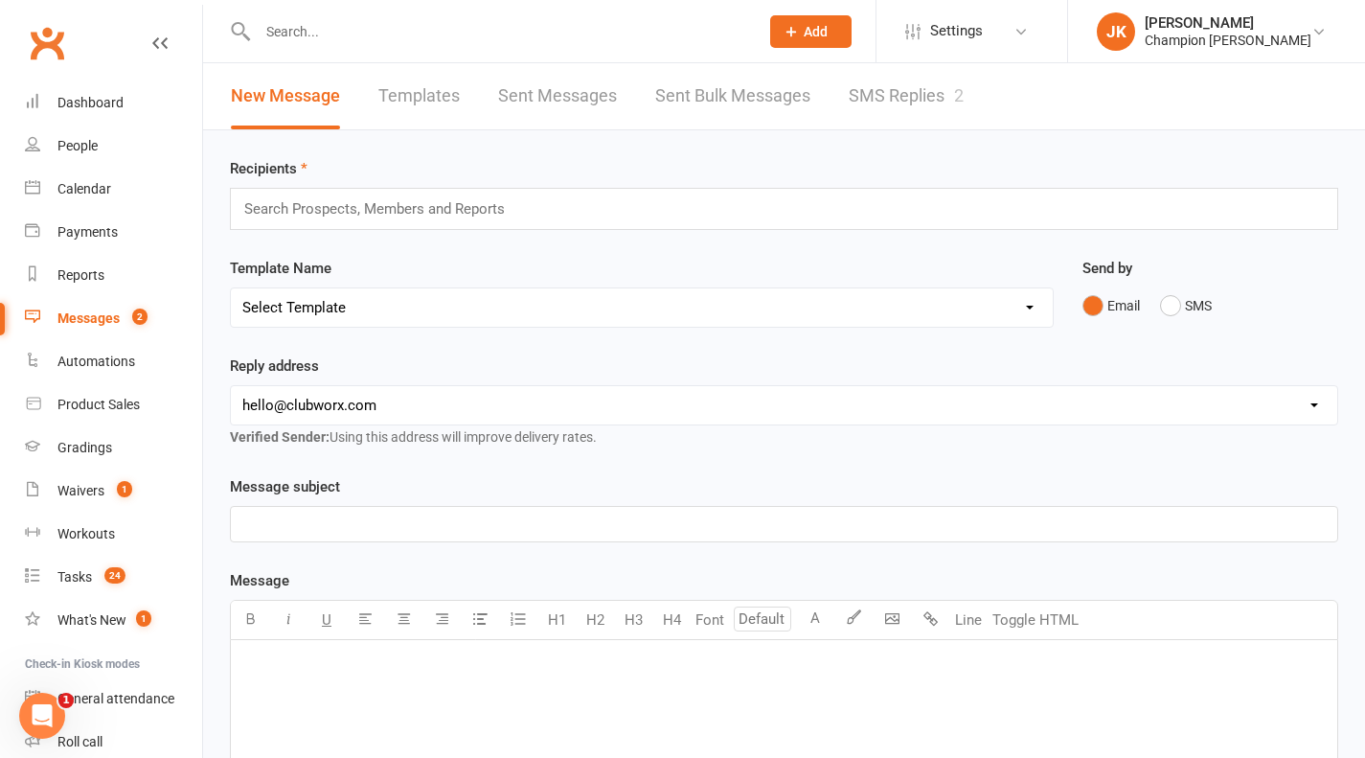
click at [911, 94] on link "SMS Replies 2" at bounding box center [906, 96] width 115 height 66
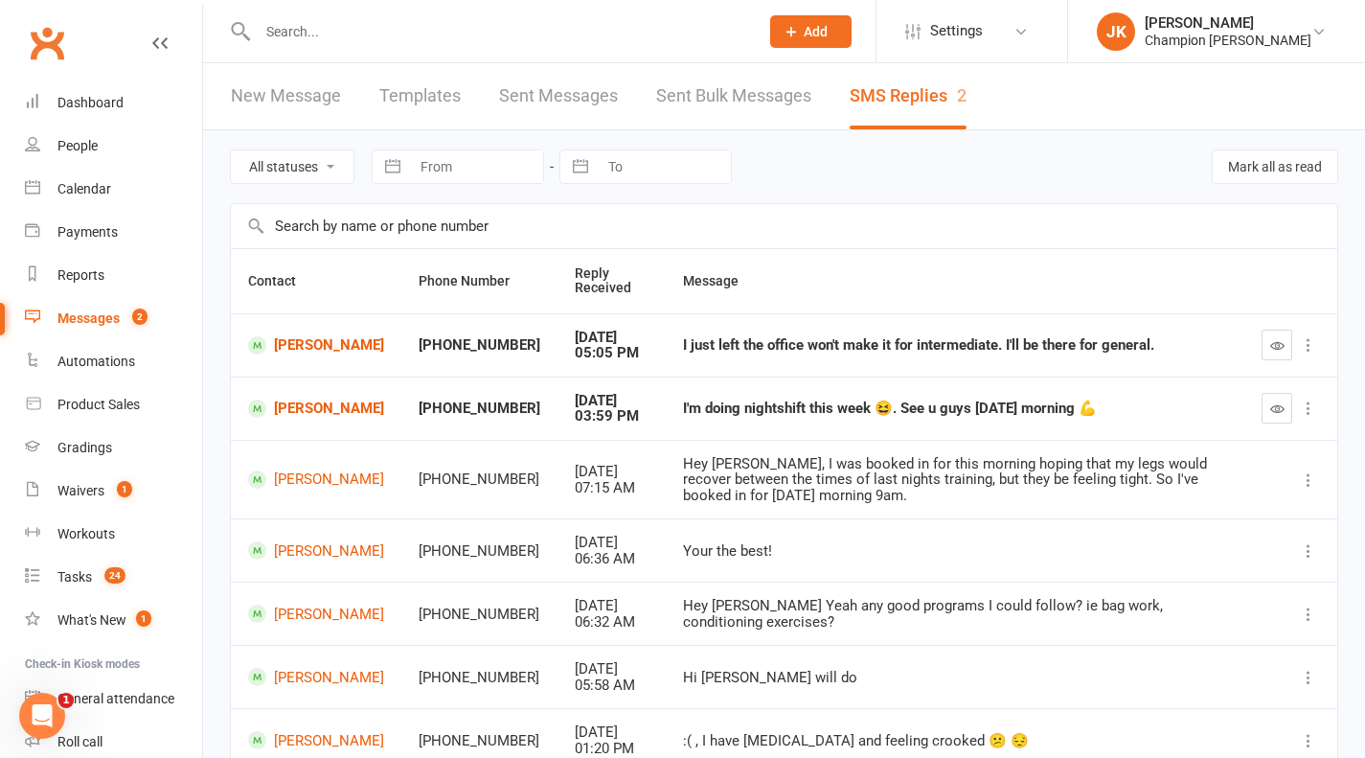
click at [1302, 345] on icon at bounding box center [1308, 344] width 19 height 19
click at [1264, 275] on th at bounding box center [1290, 281] width 93 height 64
click at [1277, 345] on icon "button" at bounding box center [1277, 345] width 14 height 14
click at [1277, 408] on icon "button" at bounding box center [1277, 408] width 14 height 14
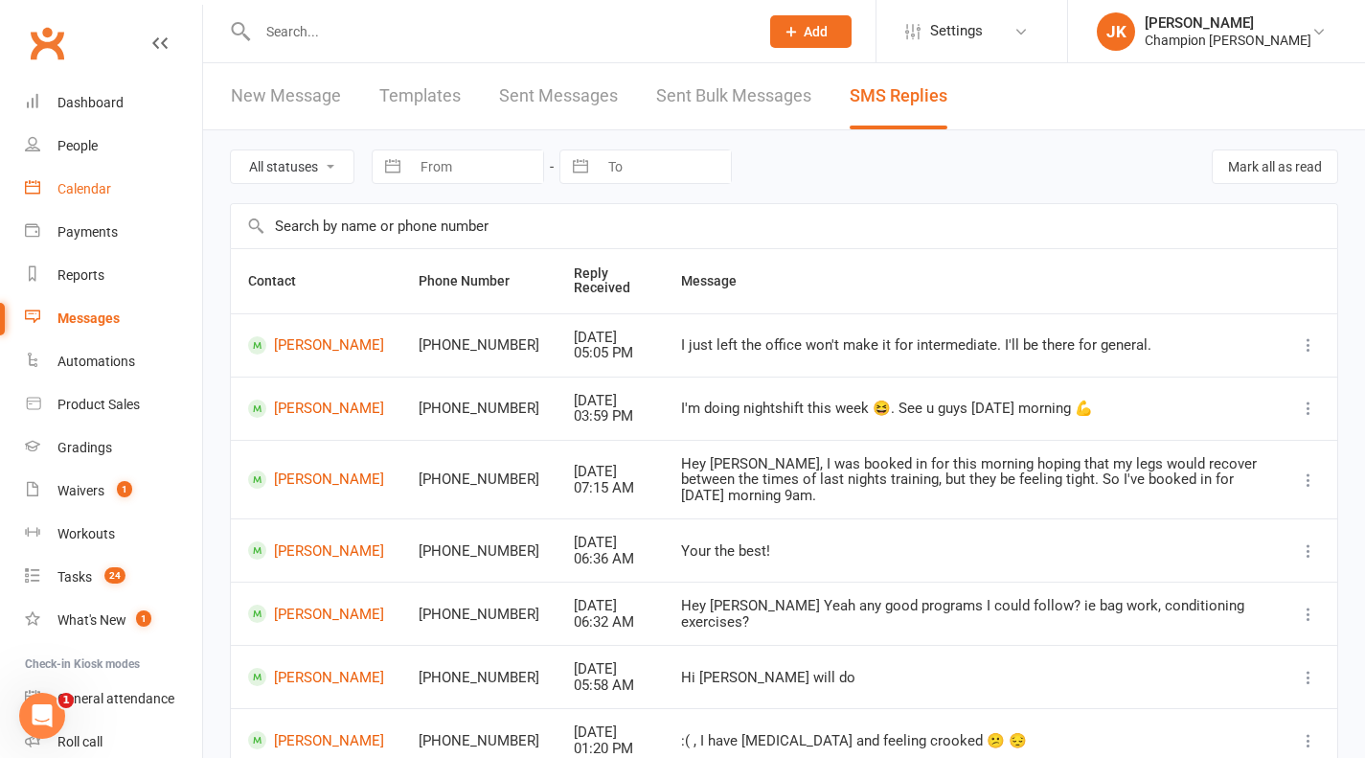
click at [121, 201] on link "Calendar" at bounding box center [113, 189] width 177 height 43
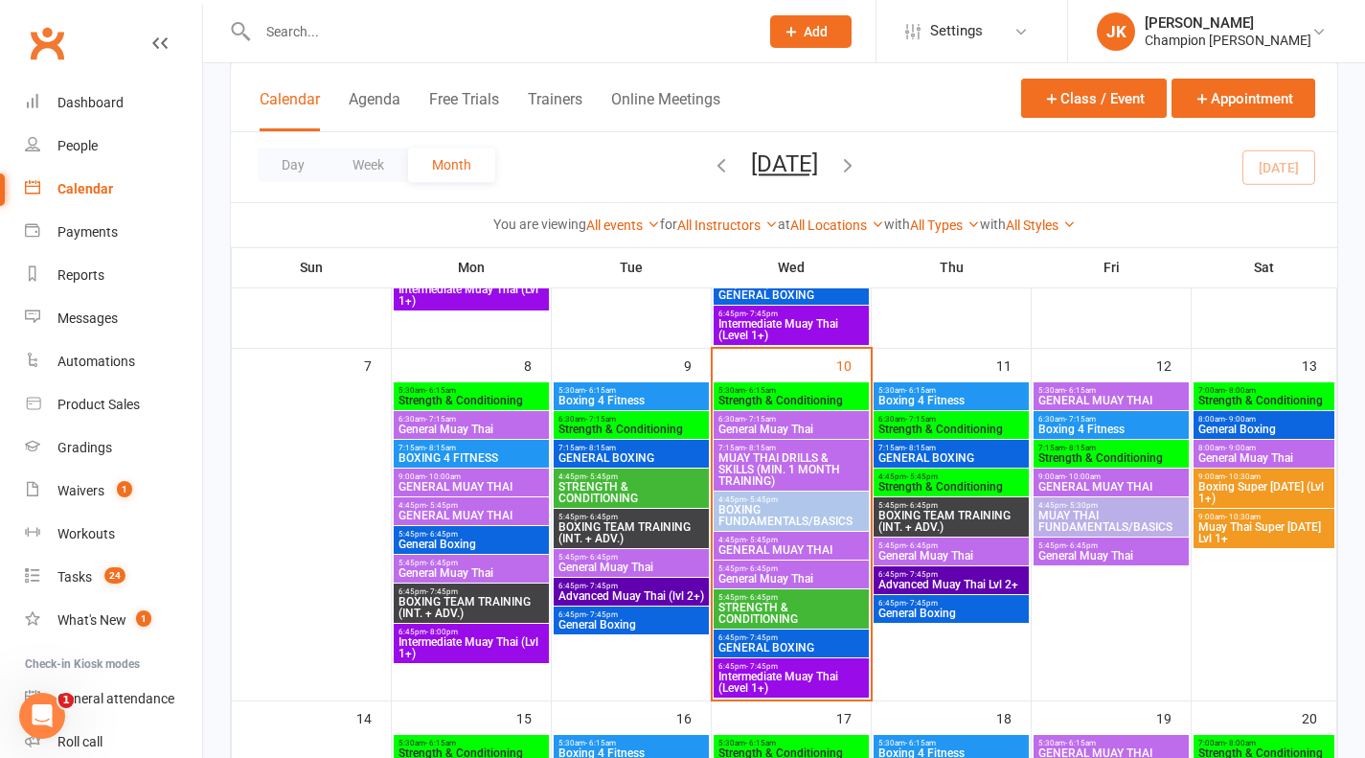
scroll to position [414, 0]
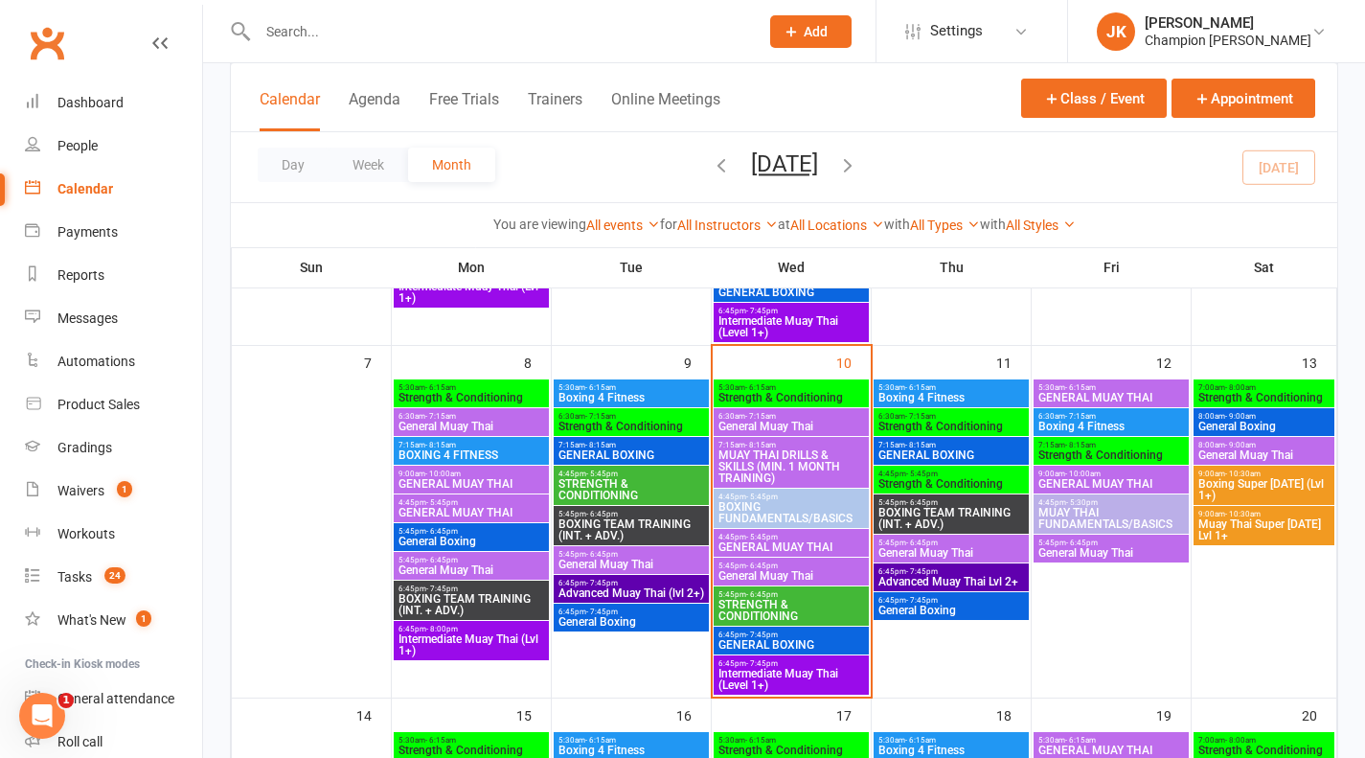
click at [831, 615] on span "STRENGTH & CONDITIONING" at bounding box center [792, 610] width 148 height 23
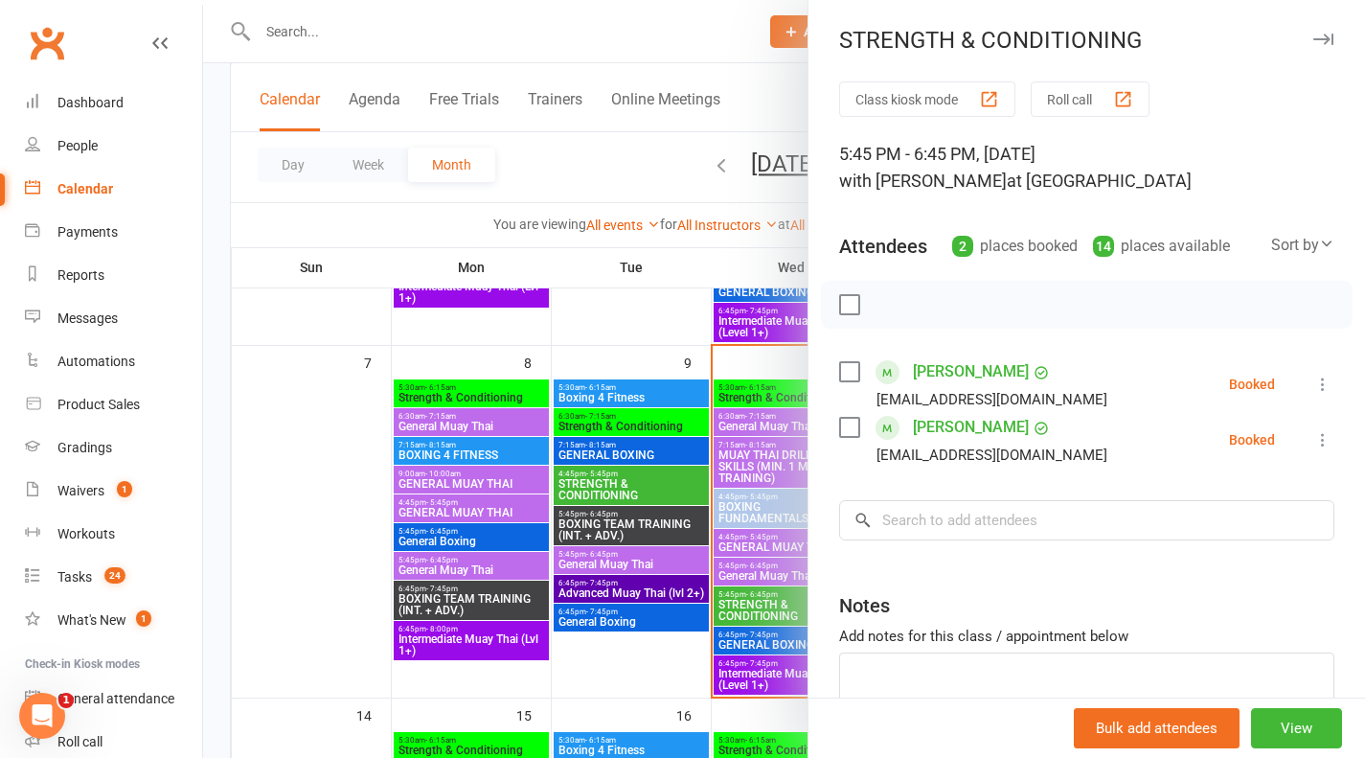
click at [1105, 106] on button "Roll call" at bounding box center [1090, 98] width 119 height 35
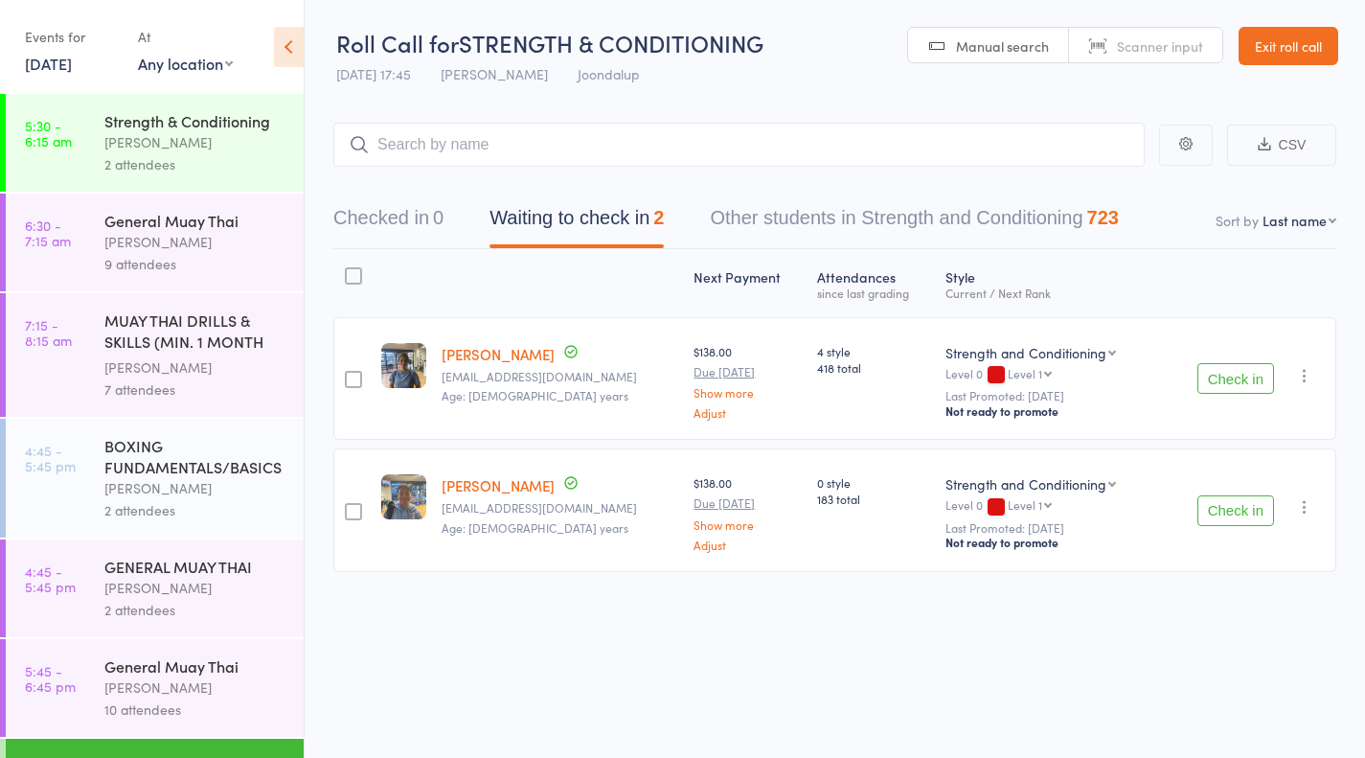
click at [1249, 378] on button "Check in" at bounding box center [1235, 378] width 77 height 31
